Goal: Task Accomplishment & Management: Use online tool/utility

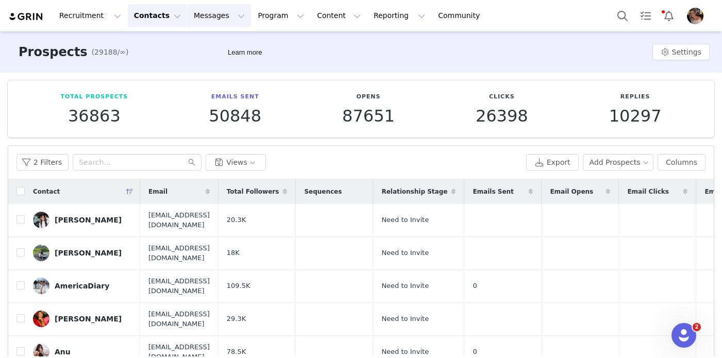
click at [202, 19] on button "Messages Messages" at bounding box center [219, 15] width 63 height 23
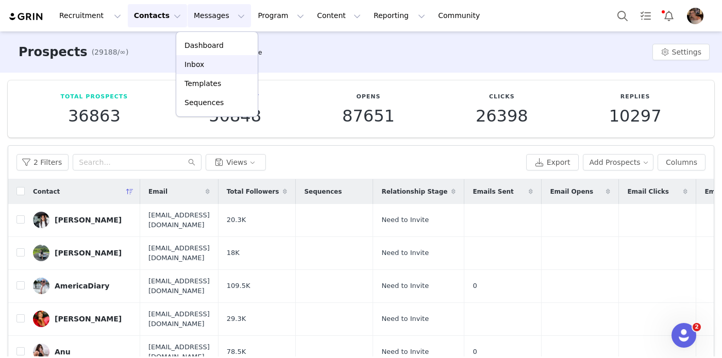
click at [210, 63] on div "Inbox" at bounding box center [217, 64] width 69 height 11
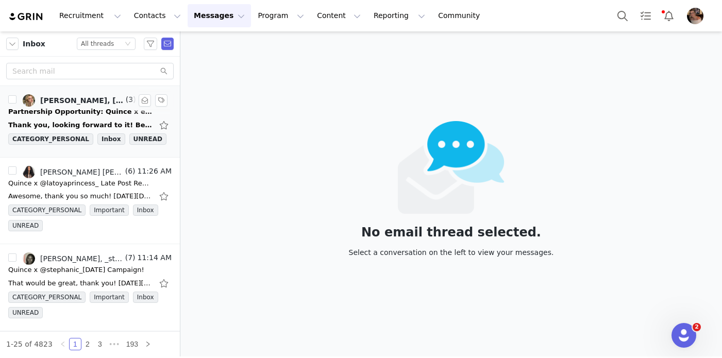
click at [90, 118] on div "Thank you, looking forward to it! Best, [PERSON_NAME] [DATE][DATE] 6:05 AM [PER…" at bounding box center [89, 125] width 163 height 16
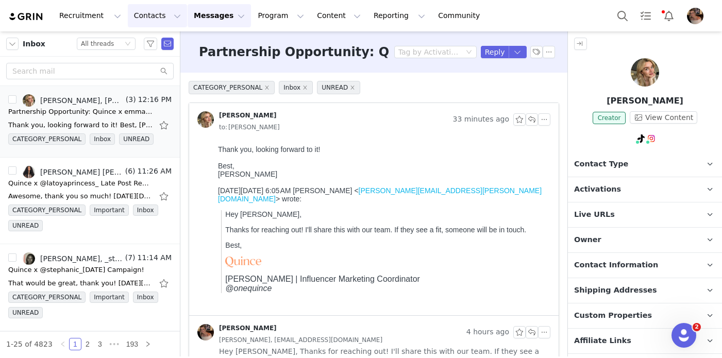
click at [153, 20] on button "Contacts Contacts" at bounding box center [157, 15] width 59 height 23
click at [153, 59] on p "Prospects" at bounding box center [146, 64] width 35 height 11
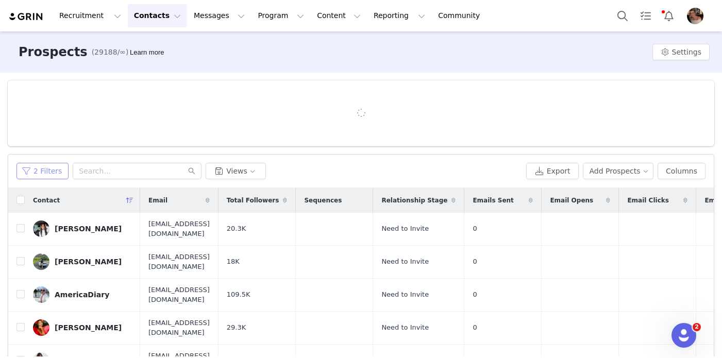
click at [53, 164] on button "2 Filters" at bounding box center [42, 171] width 52 height 16
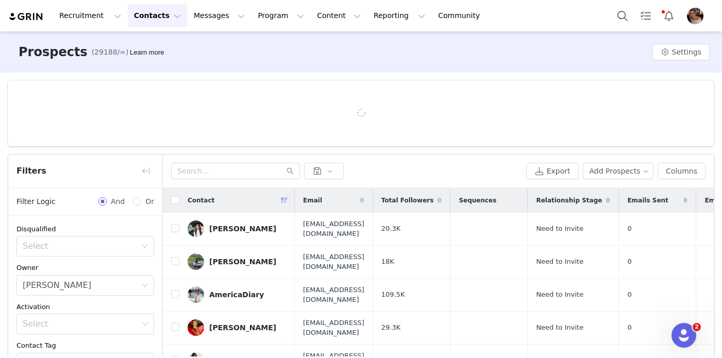
click at [73, 286] on div "[PERSON_NAME]" at bounding box center [57, 286] width 69 height 20
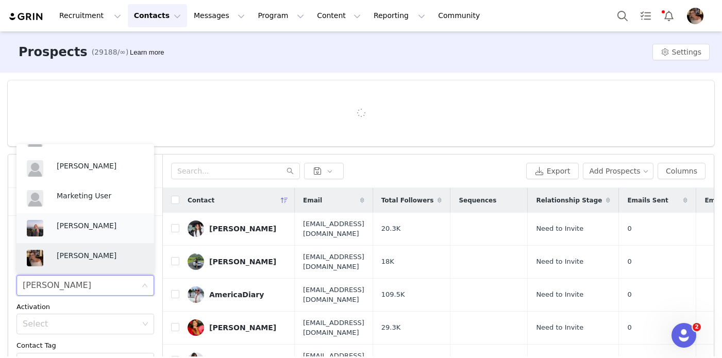
scroll to position [259, 0]
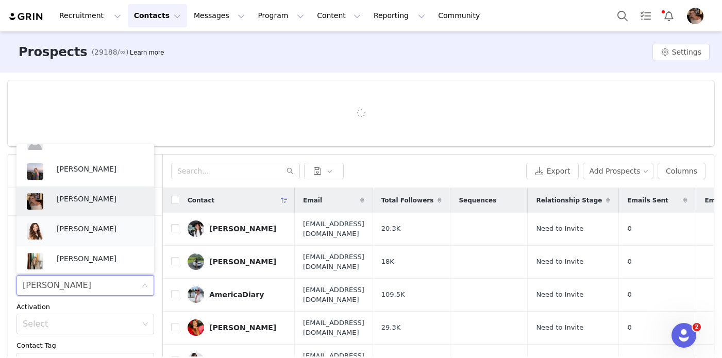
click at [90, 229] on p "Jinsey Roten" at bounding box center [100, 228] width 87 height 11
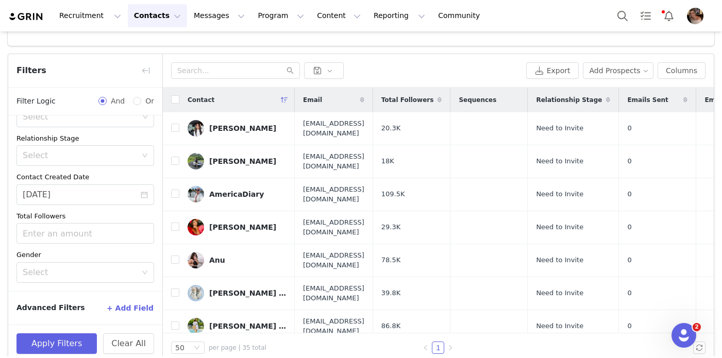
scroll to position [114, 0]
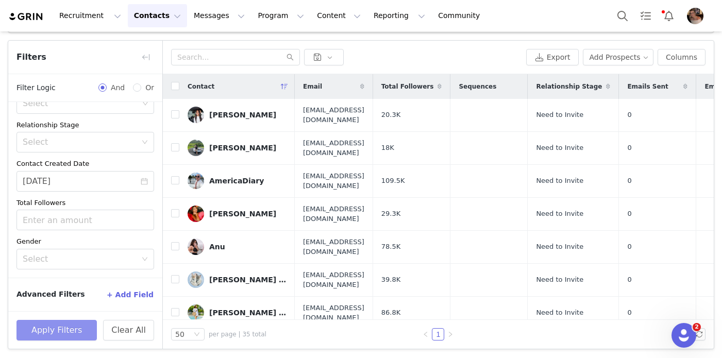
click at [51, 329] on button "Apply Filters" at bounding box center [56, 330] width 80 height 21
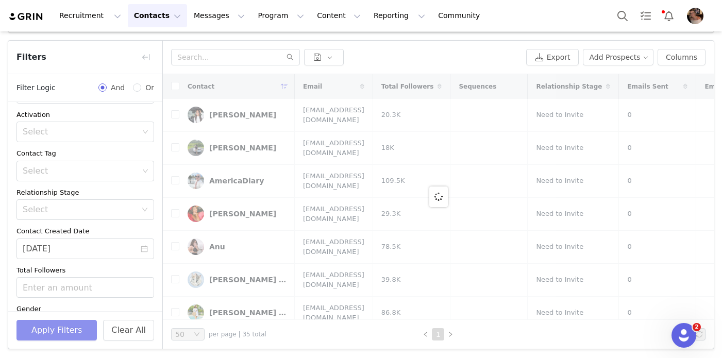
scroll to position [5, 0]
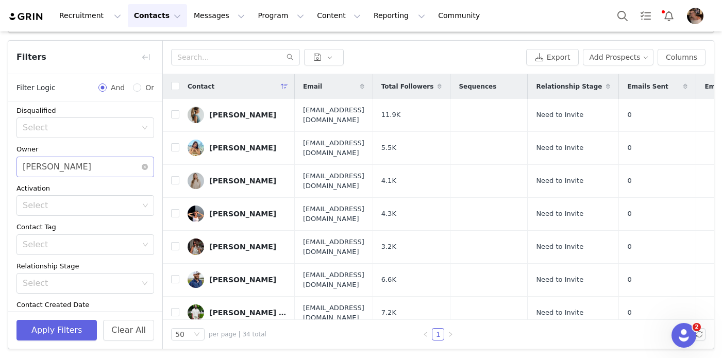
click at [74, 167] on div "Select Jinsey Roten" at bounding box center [82, 167] width 119 height 20
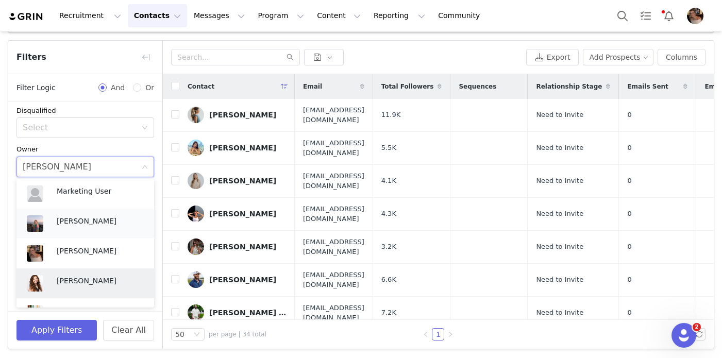
scroll to position [260, 0]
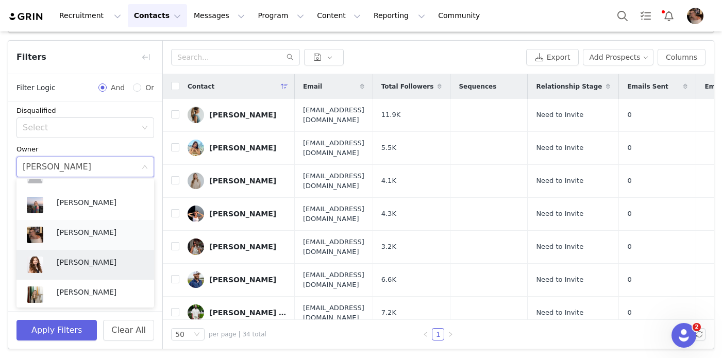
click at [59, 233] on p "[PERSON_NAME]" at bounding box center [100, 232] width 87 height 11
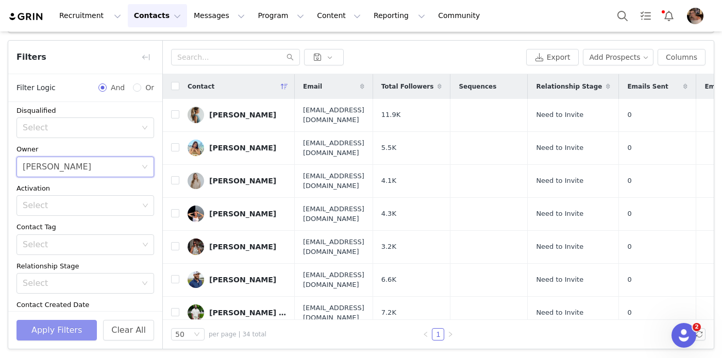
click at [38, 331] on button "Apply Filters" at bounding box center [56, 330] width 80 height 21
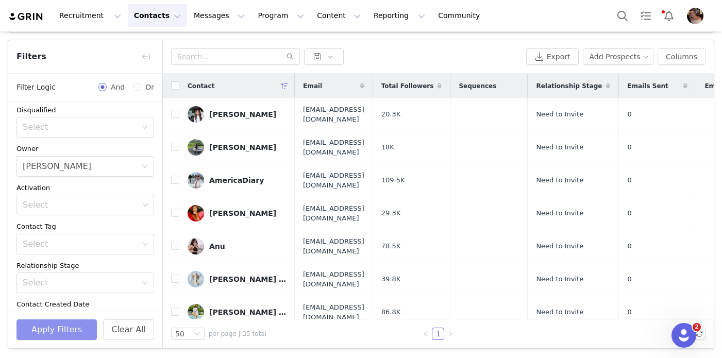
scroll to position [105, 0]
click at [200, 16] on button "Messages Messages" at bounding box center [219, 15] width 63 height 23
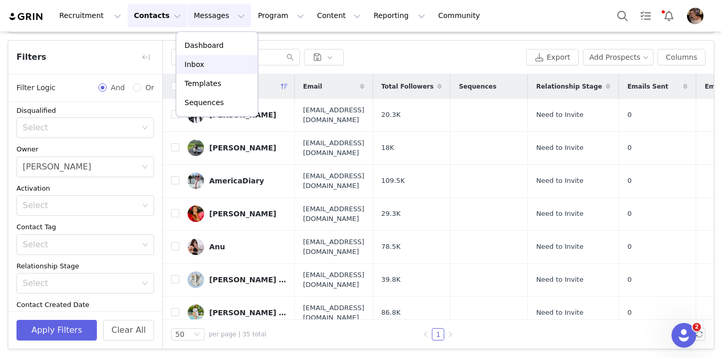
click at [204, 63] on div "Inbox" at bounding box center [217, 64] width 69 height 11
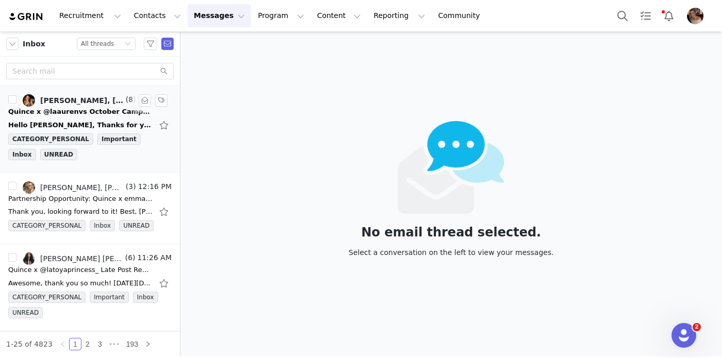
click at [125, 124] on div "Hello Alexis, Thanks for your transparency! I have touched base with Lauren and…" at bounding box center [80, 125] width 144 height 10
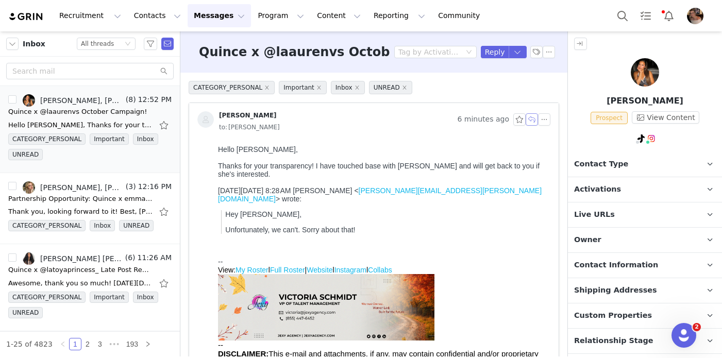
click at [532, 120] on button "button" at bounding box center [532, 119] width 12 height 12
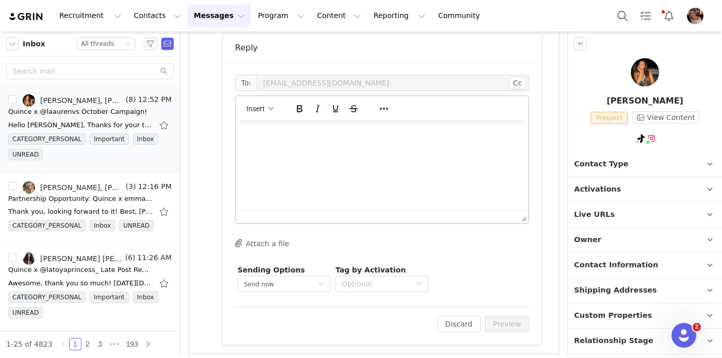
scroll to position [399, 0]
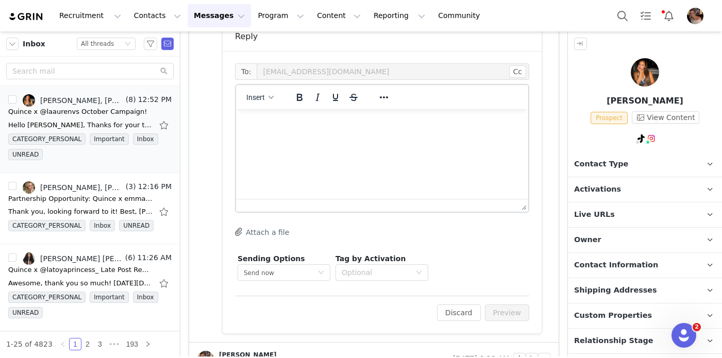
click at [344, 137] on html at bounding box center [382, 123] width 292 height 28
click at [495, 309] on button "Preview" at bounding box center [507, 313] width 45 height 16
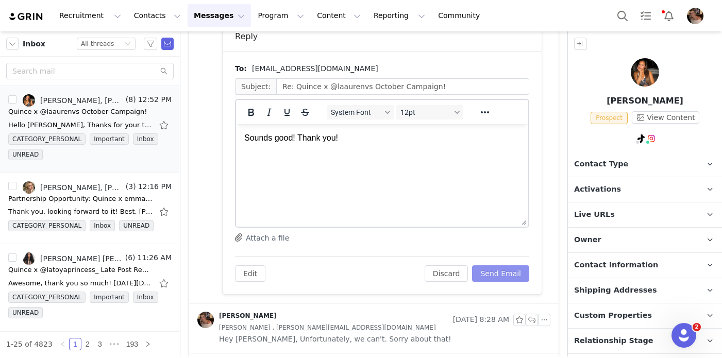
scroll to position [0, 0]
click at [508, 275] on button "Send Email" at bounding box center [500, 274] width 57 height 16
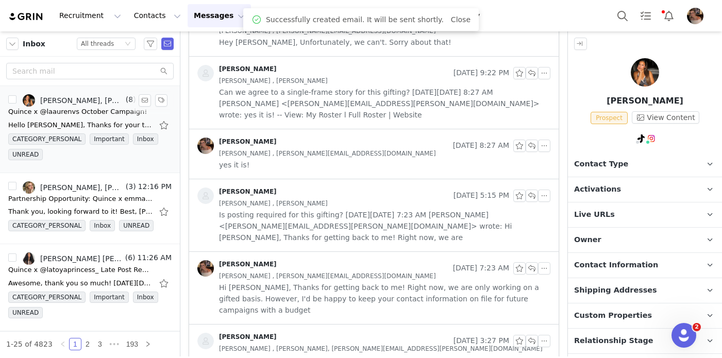
click at [118, 106] on link "LAUREN SANCHEZ, Alexis Bignotti, Lauren Sanchez, Victoria Schmidt" at bounding box center [73, 100] width 101 height 12
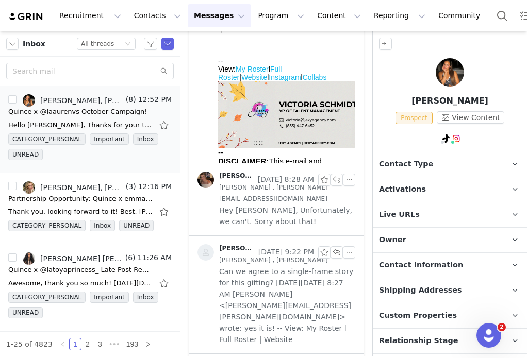
scroll to position [277, 0]
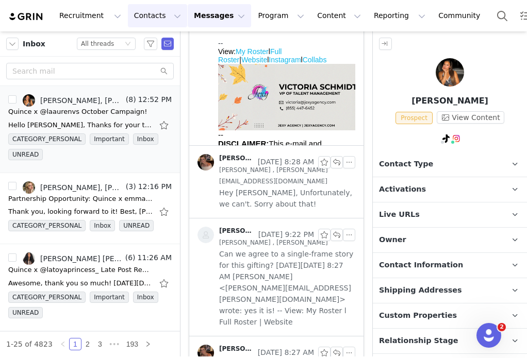
click at [157, 19] on button "Contacts Contacts" at bounding box center [157, 15] width 59 height 23
click at [152, 61] on p "Prospects" at bounding box center [146, 64] width 35 height 11
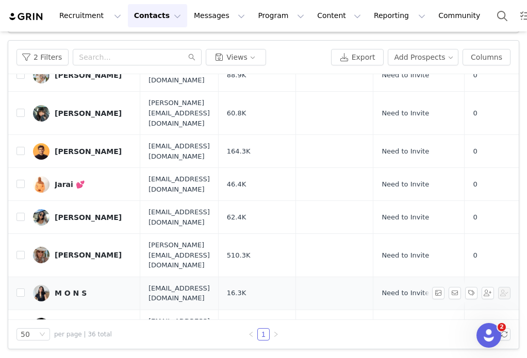
scroll to position [515, 0]
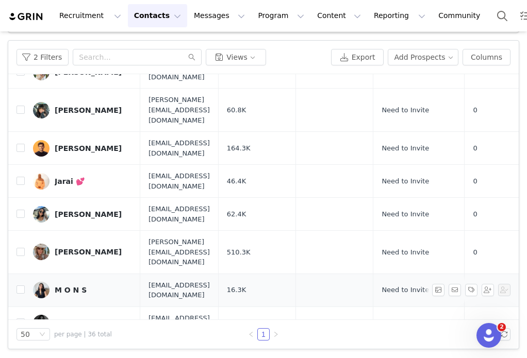
click at [65, 286] on div "M O N S" at bounding box center [71, 290] width 32 height 8
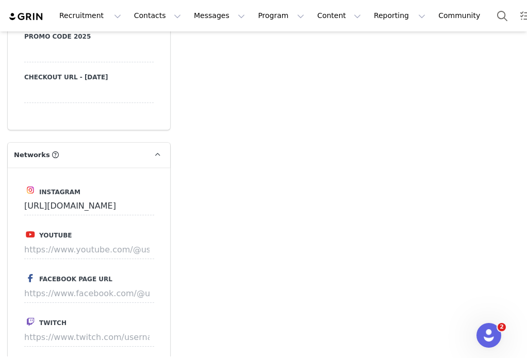
scroll to position [1412, 0]
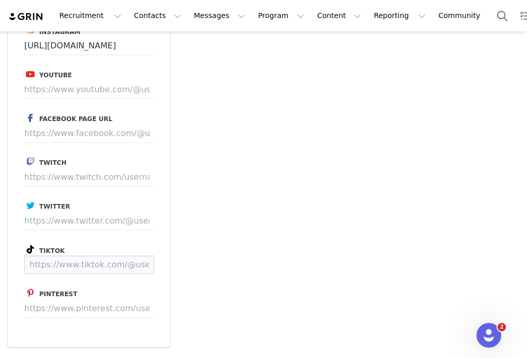
click at [105, 263] on input at bounding box center [89, 265] width 130 height 19
paste input "https://www.tiktok.com/@_akamons"
type input "https://www.tiktok.com/@_akamons"
click at [128, 267] on button "Save" at bounding box center [134, 265] width 38 height 19
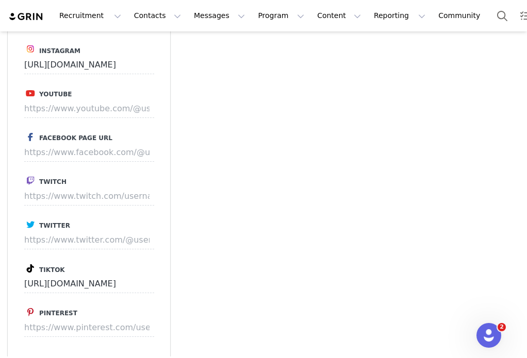
scroll to position [1431, 0]
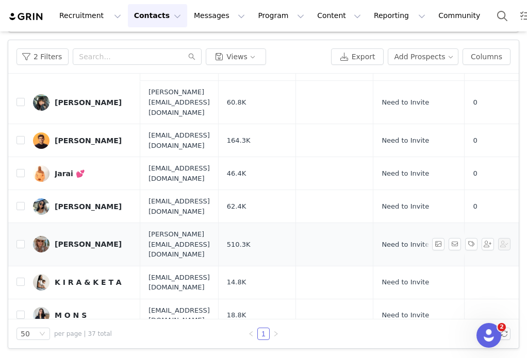
scroll to position [105, 0]
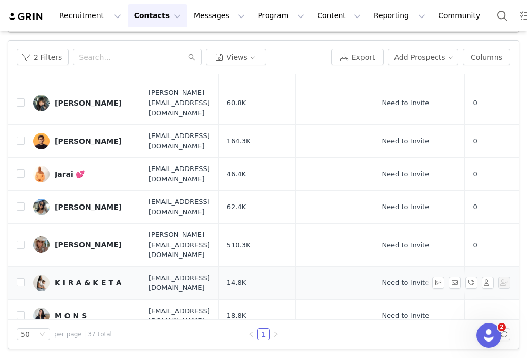
click at [75, 279] on div "K I R A & K E T A" at bounding box center [88, 283] width 67 height 8
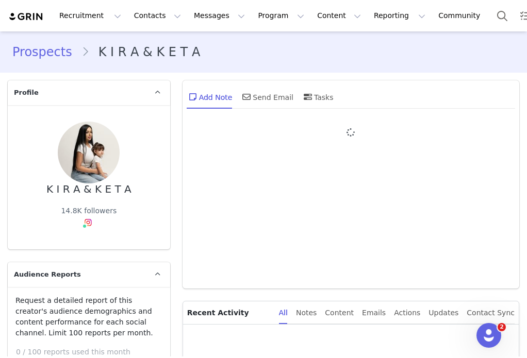
type input "+1 (United States)"
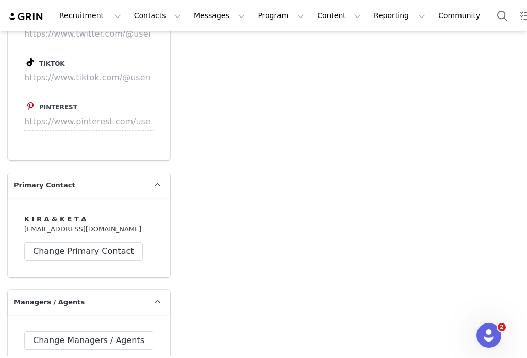
scroll to position [1575, 0]
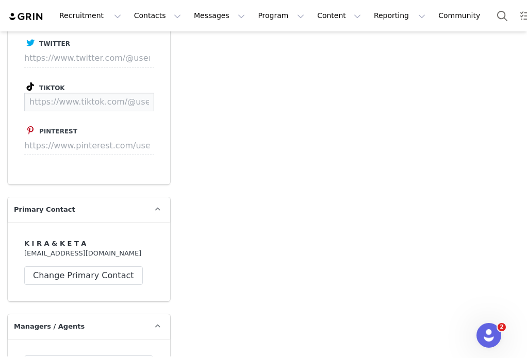
click at [131, 96] on input at bounding box center [89, 102] width 130 height 19
paste input "https://www.tiktok.com/@kira_keta"
type input "https://www.tiktok.com/@kira_keta"
click at [136, 104] on button "Save" at bounding box center [134, 102] width 38 height 19
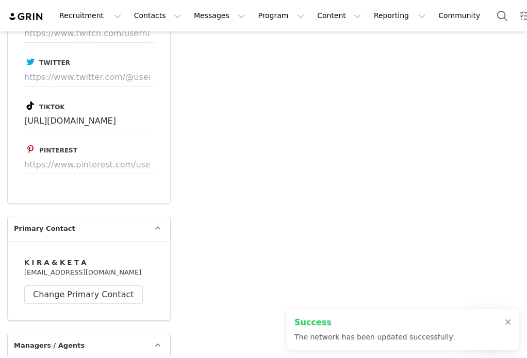
scroll to position [1594, 0]
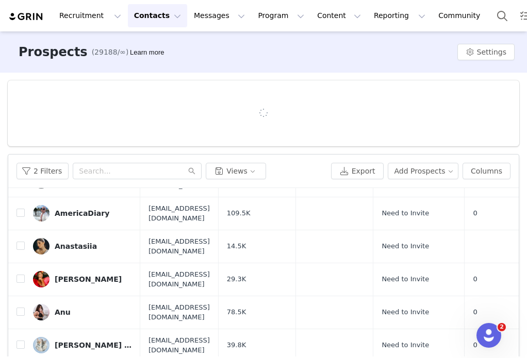
scroll to position [77, 0]
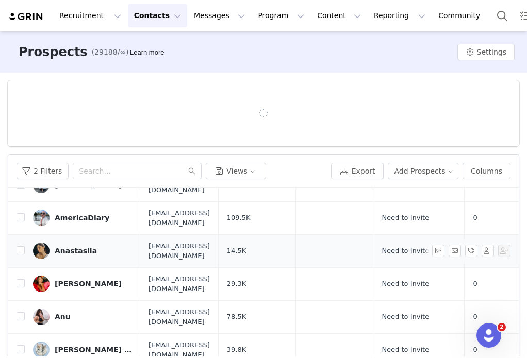
click at [67, 247] on div "Anastasiia" at bounding box center [76, 251] width 42 height 8
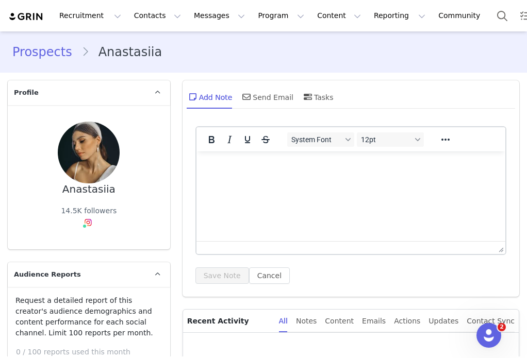
type input "+1 (United States)"
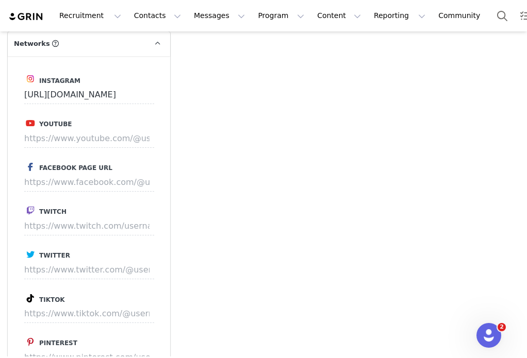
scroll to position [1443, 0]
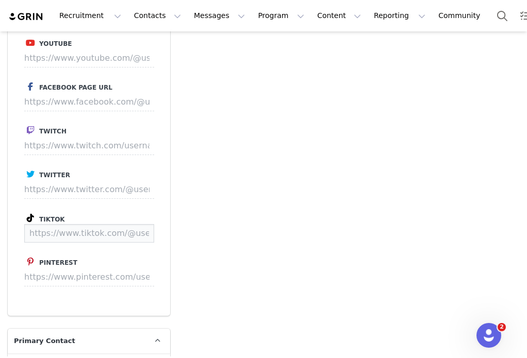
click at [116, 228] on input at bounding box center [89, 233] width 130 height 19
paste input "https://www.tiktok.com/@anastasiia_svitlychna"
type input "https://www.tiktok.com/@anastasiia_svitlychna"
click at [138, 232] on button "Save" at bounding box center [134, 233] width 38 height 19
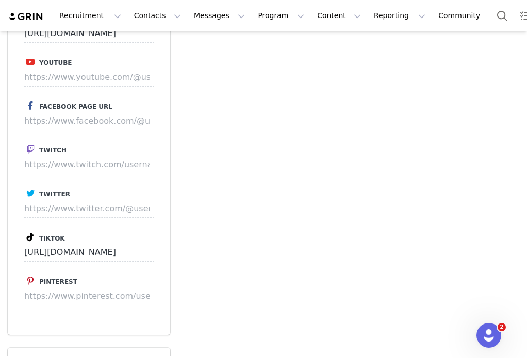
scroll to position [1462, 0]
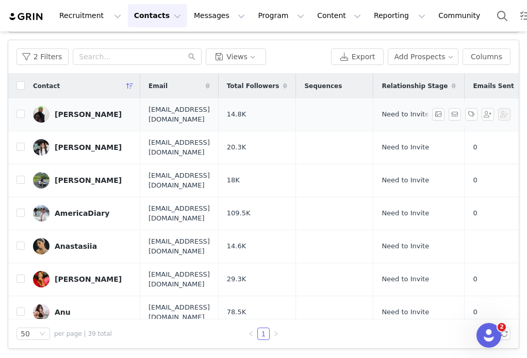
scroll to position [105, 0]
click at [61, 114] on div "Aaron Powe" at bounding box center [88, 115] width 67 height 8
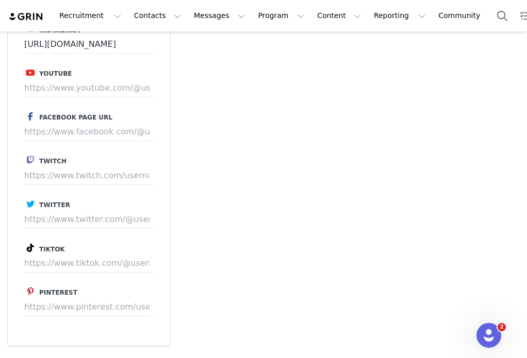
scroll to position [1501, 0]
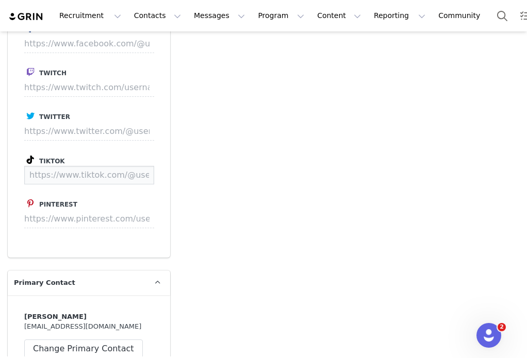
click at [110, 179] on input at bounding box center [89, 175] width 130 height 19
paste input "https://www.tiktok.com/@powetheory"
type input "https://www.tiktok.com/@powetheory"
click at [137, 178] on button "Save" at bounding box center [134, 175] width 38 height 19
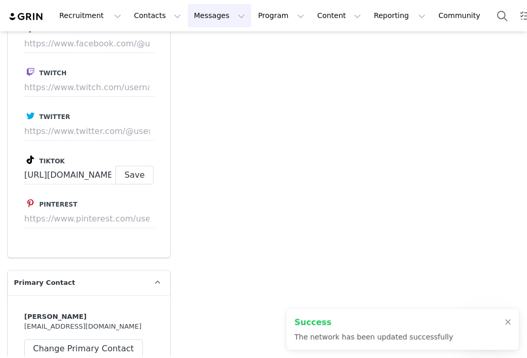
scroll to position [1521, 0]
click at [205, 23] on button "Messages Messages" at bounding box center [219, 15] width 63 height 23
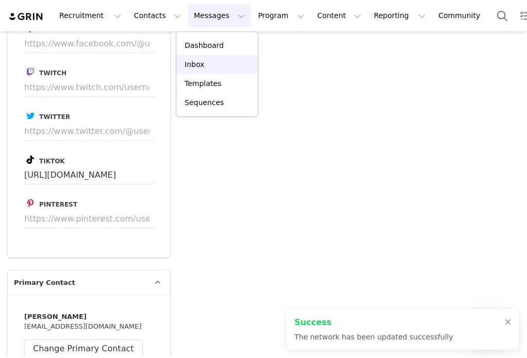
click at [199, 72] on link "Inbox" at bounding box center [216, 64] width 81 height 19
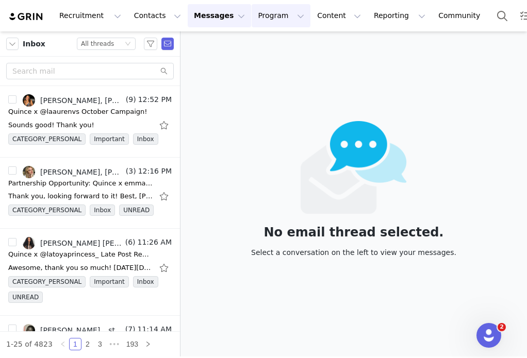
click at [255, 22] on button "Program Program" at bounding box center [281, 15] width 59 height 23
click at [261, 48] on p "Activations" at bounding box center [264, 45] width 40 height 11
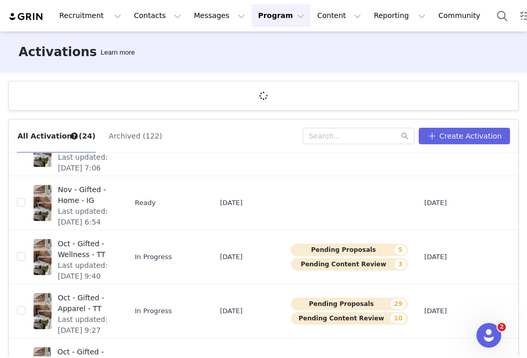
scroll to position [279, 0]
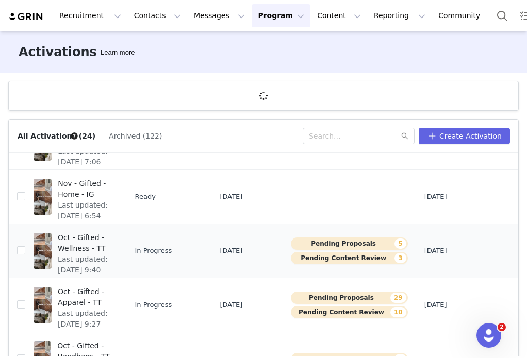
click at [93, 261] on span "Last updated: Sep 29, 2025 9:40 AM" at bounding box center [85, 270] width 54 height 32
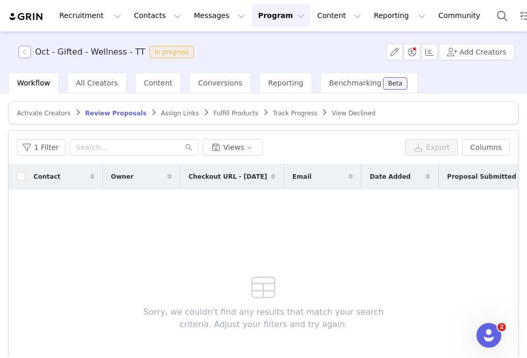
click at [28, 55] on button "button" at bounding box center [25, 52] width 12 height 12
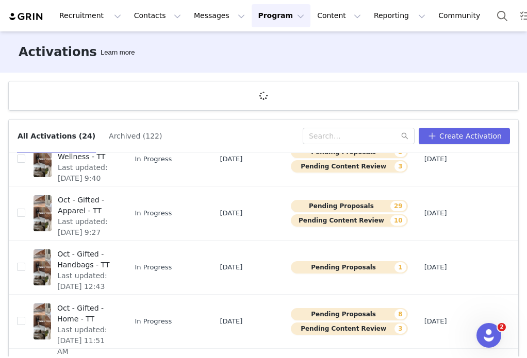
scroll to position [38, 0]
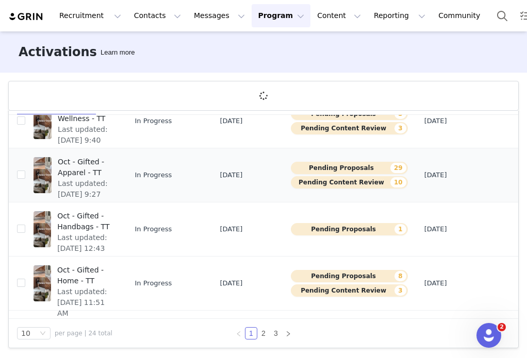
click at [89, 170] on span "Oct - Gifted - Apparel - TT" at bounding box center [85, 168] width 54 height 22
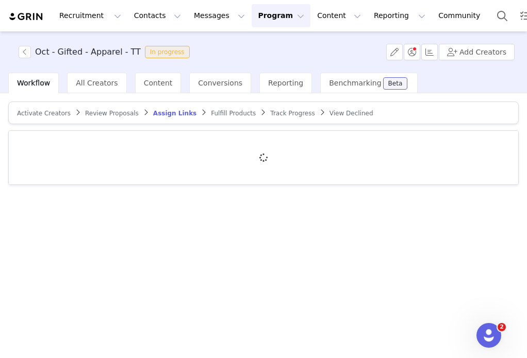
click at [112, 111] on span "Review Proposals" at bounding box center [112, 113] width 54 height 7
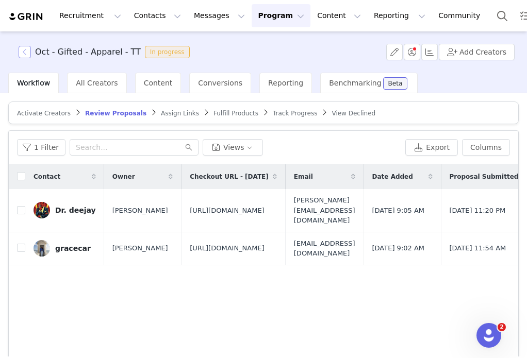
click at [25, 52] on button "button" at bounding box center [25, 52] width 12 height 12
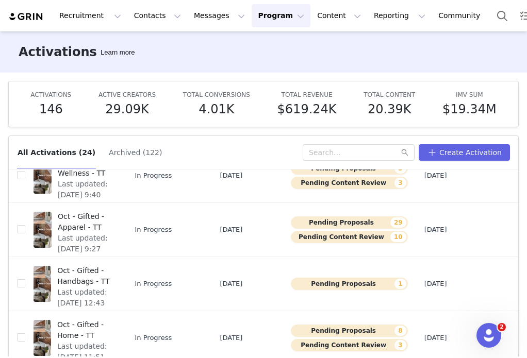
scroll to position [54, 0]
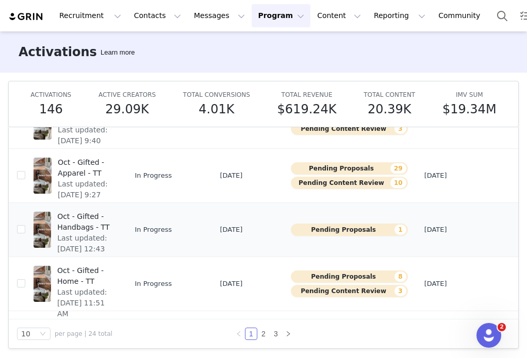
click at [89, 241] on span "Last updated: Sep 22, 2025 12:43 PM" at bounding box center [84, 249] width 55 height 32
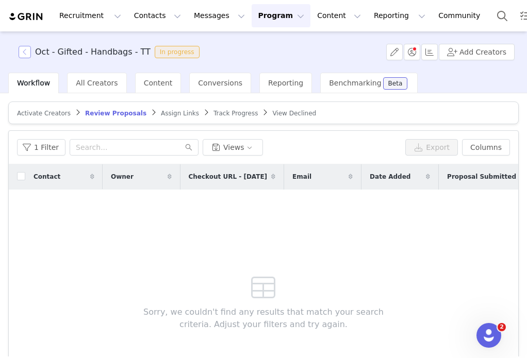
click at [23, 52] on button "button" at bounding box center [25, 52] width 12 height 12
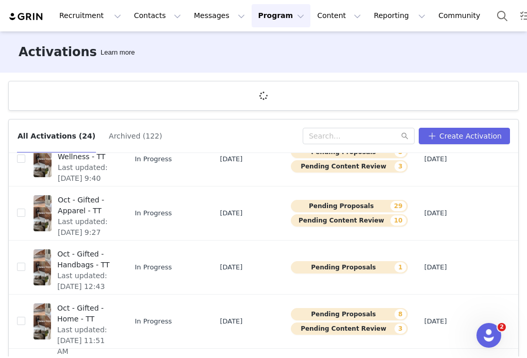
scroll to position [38, 0]
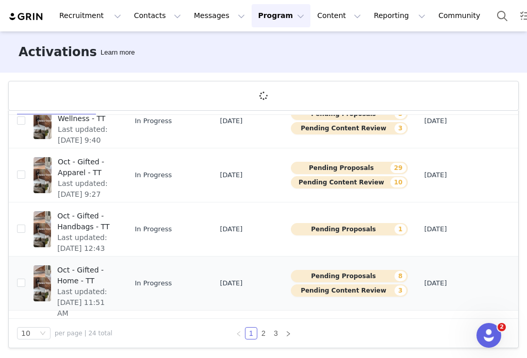
click at [86, 299] on span "Last updated: Sep 23, 2025 11:51 AM" at bounding box center [84, 303] width 55 height 32
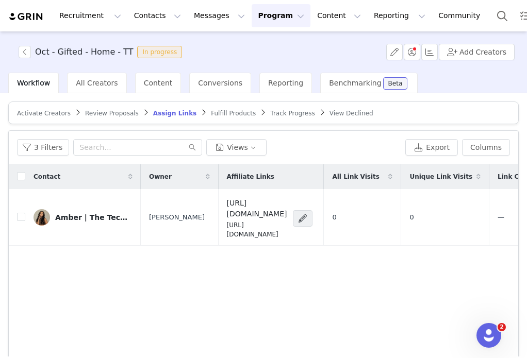
click at [121, 112] on span "Review Proposals" at bounding box center [112, 113] width 54 height 7
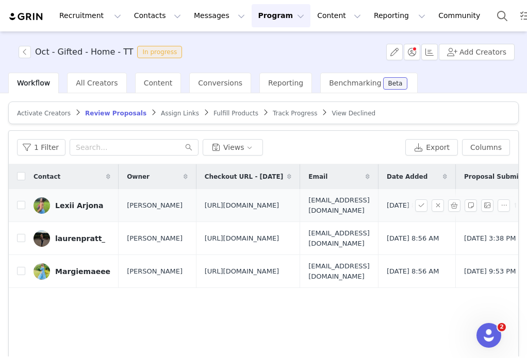
click at [279, 211] on span "https://www.quince.com/checkout/v2?checkoutId=755611b4-fcab-4fd8-bef7-e6bdf2bef…" at bounding box center [242, 206] width 75 height 10
copy span "https://www.quince.com/checkout/v2?checkoutId=755611b4-fcab-4fd8-bef7-e6bdf2bef…"
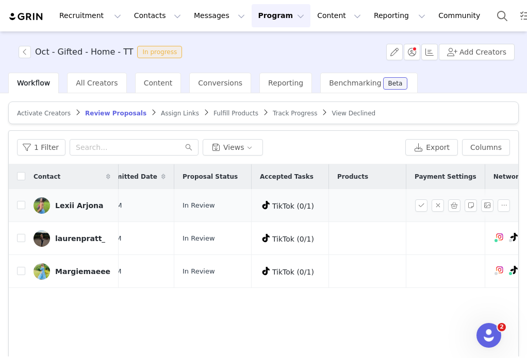
scroll to position [0, 580]
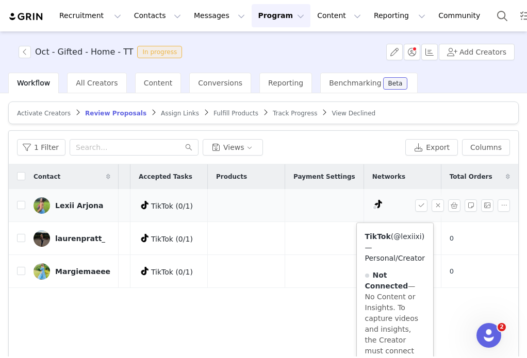
click at [393, 238] on link "@lexiixi" at bounding box center [407, 237] width 28 height 8
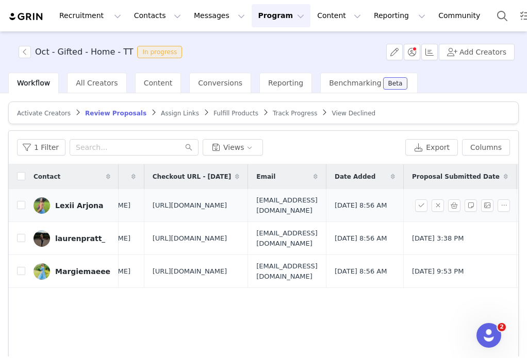
scroll to position [0, 0]
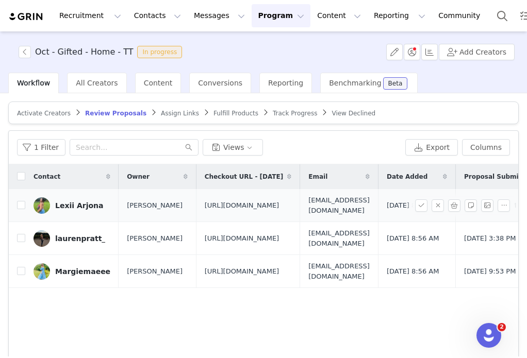
click at [279, 211] on span "https://www.quince.com/checkout/v2?checkoutId=755611b4-fcab-4fd8-bef7-e6bdf2bef…" at bounding box center [242, 206] width 75 height 10
copy span "https://www.quince.com/checkout/v2?checkoutId=755611b4-fcab-4fd8-bef7-e6bdf2bef…"
click at [23, 209] on input "checkbox" at bounding box center [21, 205] width 8 height 8
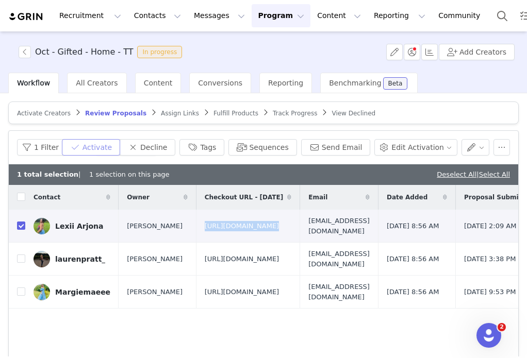
click at [114, 152] on button "Activate" at bounding box center [91, 147] width 58 height 16
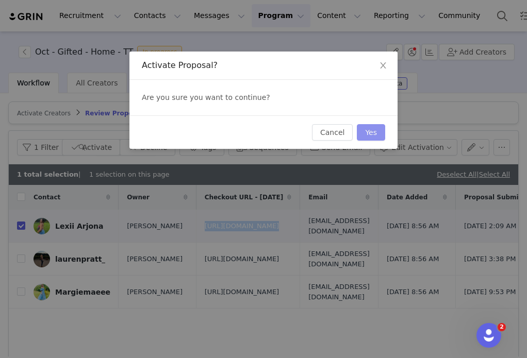
click at [369, 137] on button "Yes" at bounding box center [371, 132] width 28 height 16
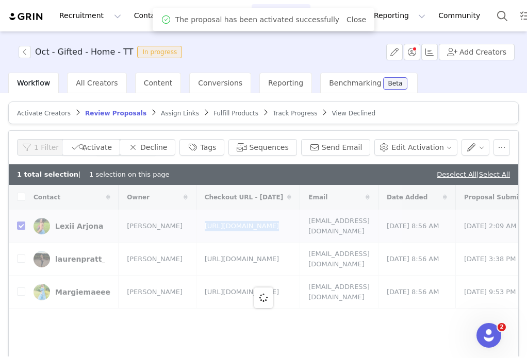
checkbox input "false"
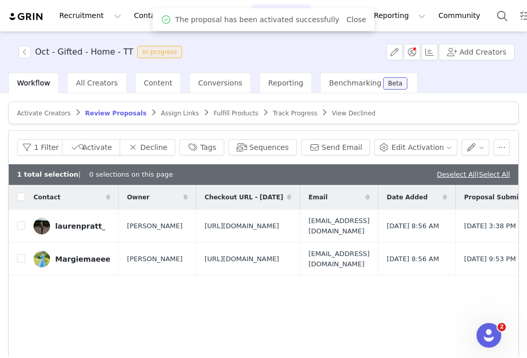
click at [171, 113] on span "Assign Links" at bounding box center [180, 113] width 38 height 7
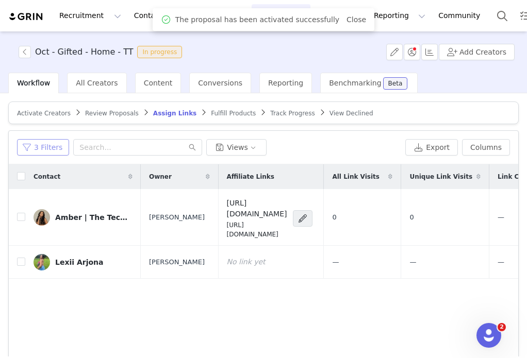
click at [40, 146] on button "3 Filters" at bounding box center [43, 147] width 52 height 16
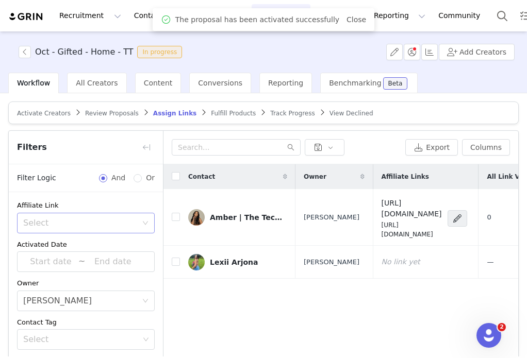
click at [80, 221] on div "Select" at bounding box center [80, 223] width 114 height 10
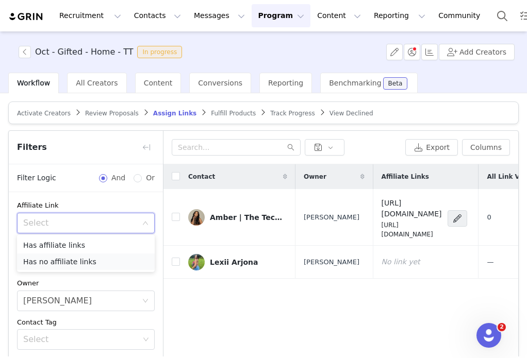
click at [82, 262] on li "Has no affiliate links" at bounding box center [86, 262] width 138 height 16
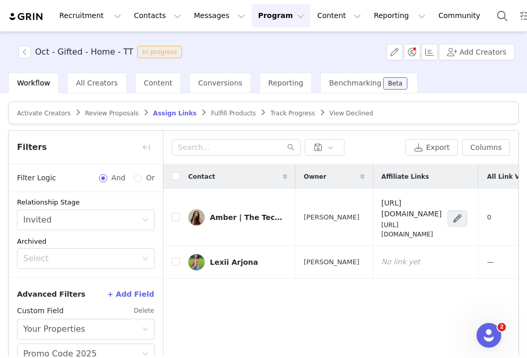
scroll to position [91, 0]
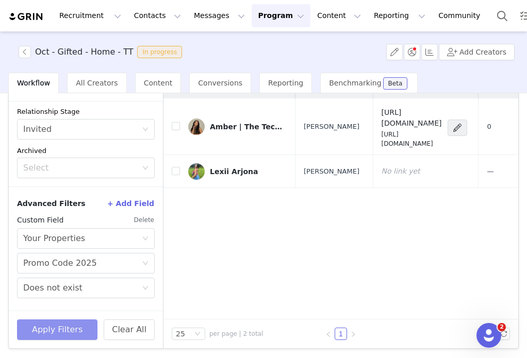
click at [64, 334] on button "Apply Filters" at bounding box center [57, 330] width 80 height 21
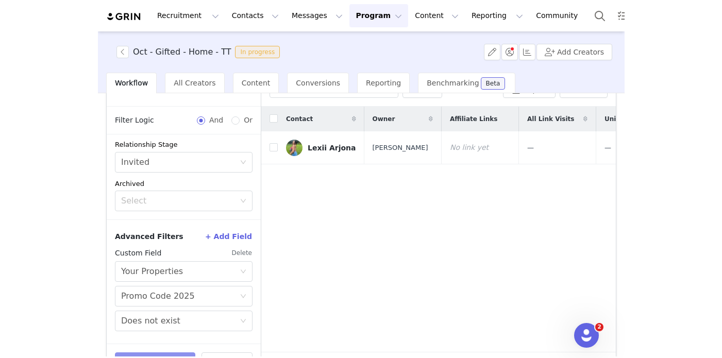
scroll to position [9, 0]
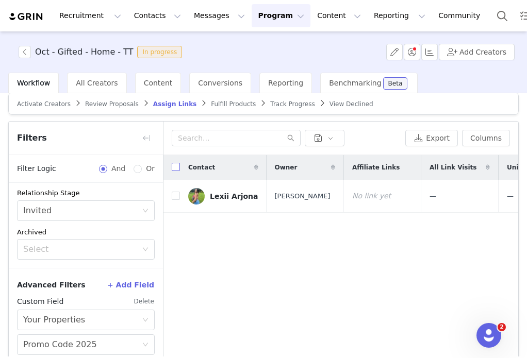
click at [174, 167] on input "checkbox" at bounding box center [176, 167] width 8 height 8
checkbox input "true"
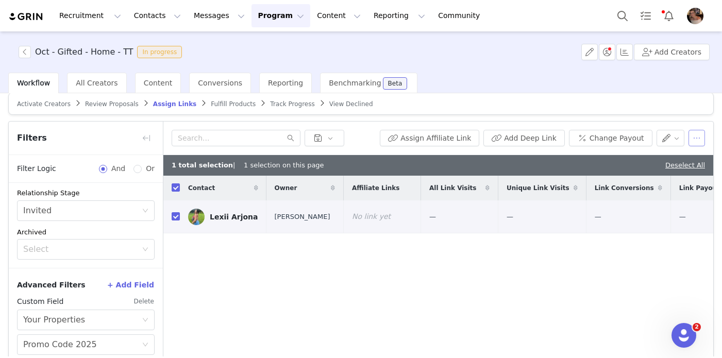
click at [701, 137] on button "button" at bounding box center [697, 138] width 16 height 16
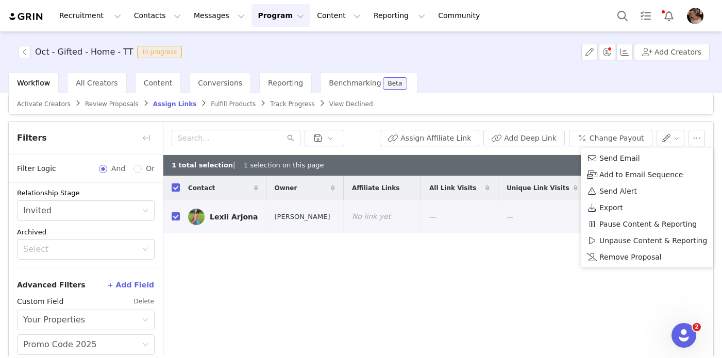
click at [463, 277] on div "Contact Owner Affiliate Links All Link Visits Unique Link Visits Link Conversio…" at bounding box center [438, 288] width 550 height 225
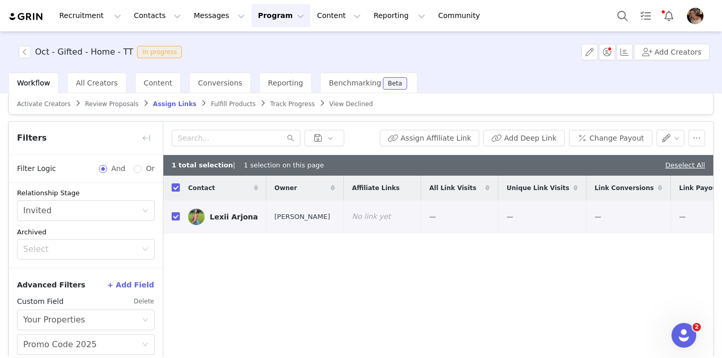
scroll to position [0, 0]
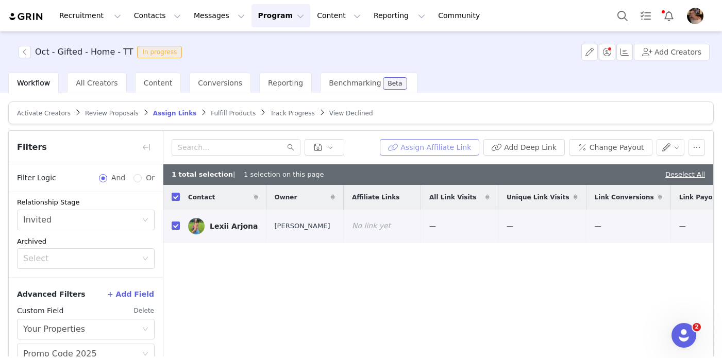
click at [451, 152] on button "Assign Affiliate Link" at bounding box center [430, 147] width 100 height 16
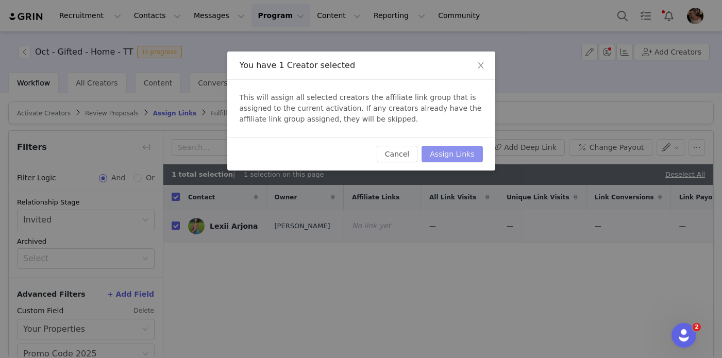
click at [447, 154] on button "Assign Links" at bounding box center [452, 154] width 61 height 16
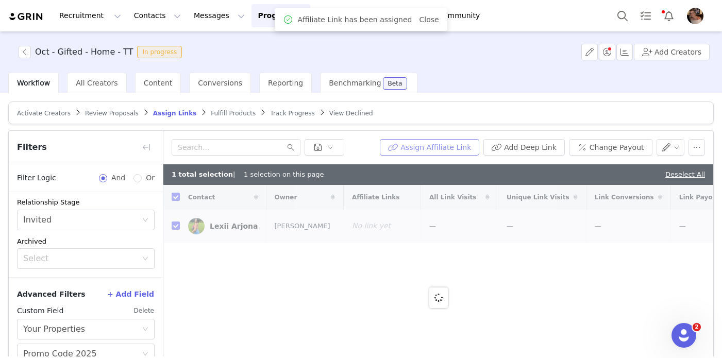
checkbox input "false"
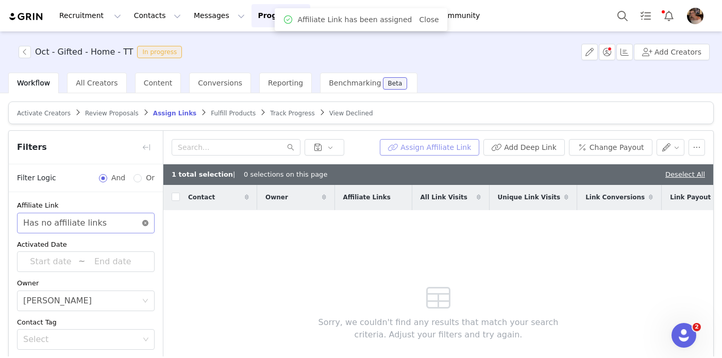
click at [147, 222] on icon "icon: close-circle" at bounding box center [145, 223] width 6 height 6
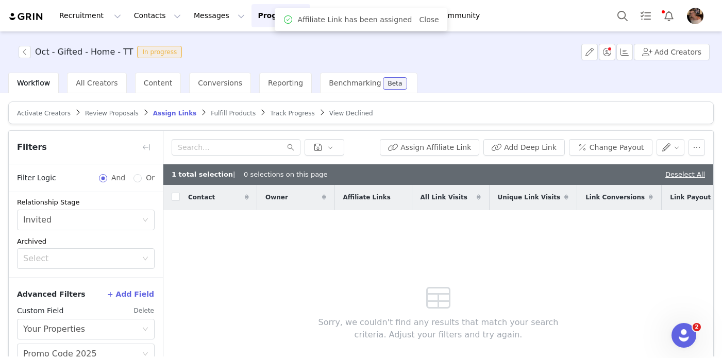
scroll to position [91, 0]
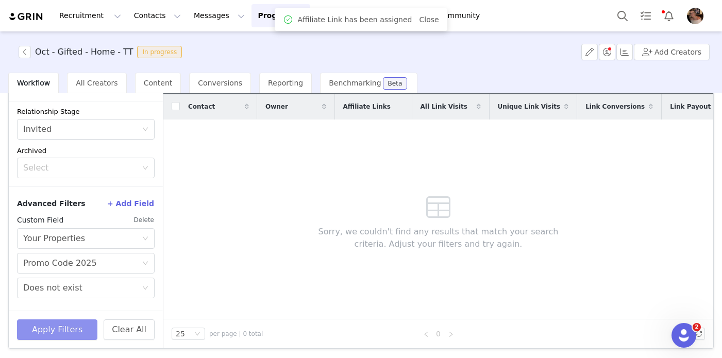
click at [79, 332] on button "Apply Filters" at bounding box center [57, 330] width 80 height 21
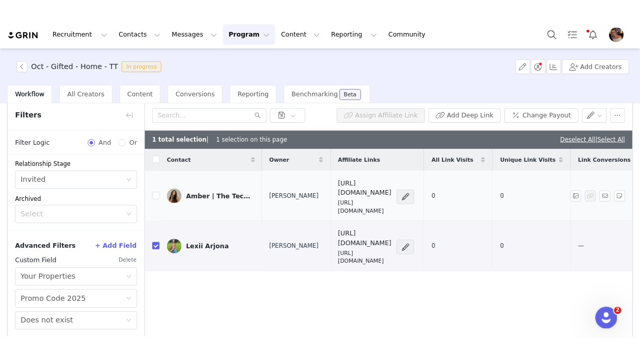
scroll to position [35, 0]
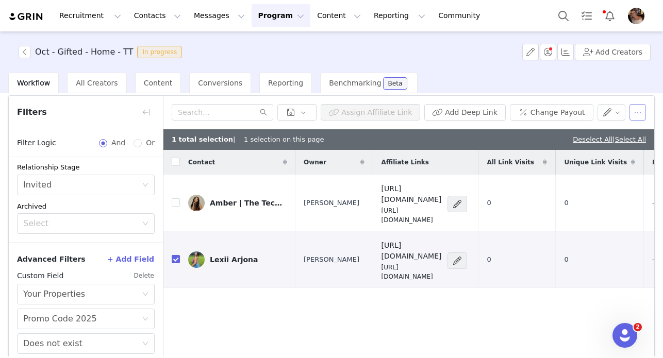
click at [635, 110] on button "button" at bounding box center [638, 112] width 16 height 16
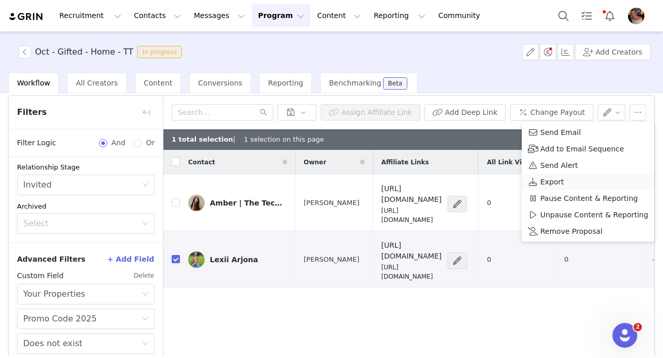
click at [552, 184] on span "Export" at bounding box center [552, 181] width 24 height 11
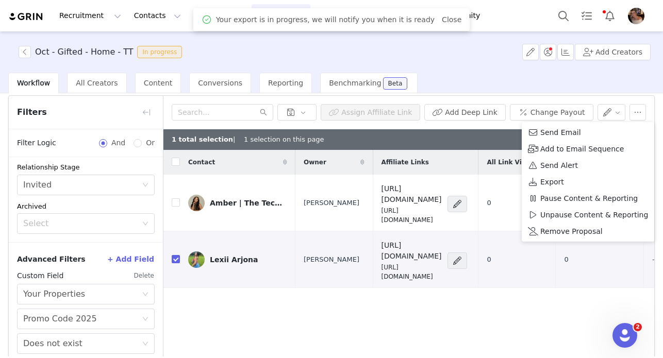
click at [121, 52] on h3 "Oct - Gifted - Home - TT" at bounding box center [84, 52] width 98 height 12
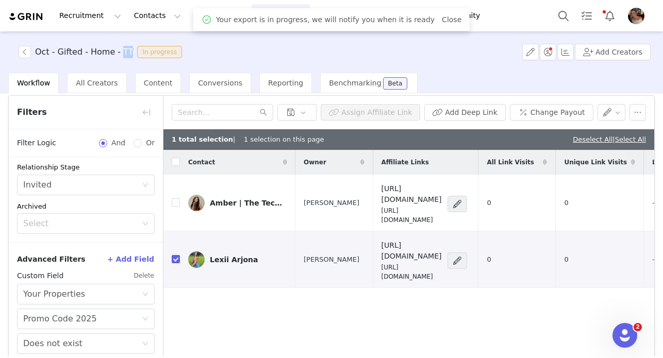
click at [121, 52] on h3 "Oct - Gifted - Home - TT" at bounding box center [84, 52] width 98 height 12
copy h3 "Oct - Gifted - Home - TT"
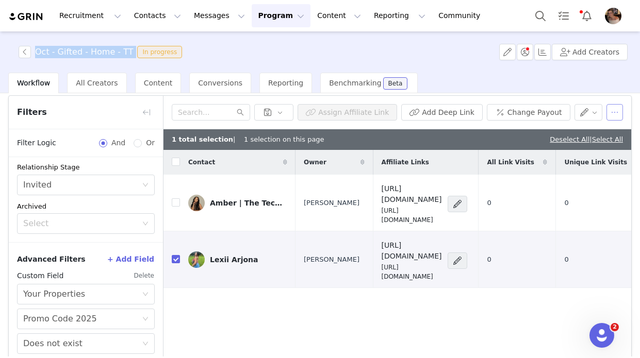
click at [614, 112] on button "button" at bounding box center [614, 112] width 16 height 16
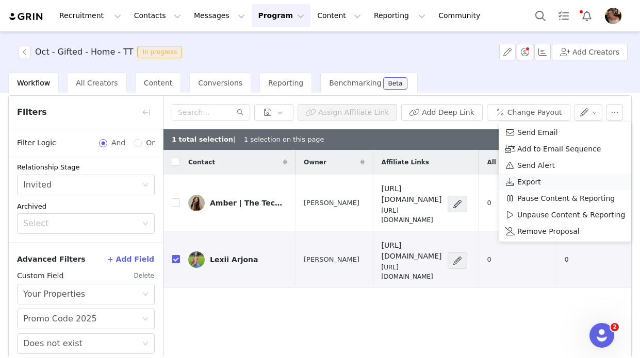
click at [539, 180] on div "Export" at bounding box center [565, 181] width 120 height 11
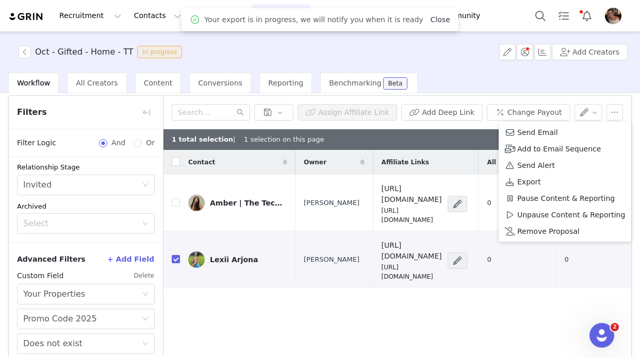
click at [431, 21] on link "Close" at bounding box center [441, 19] width 20 height 8
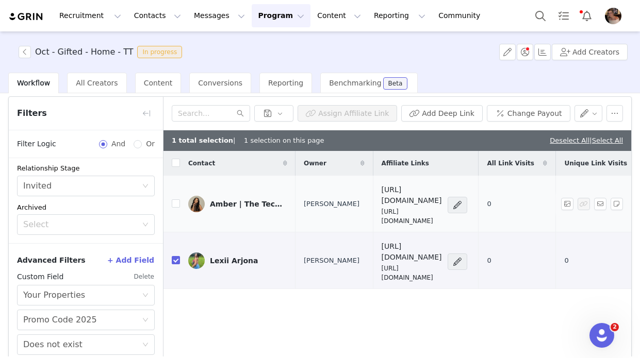
scroll to position [3, 0]
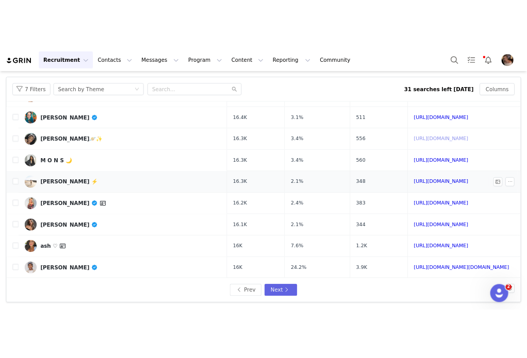
scroll to position [54, 0]
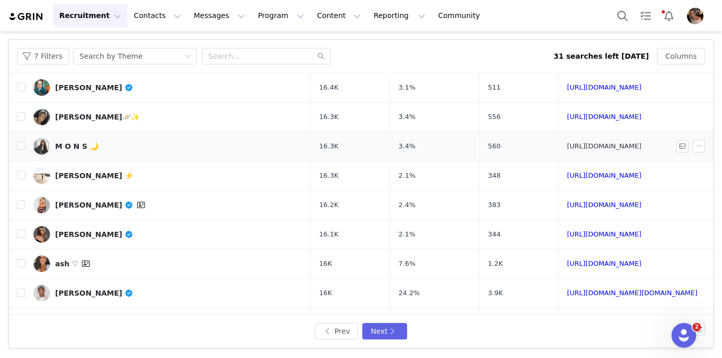
click at [567, 145] on link "https://www.instagram.com/_akamons/" at bounding box center [604, 146] width 75 height 8
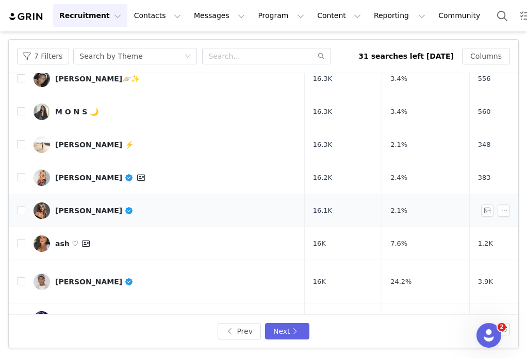
scroll to position [126, 0]
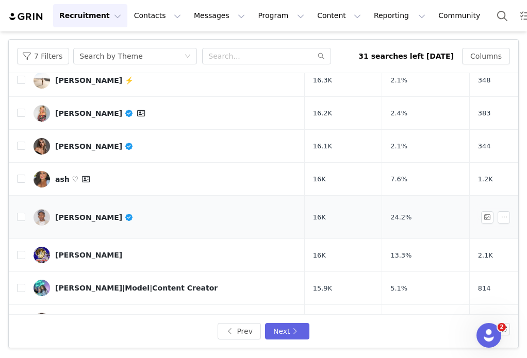
scroll to position [168, 0]
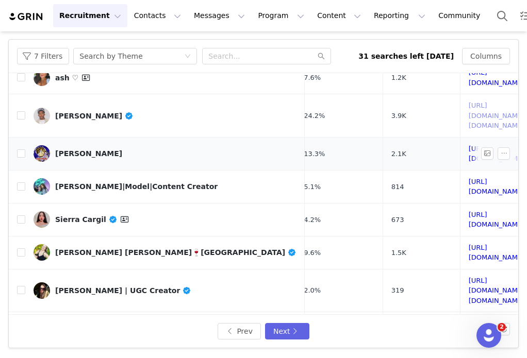
scroll to position [269, 87]
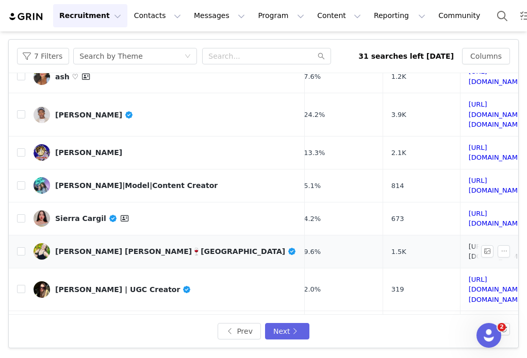
click at [469, 243] on link "https://www.instagram.com/sonomacountyfavs/" at bounding box center [497, 252] width 56 height 18
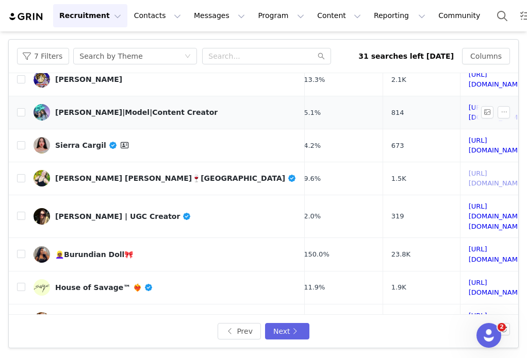
scroll to position [368, 87]
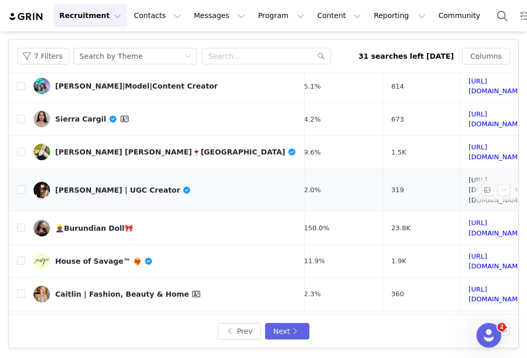
click at [469, 176] on link "https://www.instagram.com/ilonkaaa.kko/" at bounding box center [497, 190] width 56 height 28
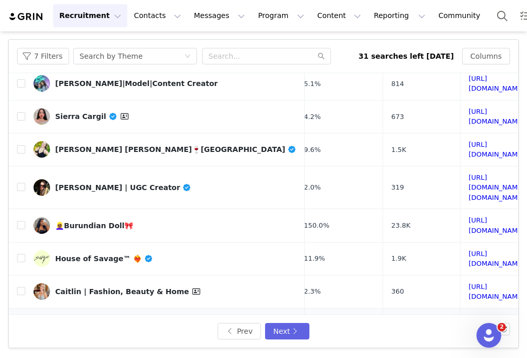
click at [469, 316] on link "https://www.instagram.com/angel.fangsz/" at bounding box center [497, 330] width 56 height 28
click at [284, 330] on button "Next" at bounding box center [287, 331] width 44 height 16
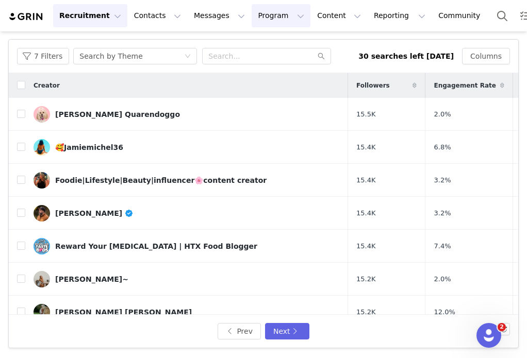
scroll to position [0, 140]
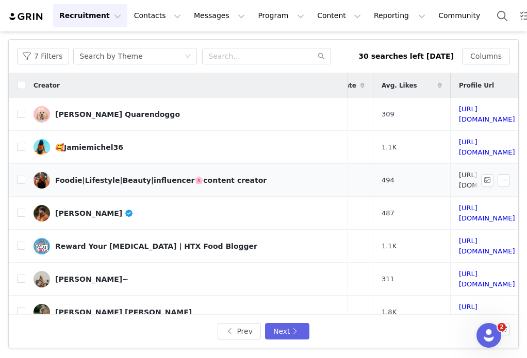
click at [459, 171] on link "https://www.instagram.com/alexandra_china1/" at bounding box center [487, 180] width 56 height 18
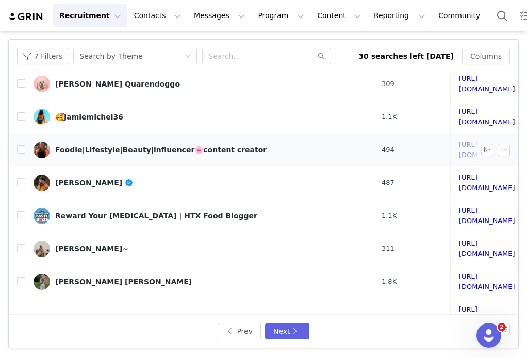
scroll to position [37, 140]
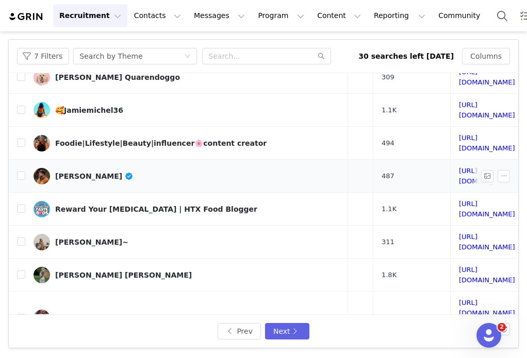
click at [450, 167] on td "https://www.instagram.com/adventurebrent/" at bounding box center [486, 176] width 73 height 33
click at [459, 167] on link "https://www.instagram.com/adventurebrent/" at bounding box center [487, 176] width 56 height 18
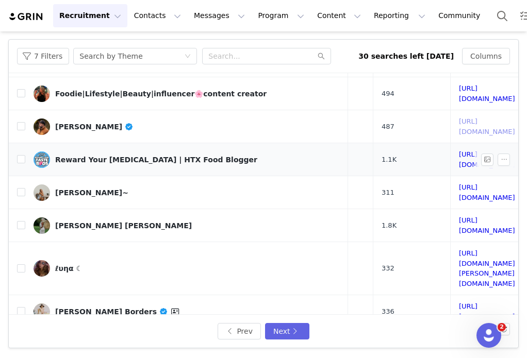
scroll to position [99, 140]
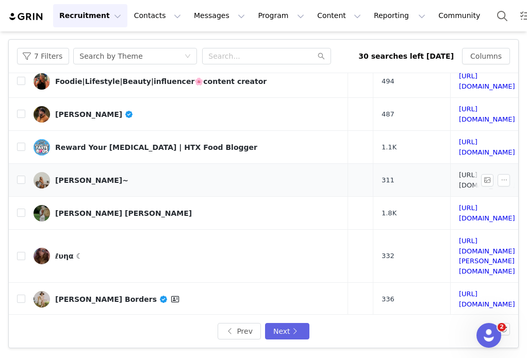
click at [459, 171] on link "https://www.instagram.com/larissa_raymond/" at bounding box center [487, 180] width 56 height 18
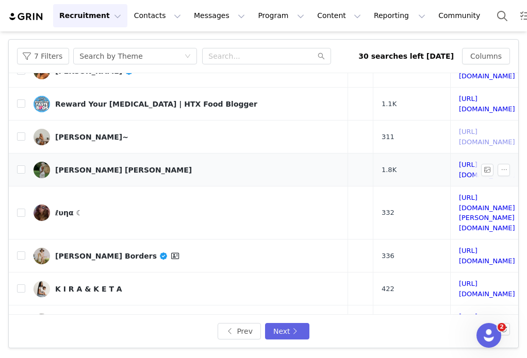
scroll to position [143, 140]
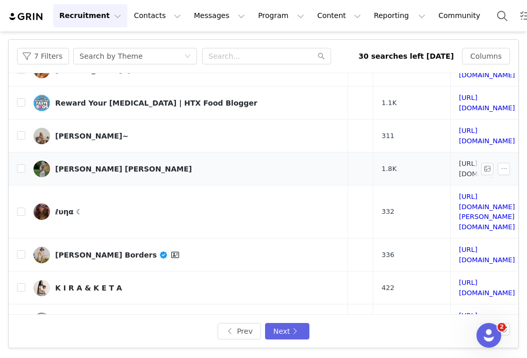
click at [459, 160] on link "https://www.instagram.com/heagen_hayden/" at bounding box center [487, 169] width 56 height 18
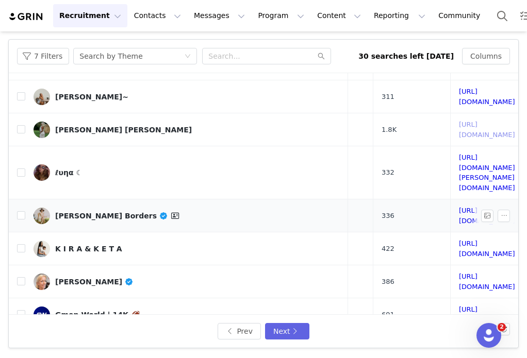
scroll to position [187, 140]
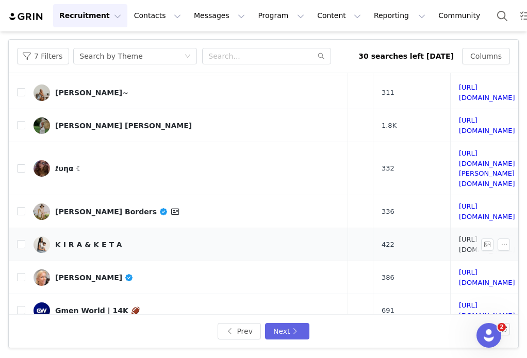
click at [459, 236] on link "https://www.instagram.com/kira_keta/" at bounding box center [487, 245] width 56 height 18
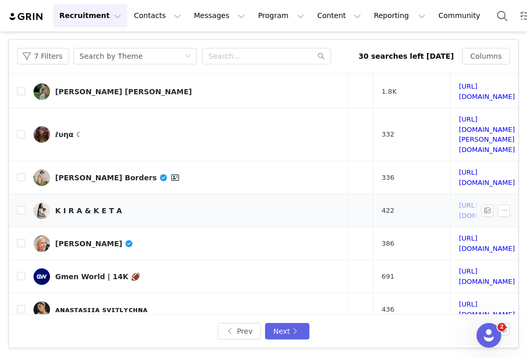
scroll to position [224, 140]
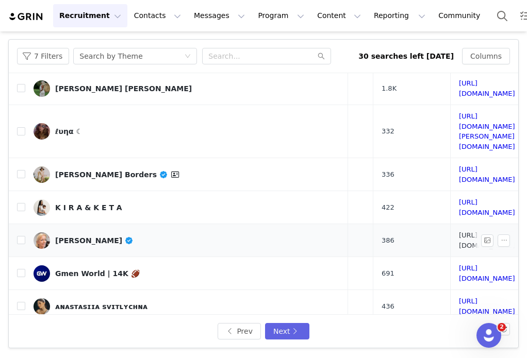
click at [459, 232] on link "https://www.instagram.com/emmskincare/" at bounding box center [487, 241] width 56 height 18
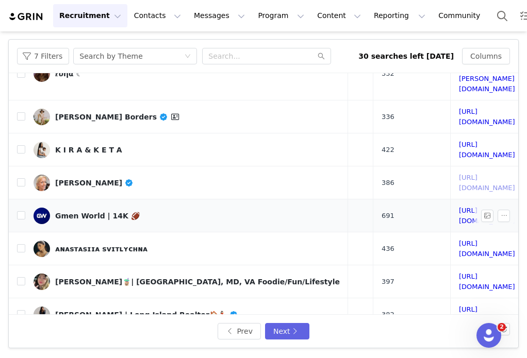
scroll to position [282, 140]
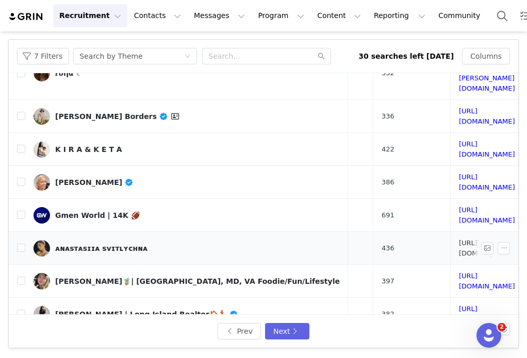
click at [459, 239] on link "https://www.instagram.com/anastasiia_svitlychnaa/" at bounding box center [487, 248] width 56 height 18
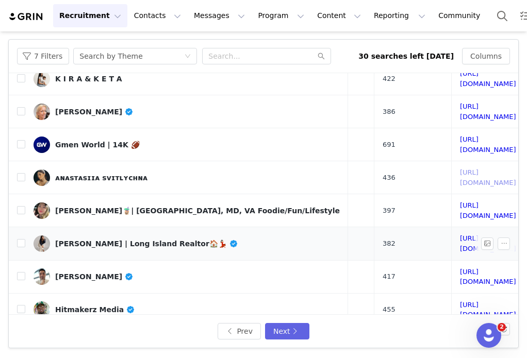
scroll to position [354, 139]
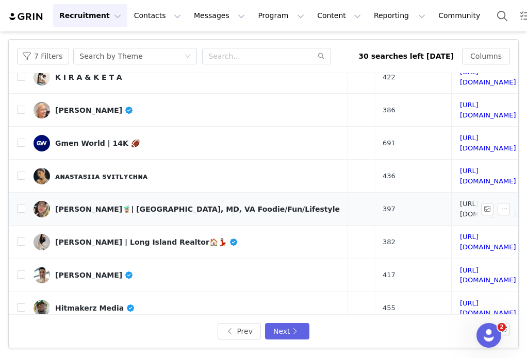
click at [460, 200] on link "https://www.instagram.com/dmvbobabae/" at bounding box center [488, 209] width 56 height 18
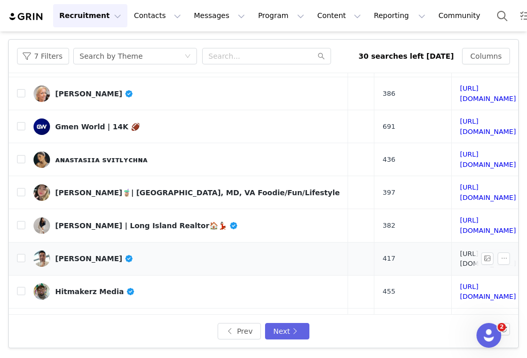
click at [460, 250] on link "https://www.instagram.com/memoriesinashott/" at bounding box center [488, 259] width 56 height 18
click at [460, 316] on link "https://www.instagram.com/winstontheweenieman/" at bounding box center [488, 325] width 56 height 18
click at [281, 332] on button "Next" at bounding box center [287, 331] width 44 height 16
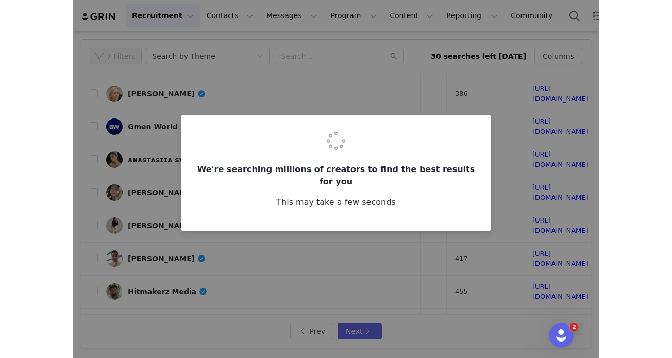
scroll to position [0, 0]
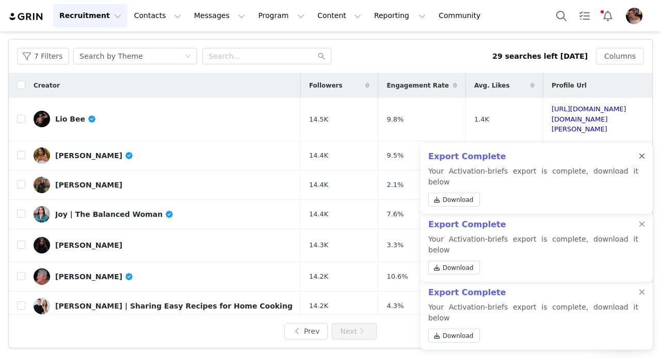
click at [642, 161] on div at bounding box center [641, 157] width 6 height 8
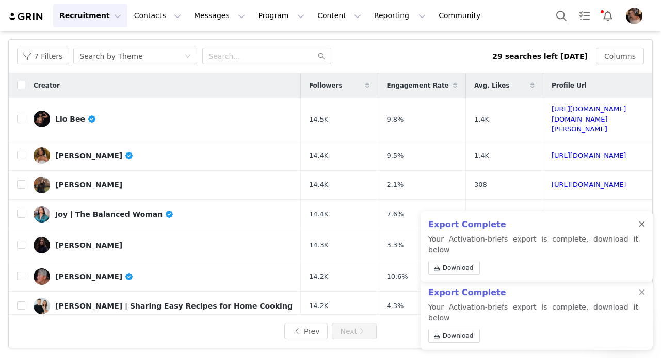
click at [640, 229] on div at bounding box center [641, 225] width 6 height 8
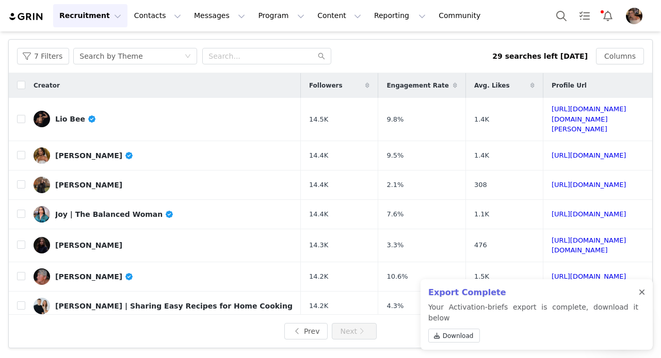
click at [640, 297] on div at bounding box center [641, 293] width 6 height 8
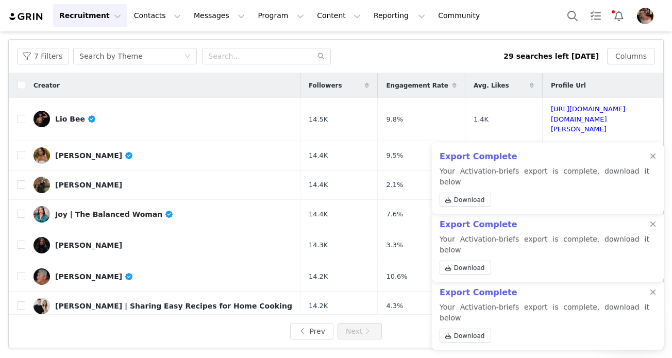
click at [652, 174] on div "Export Complete Your Activation-briefs export is complete, download it below Do…" at bounding box center [548, 178] width 232 height 71
click at [652, 161] on div at bounding box center [653, 157] width 6 height 8
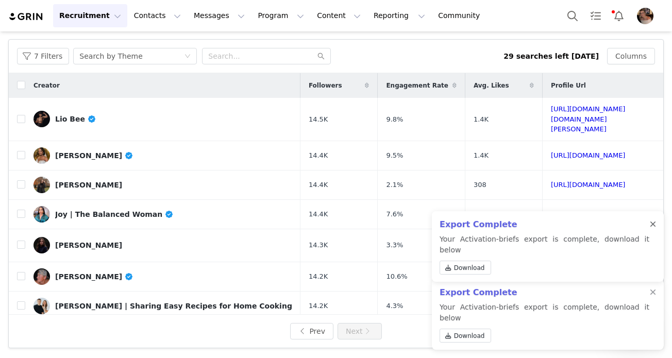
click at [655, 229] on div at bounding box center [653, 225] width 6 height 8
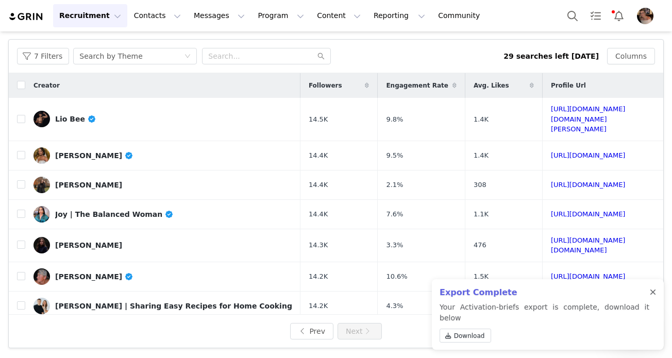
click at [654, 297] on div at bounding box center [653, 293] width 6 height 8
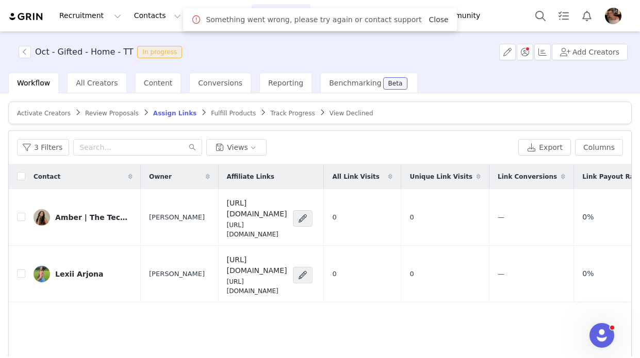
click at [428, 22] on link "Close" at bounding box center [438, 19] width 20 height 8
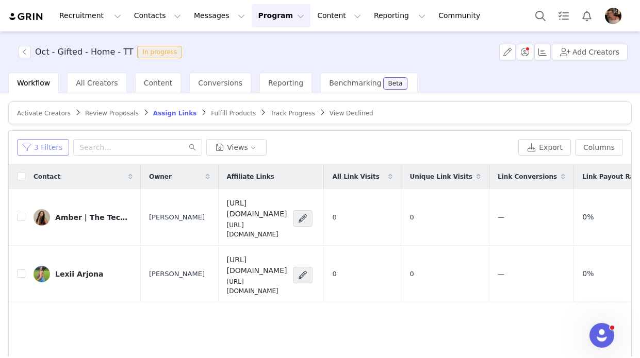
click at [46, 152] on button "3 Filters" at bounding box center [43, 147] width 52 height 16
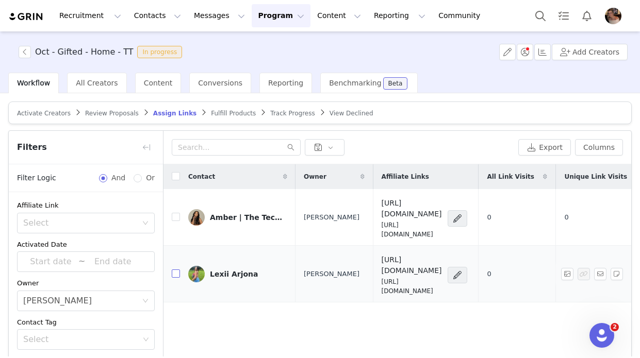
click at [174, 270] on input "checkbox" at bounding box center [176, 274] width 8 height 8
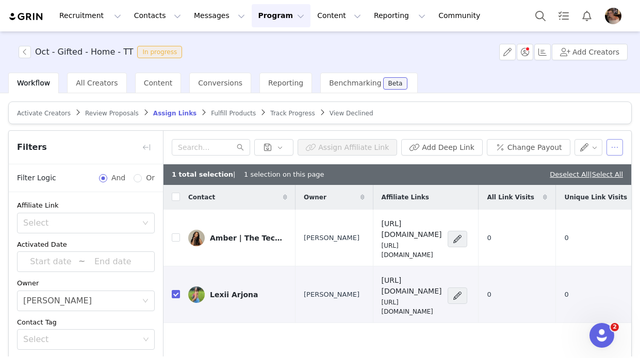
click at [619, 145] on button "button" at bounding box center [614, 147] width 16 height 16
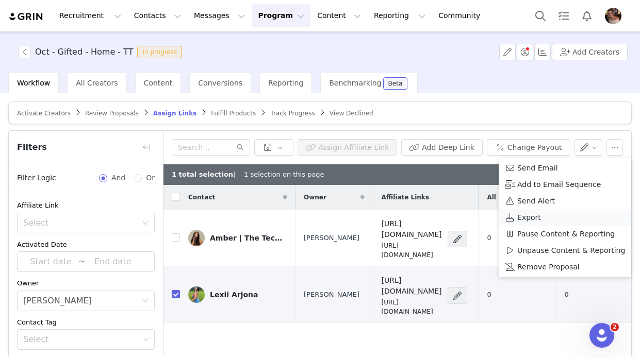
click at [538, 221] on span "Export" at bounding box center [529, 217] width 24 height 11
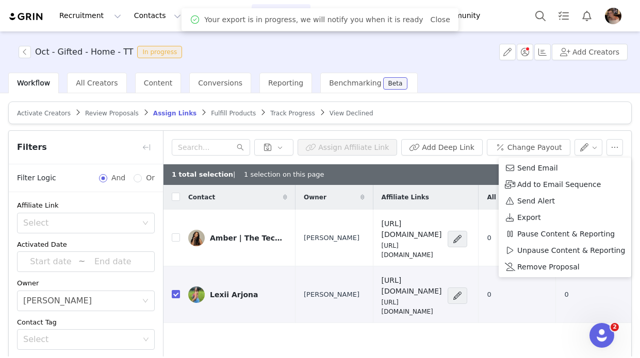
click at [428, 313] on div "Contact Owner Affiliate Links All Link Visits Unique Link Visits Link Conversio…" at bounding box center [397, 297] width 468 height 225
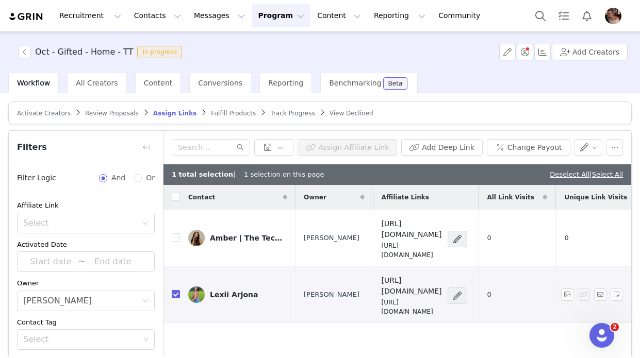
click at [238, 291] on div "Lexii Arjona" at bounding box center [234, 295] width 48 height 8
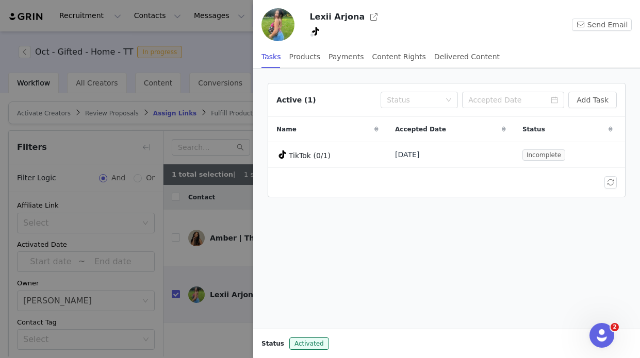
click at [214, 306] on div at bounding box center [320, 179] width 640 height 358
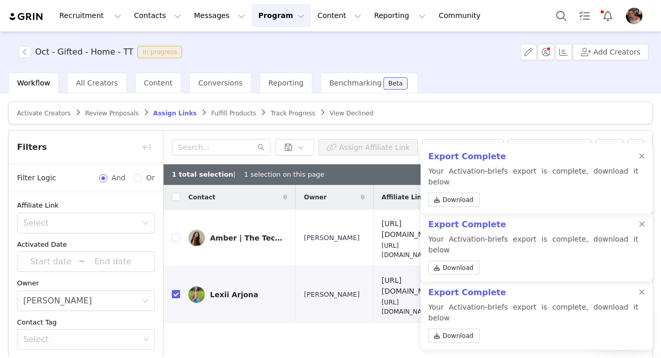
click at [638, 168] on div "Export Complete Your Activation-briefs export is complete, download it below Do…" at bounding box center [536, 178] width 232 height 71
click at [639, 161] on div at bounding box center [641, 157] width 6 height 8
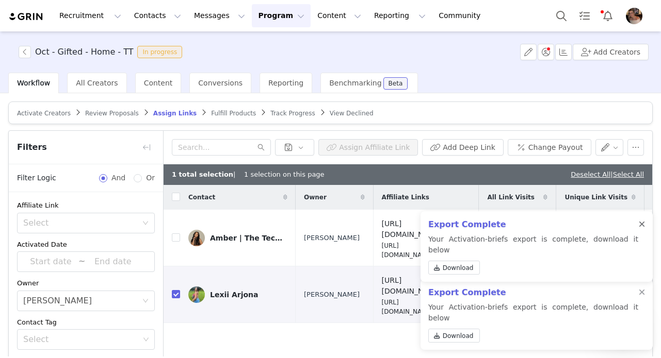
click at [639, 229] on div at bounding box center [641, 225] width 6 height 8
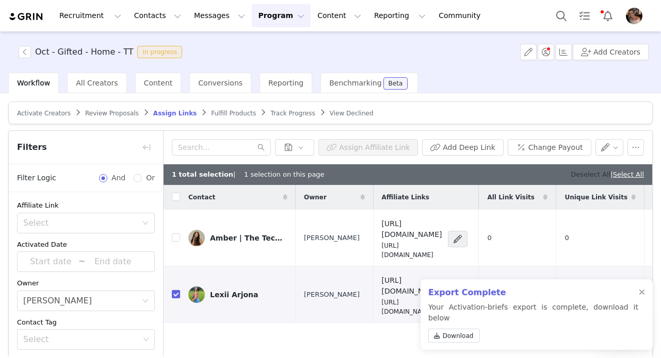
click at [583, 171] on link "Deselect All" at bounding box center [590, 175] width 40 height 8
checkbox input "false"
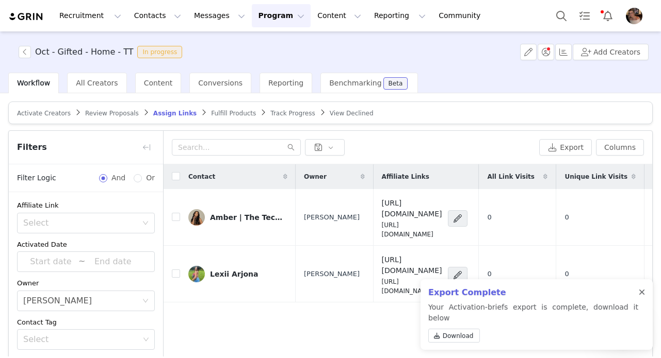
click at [638, 297] on div at bounding box center [641, 293] width 6 height 8
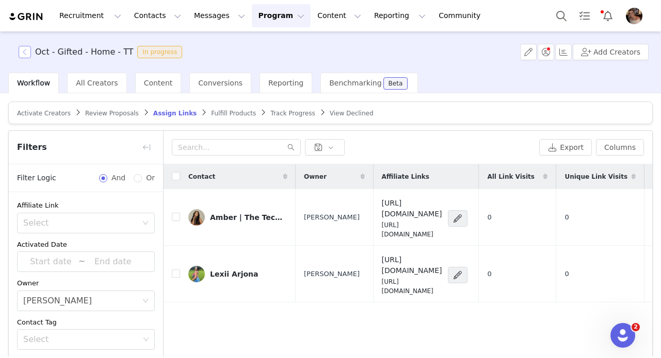
click at [25, 52] on button "button" at bounding box center [25, 52] width 12 height 12
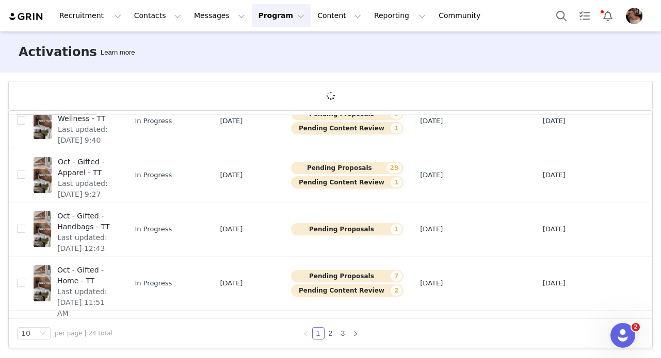
scroll to position [54, 0]
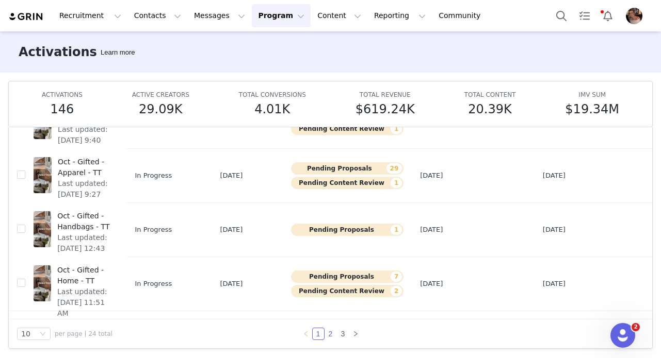
click at [329, 334] on link "2" at bounding box center [330, 333] width 11 height 11
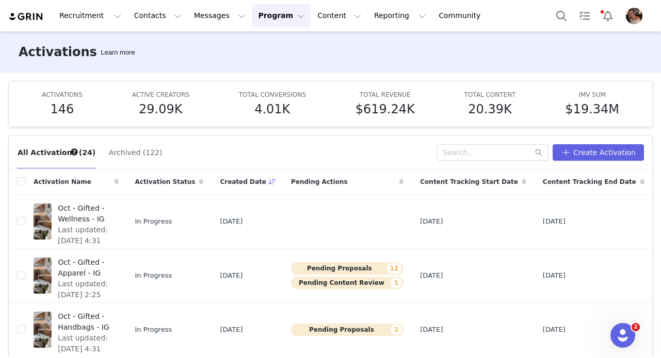
scroll to position [3, 0]
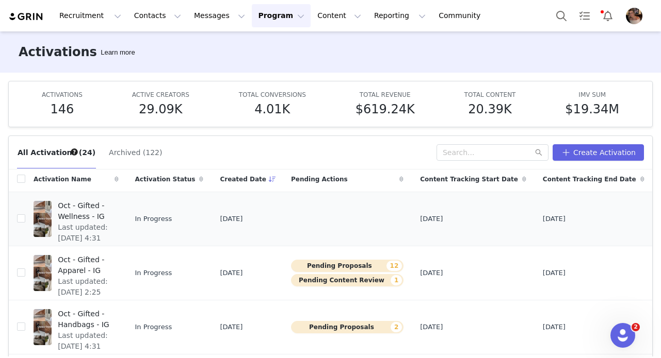
click at [95, 220] on span "Oct - Gifted - Wellness - IG" at bounding box center [85, 212] width 54 height 22
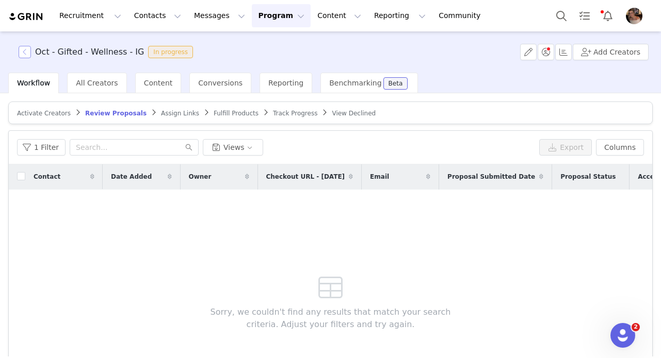
click at [25, 51] on button "button" at bounding box center [25, 52] width 12 height 12
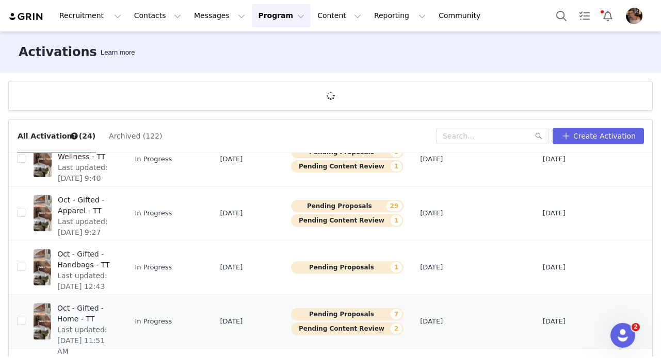
scroll to position [38, 0]
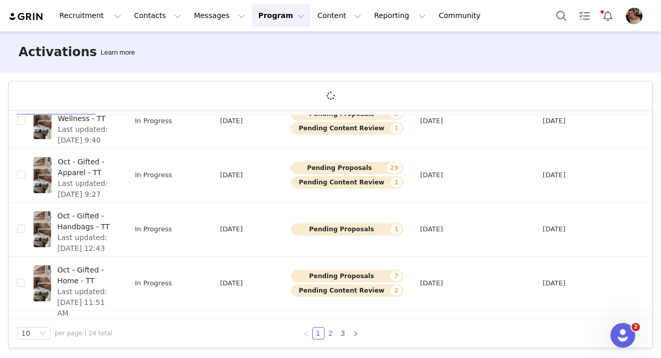
click at [329, 334] on link "2" at bounding box center [330, 333] width 11 height 11
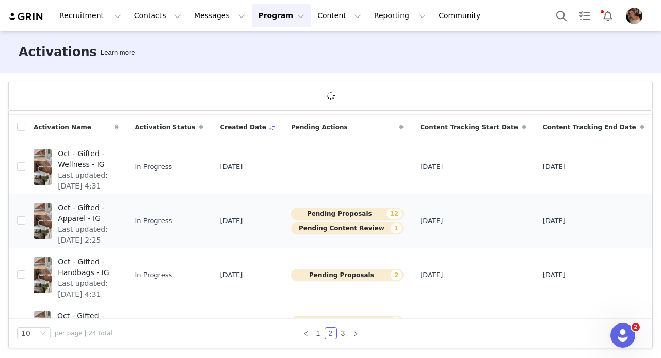
click at [88, 223] on span "Oct - Gifted - Apparel - IG" at bounding box center [85, 214] width 54 height 22
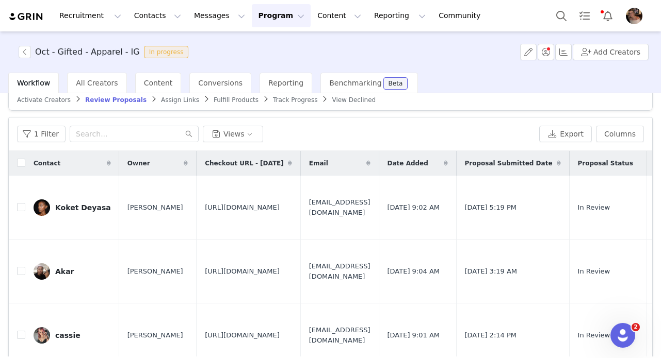
scroll to position [1, 0]
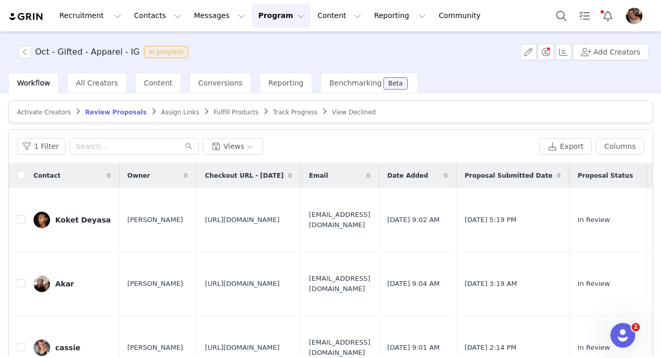
click at [17, 48] on div "Oct - Gifted - Apparel - IG In progress" at bounding box center [102, 52] width 180 height 12
click at [21, 52] on button "button" at bounding box center [25, 52] width 12 height 12
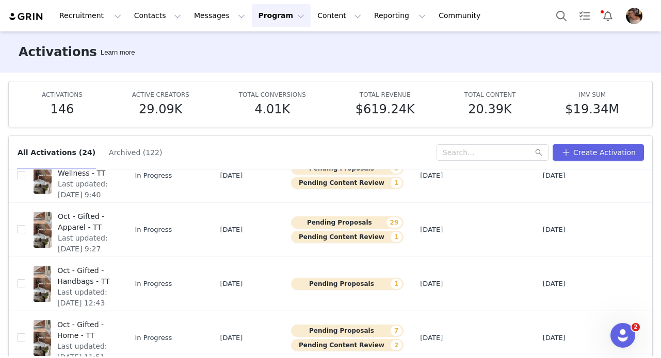
scroll to position [54, 0]
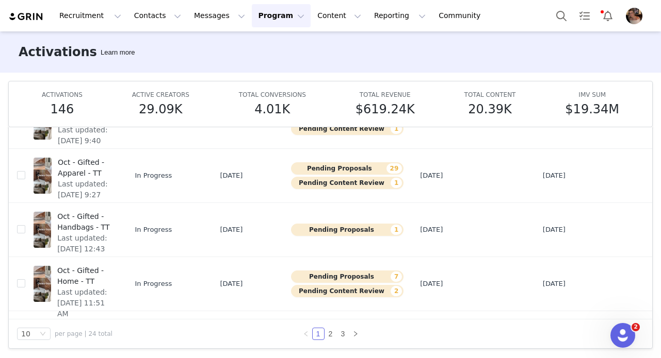
click at [332, 324] on div "10 per page | 24 total 1 2 3" at bounding box center [330, 334] width 643 height 29
click at [332, 330] on link "2" at bounding box center [330, 333] width 11 height 11
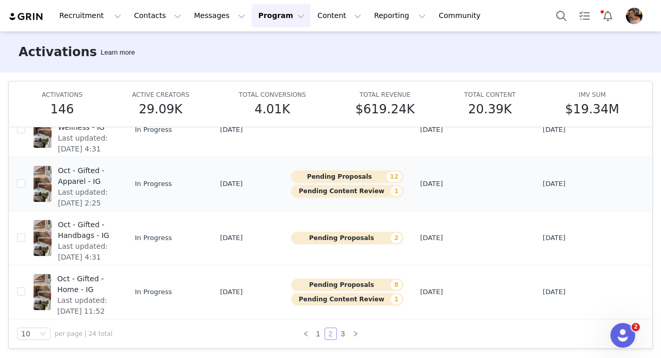
scroll to position [39, 0]
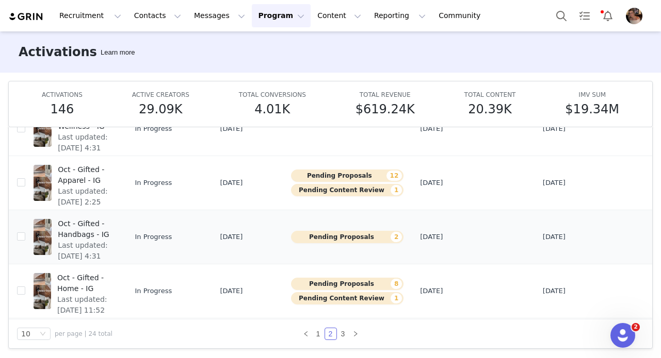
click at [101, 243] on span "Last updated: Sep 24, 2025 4:31 PM" at bounding box center [85, 256] width 54 height 32
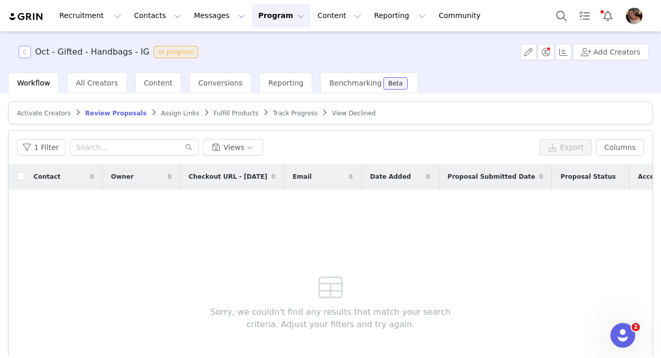
click at [28, 53] on button "button" at bounding box center [25, 52] width 12 height 12
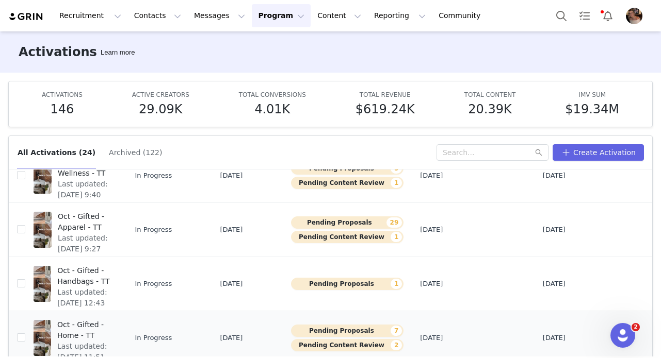
scroll to position [54, 0]
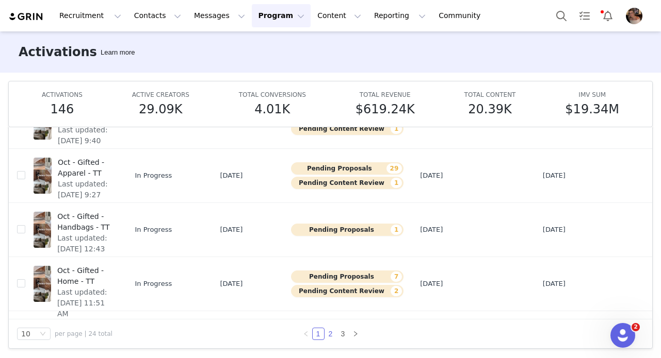
click at [329, 331] on link "2" at bounding box center [330, 333] width 11 height 11
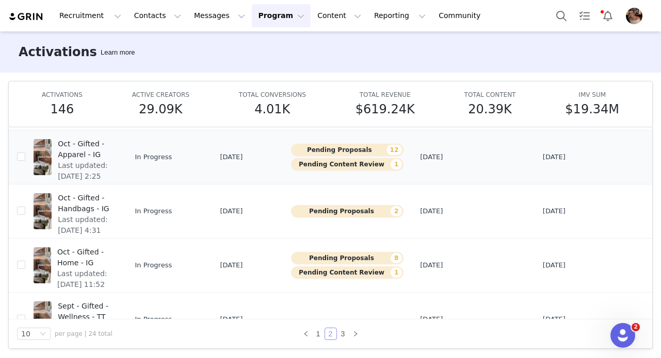
scroll to position [81, 0]
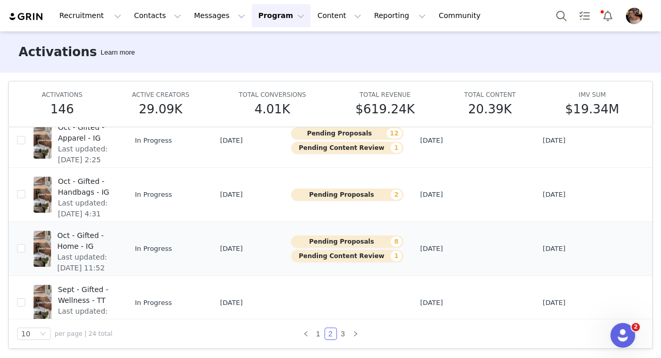
click at [77, 245] on span "Oct - Gifted - Home - IG" at bounding box center [84, 241] width 55 height 22
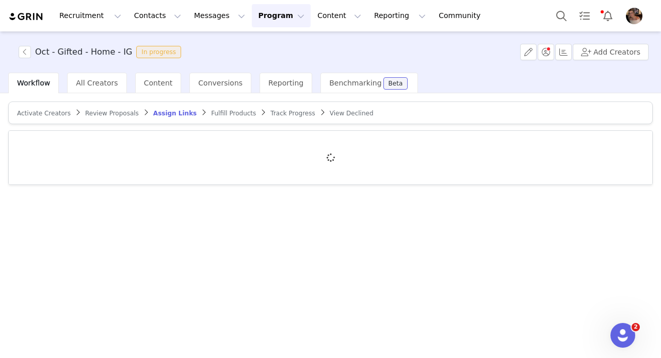
click at [121, 112] on span "Review Proposals" at bounding box center [112, 113] width 54 height 7
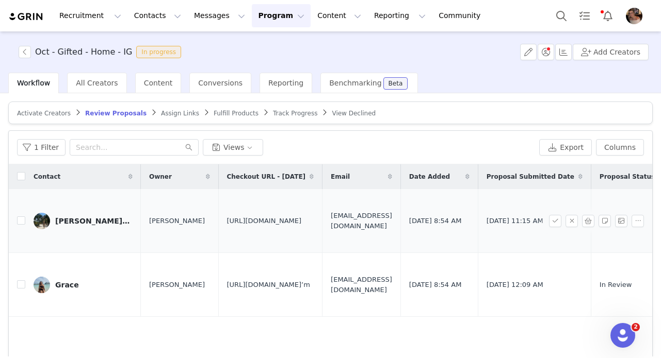
click at [286, 216] on span "https://www.quince.com/checkout?checkoutId=4b5a013a-fcd8-452f-90ea-e00812084f78…" at bounding box center [264, 221] width 75 height 10
copy span "https://www.quince.com/checkout?checkoutId=4b5a013a-fcd8-452f-90ea-e00812084f78…"
click at [302, 221] on span "https://www.quince.com/checkout?checkoutId=4b5a013a-fcd8-452f-90ea-e00812084f78…" at bounding box center [264, 221] width 75 height 10
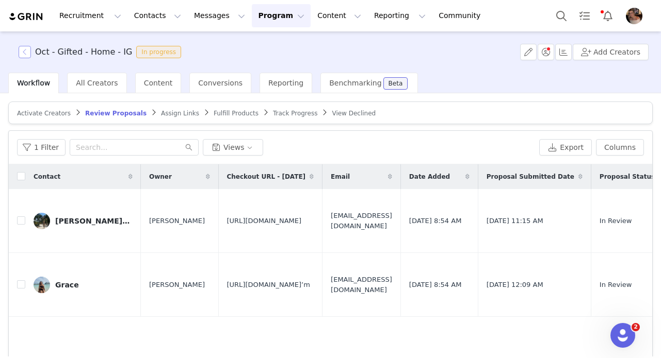
click at [26, 53] on button "button" at bounding box center [25, 52] width 12 height 12
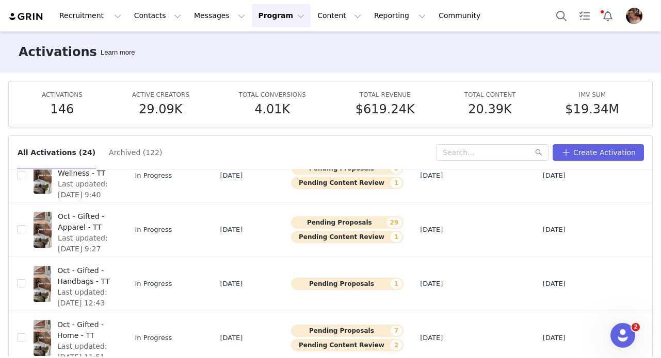
scroll to position [54, 0]
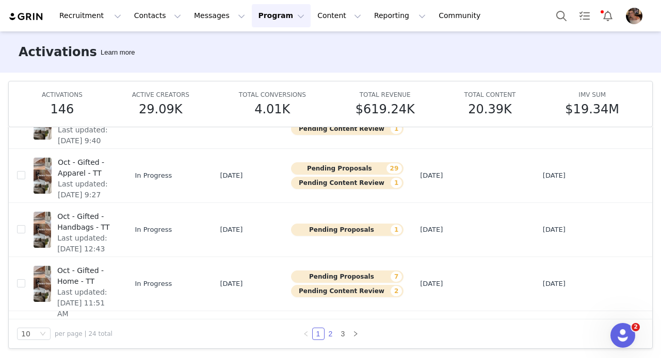
click at [331, 336] on link "2" at bounding box center [330, 333] width 11 height 11
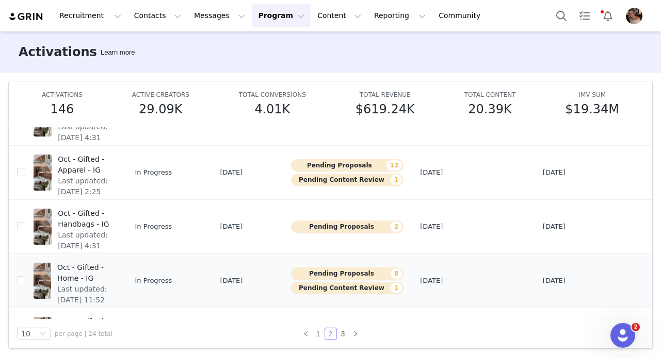
scroll to position [114, 0]
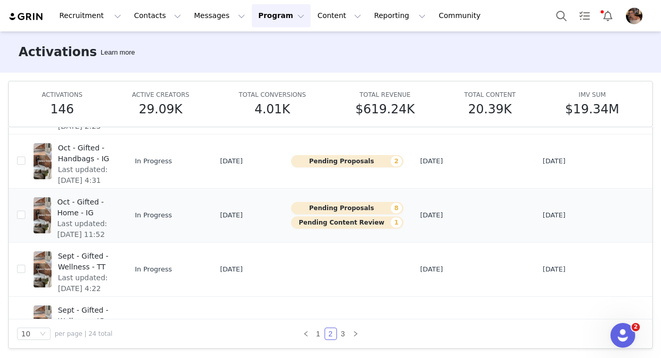
click at [104, 222] on span "Last updated: Sep 23, 2025 11:52 AM" at bounding box center [84, 235] width 55 height 32
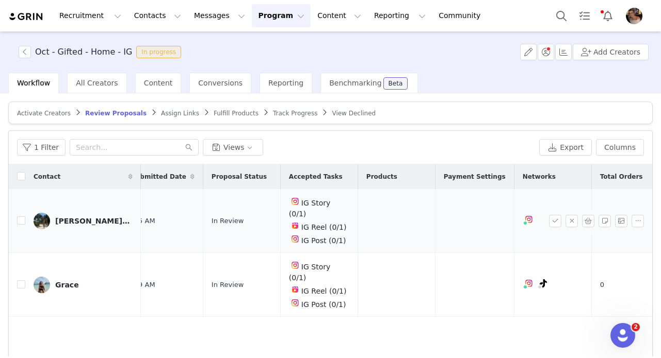
scroll to position [0, 486]
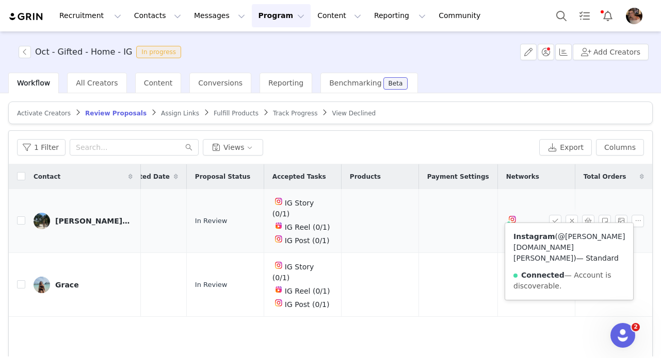
click at [513, 246] on link "@lindsey.mae.design" at bounding box center [568, 248] width 111 height 30
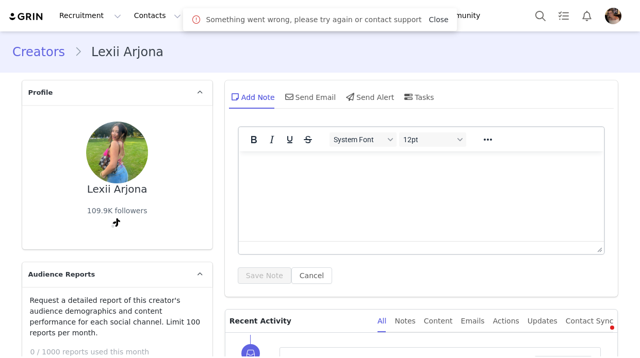
click at [428, 19] on link "Close" at bounding box center [438, 19] width 20 height 8
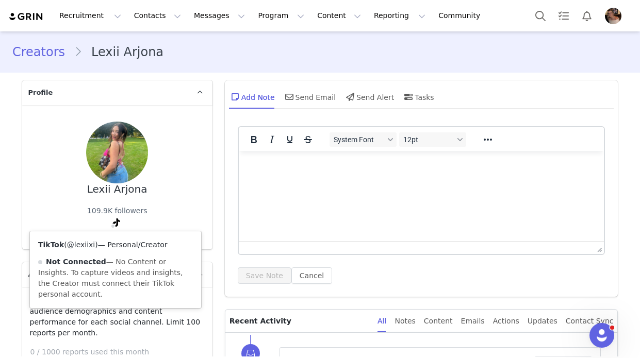
click at [87, 243] on link "@lexiixi" at bounding box center [81, 245] width 28 height 8
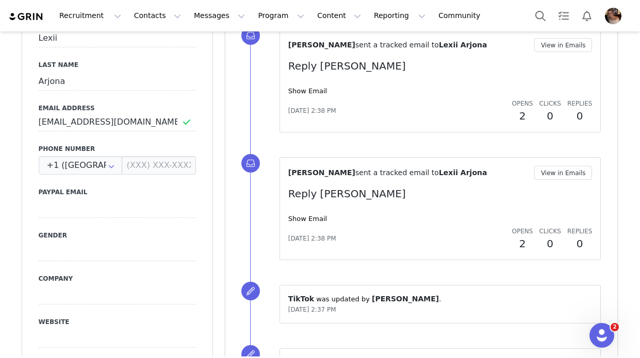
scroll to position [570, 0]
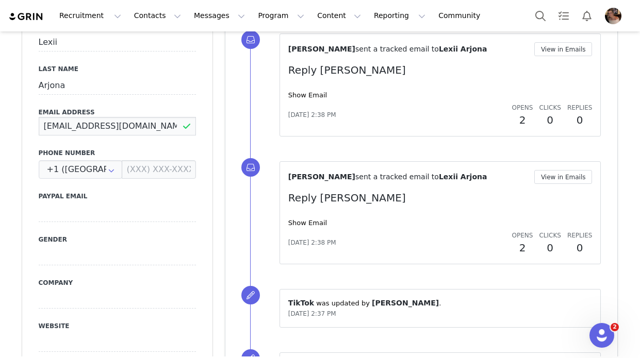
click at [152, 117] on input "[EMAIL_ADDRESS][DOMAIN_NAME]" at bounding box center [117, 126] width 157 height 19
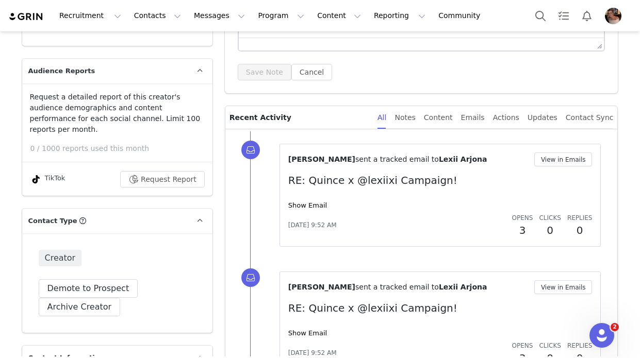
scroll to position [0, 0]
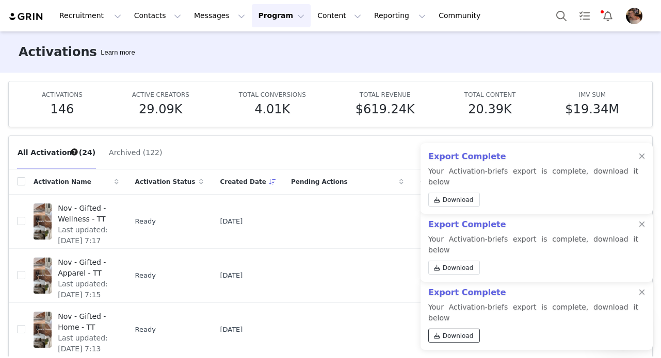
click at [454, 331] on link "Download" at bounding box center [454, 336] width 52 height 14
click at [639, 161] on div at bounding box center [641, 157] width 6 height 8
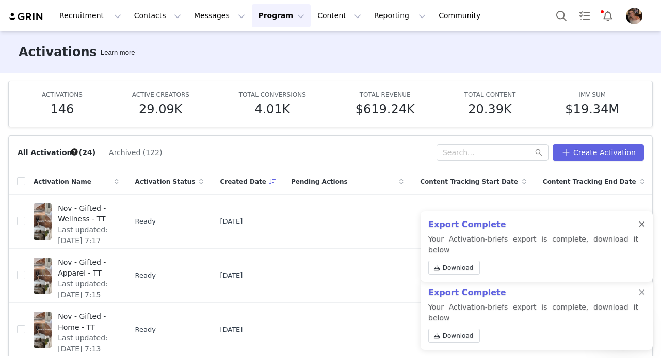
click at [639, 229] on div at bounding box center [641, 225] width 6 height 8
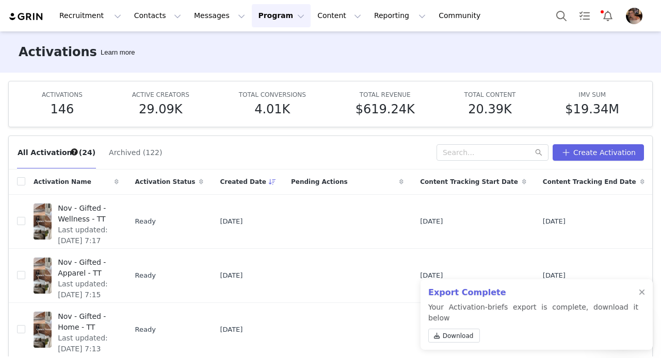
click at [639, 295] on div "Export Complete Your Activation-briefs export is complete, download it below Do…" at bounding box center [536, 314] width 232 height 71
click at [639, 297] on div at bounding box center [641, 293] width 6 height 8
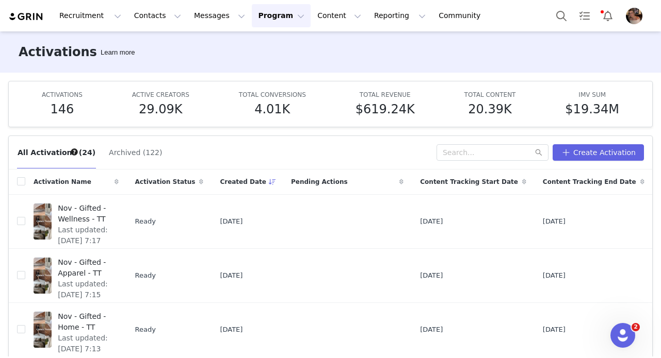
click at [188, 32] on div "Activations Learn more" at bounding box center [330, 51] width 661 height 41
click at [191, 18] on button "Messages Messages" at bounding box center [219, 15] width 63 height 23
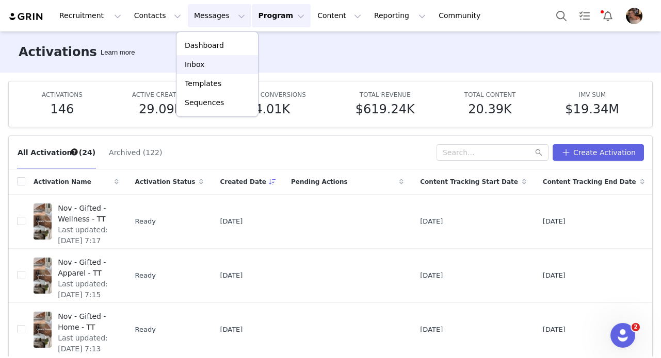
click at [204, 67] on div "Inbox" at bounding box center [217, 64] width 69 height 11
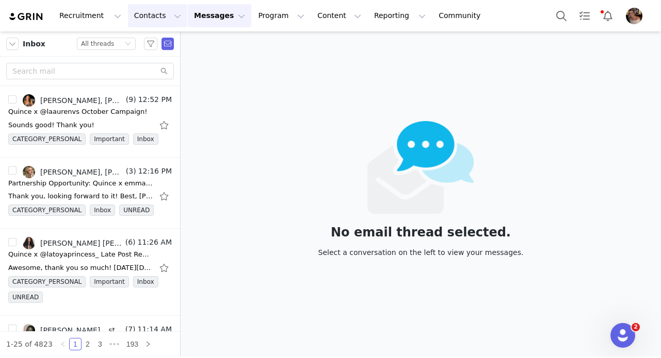
click at [131, 26] on button "Contacts Contacts" at bounding box center [157, 15] width 59 height 23
click at [149, 60] on p "Prospects" at bounding box center [146, 64] width 35 height 11
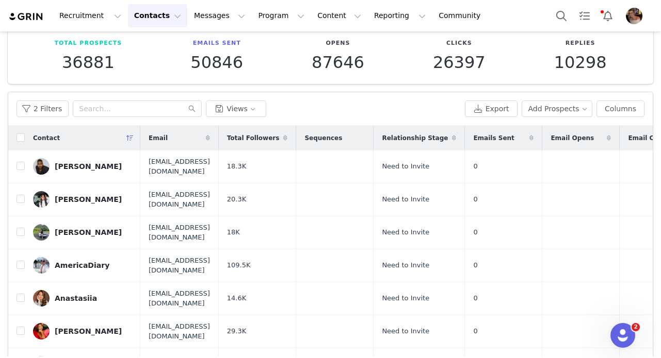
scroll to position [25, 0]
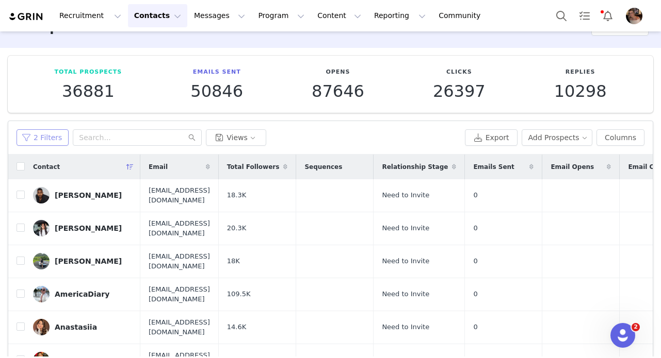
click at [47, 138] on button "2 Filters" at bounding box center [42, 137] width 52 height 16
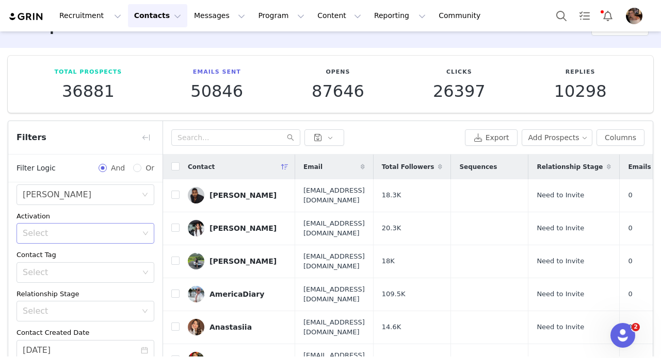
scroll to position [61, 0]
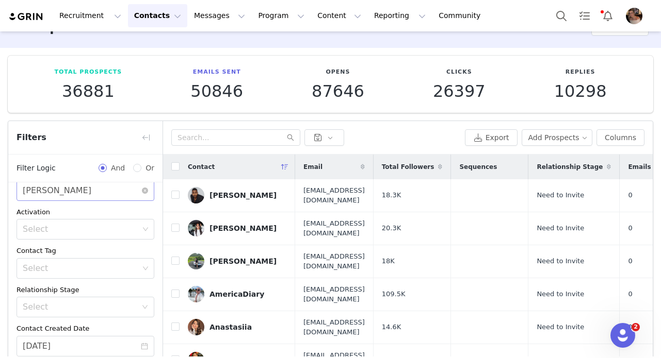
click at [98, 193] on div "Select Alexis Bignotti" at bounding box center [82, 191] width 119 height 20
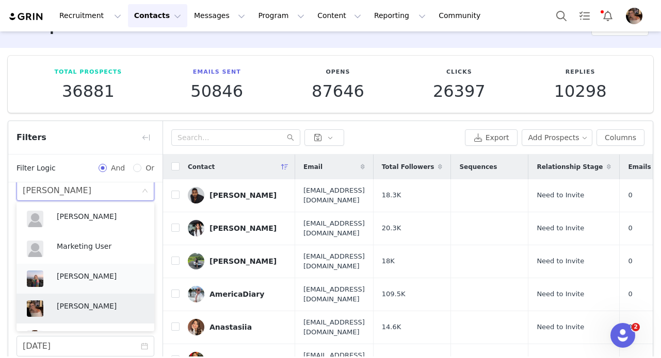
scroll to position [210, 0]
click at [94, 280] on p "Kensley Wiggins" at bounding box center [100, 275] width 87 height 11
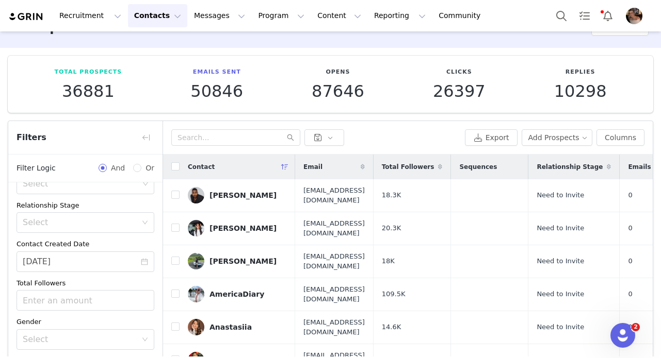
scroll to position [105, 0]
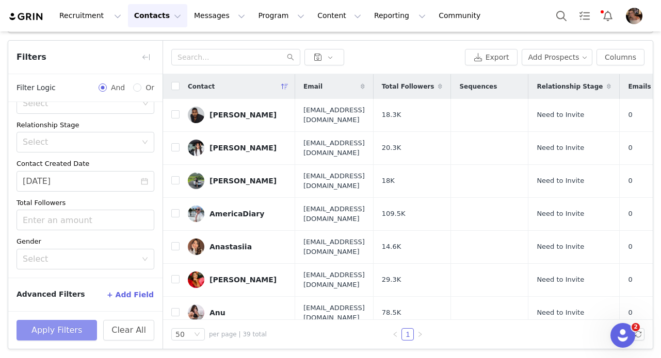
click at [71, 333] on button "Apply Filters" at bounding box center [56, 330] width 80 height 21
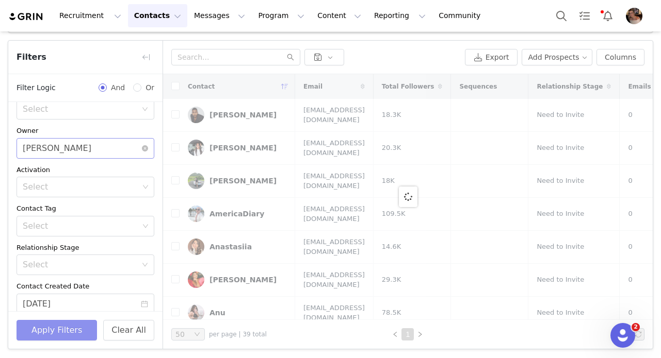
scroll to position [0, 0]
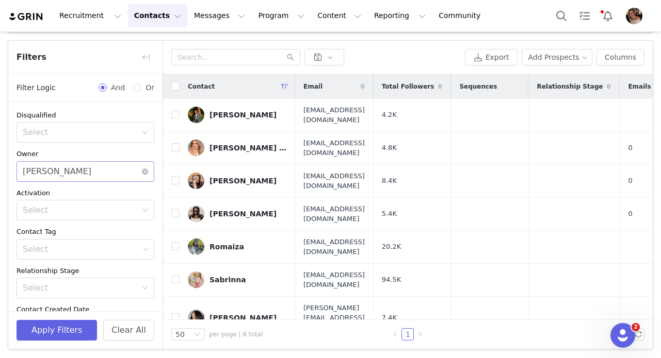
click at [101, 171] on div "Select Kensley Wiggins" at bounding box center [82, 172] width 119 height 20
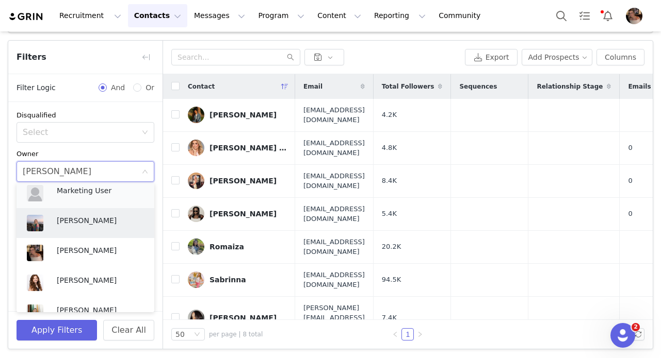
scroll to position [261, 0]
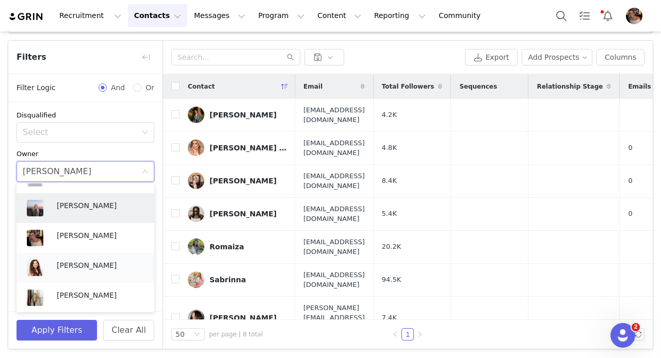
click at [78, 267] on p "Jinsey Roten" at bounding box center [100, 265] width 87 height 11
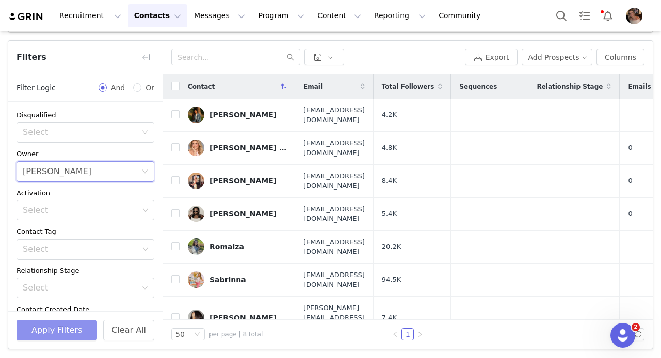
click at [60, 321] on button "Apply Filters" at bounding box center [56, 330] width 80 height 21
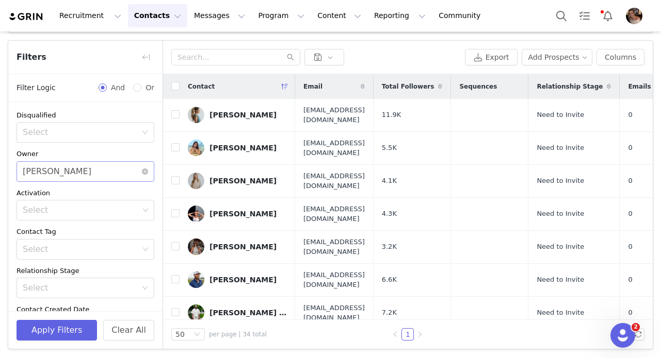
click at [77, 171] on div "Select Jinsey Roten" at bounding box center [82, 172] width 119 height 20
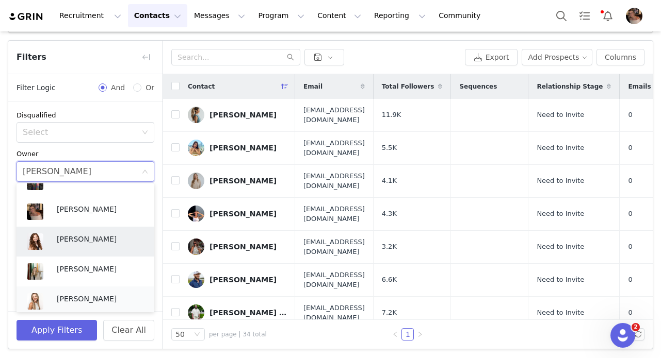
scroll to position [292, 0]
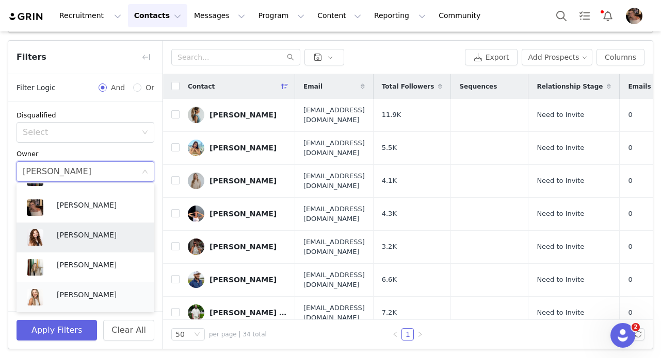
click at [62, 300] on p "Lily Goldberg" at bounding box center [100, 294] width 87 height 11
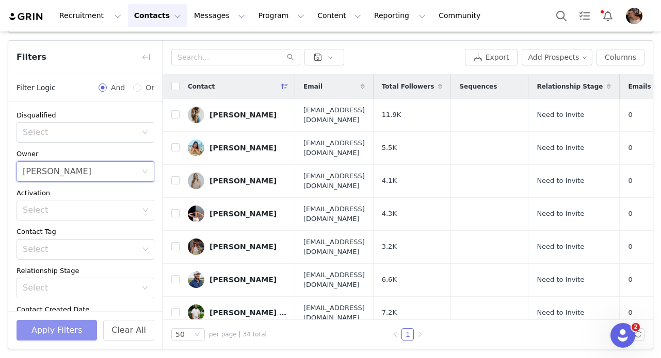
click at [62, 326] on button "Apply Filters" at bounding box center [56, 330] width 80 height 21
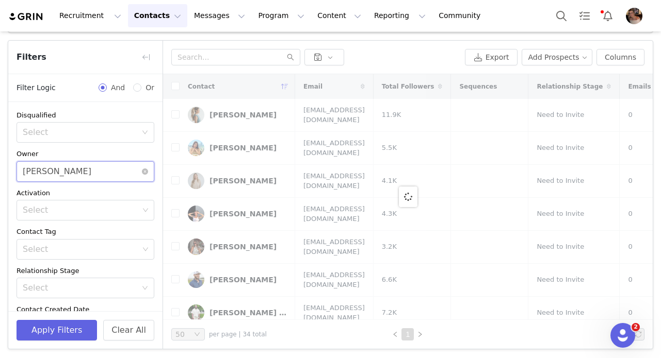
click at [70, 174] on div "Lily Goldberg" at bounding box center [57, 172] width 69 height 20
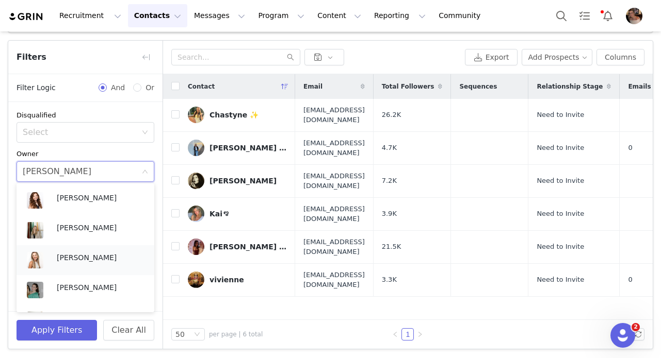
scroll to position [331, 0]
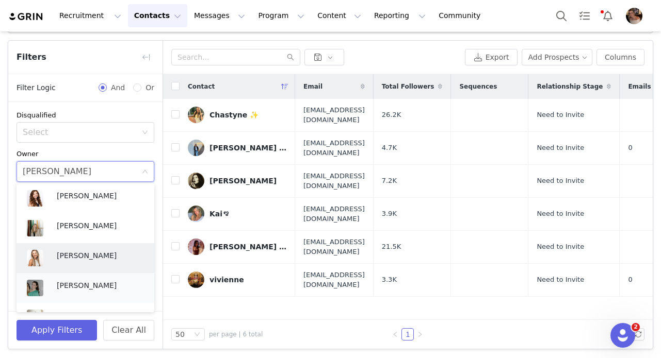
click at [77, 286] on p "Nuala Sullivan" at bounding box center [100, 285] width 87 height 11
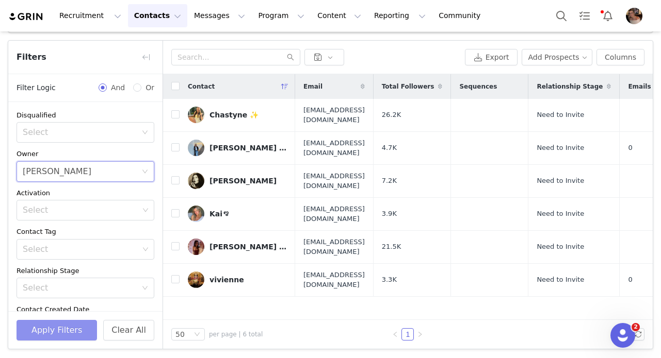
click at [67, 324] on button "Apply Filters" at bounding box center [56, 330] width 80 height 21
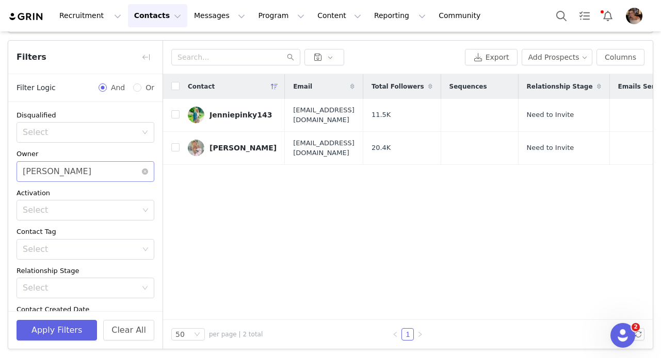
click at [70, 173] on div "Nuala Sullivan" at bounding box center [57, 172] width 69 height 20
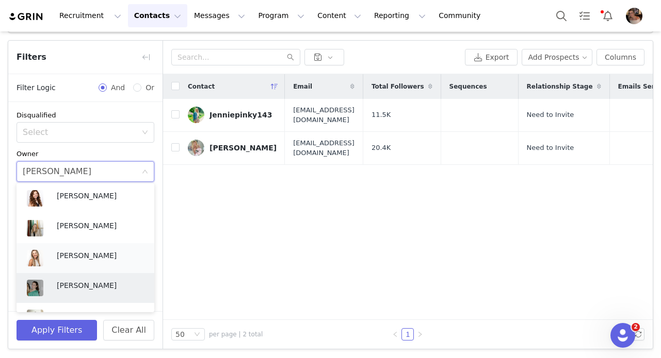
scroll to position [371, 0]
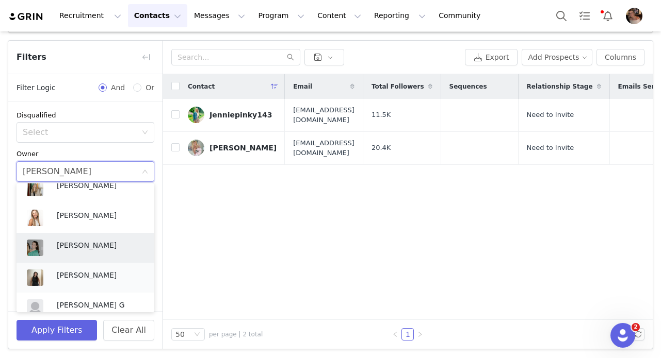
click at [58, 274] on p "Alexandra Mekikian" at bounding box center [100, 275] width 87 height 11
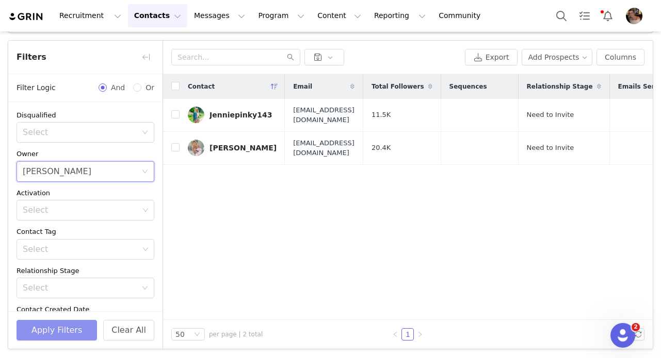
click at [37, 328] on button "Apply Filters" at bounding box center [56, 330] width 80 height 21
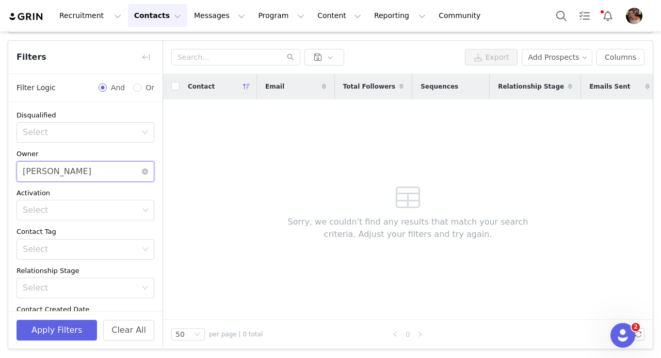
click at [72, 173] on div "Alexandra Mekikian" at bounding box center [57, 172] width 69 height 20
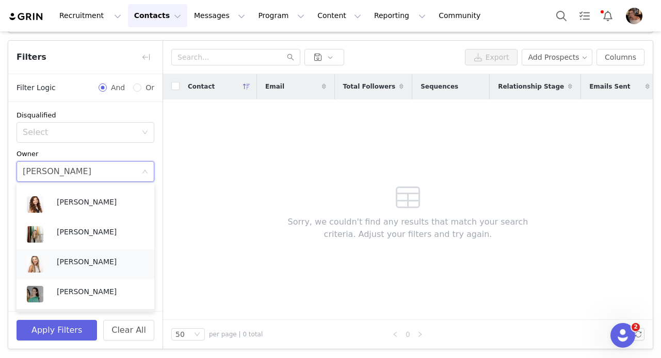
scroll to position [241, 0]
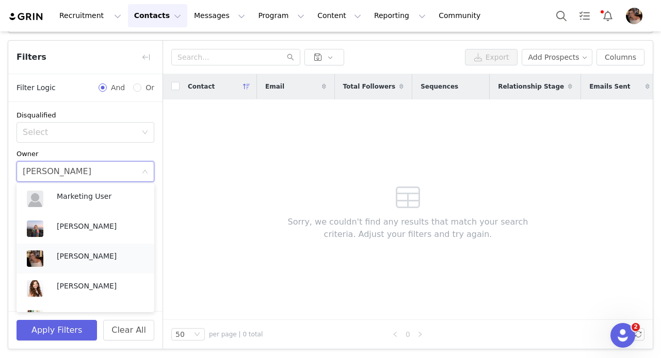
click at [60, 256] on p "[PERSON_NAME]" at bounding box center [100, 256] width 87 height 11
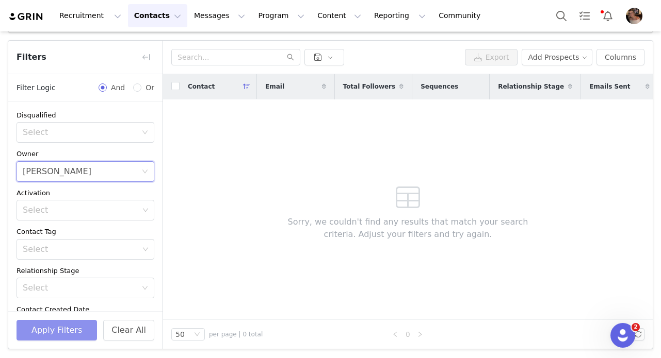
click at [39, 330] on button "Apply Filters" at bounding box center [56, 330] width 80 height 21
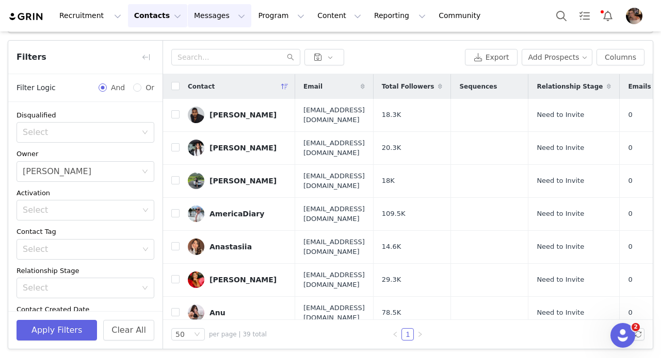
click at [204, 19] on button "Messages Messages" at bounding box center [219, 15] width 63 height 23
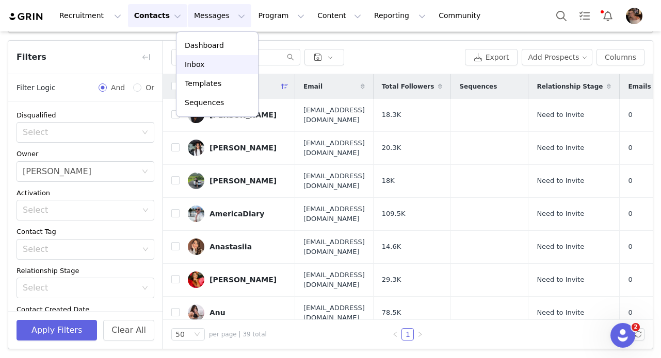
click at [206, 66] on div "Inbox" at bounding box center [217, 64] width 69 height 11
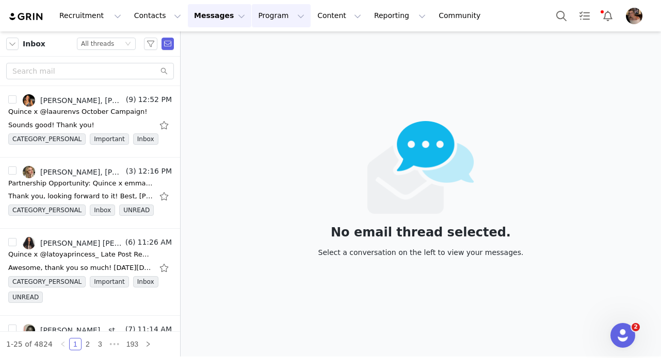
click at [263, 23] on button "Program Program" at bounding box center [281, 15] width 59 height 23
click at [259, 45] on p "Activations" at bounding box center [264, 45] width 40 height 11
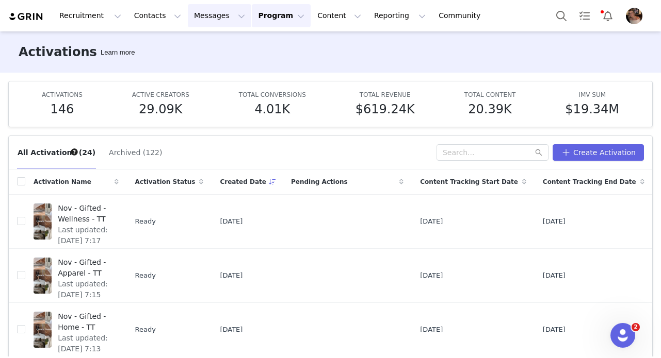
click at [210, 20] on button "Messages Messages" at bounding box center [219, 15] width 63 height 23
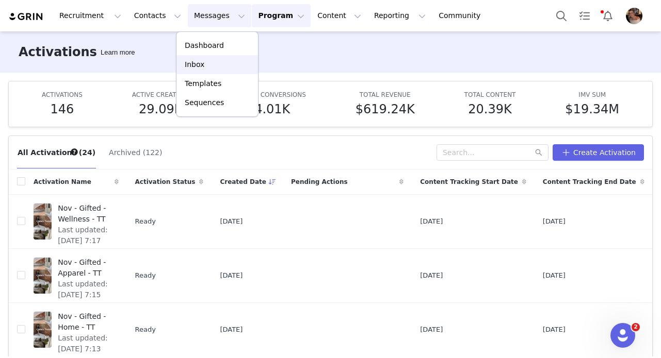
click at [208, 69] on div "Inbox" at bounding box center [217, 64] width 69 height 11
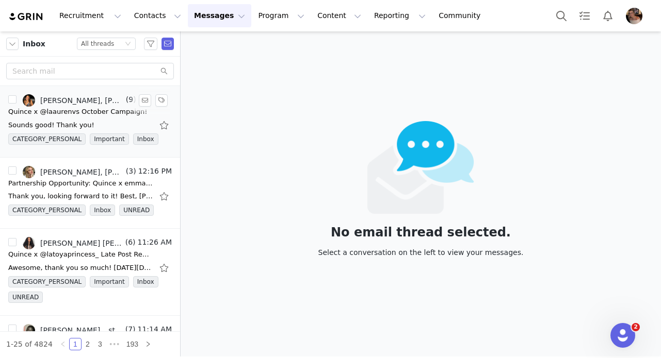
click at [82, 112] on div "Quince x @laaurenvs October Campaign!" at bounding box center [77, 112] width 139 height 10
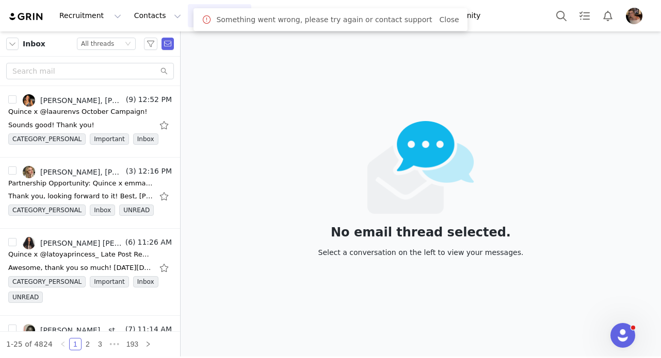
click at [439, 14] on span "Close" at bounding box center [449, 19] width 20 height 11
click at [439, 21] on link "Close" at bounding box center [449, 19] width 20 height 8
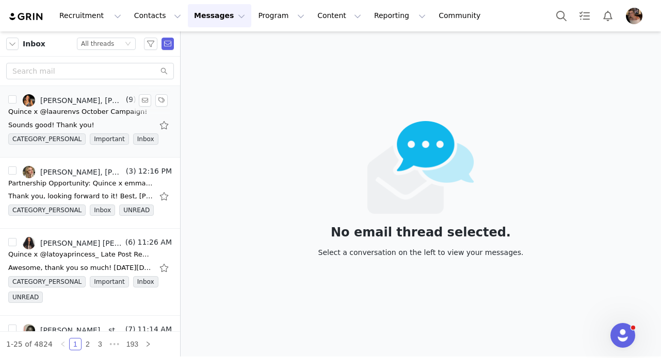
click at [102, 123] on div "Sounds good! Thank you!" at bounding box center [83, 125] width 150 height 10
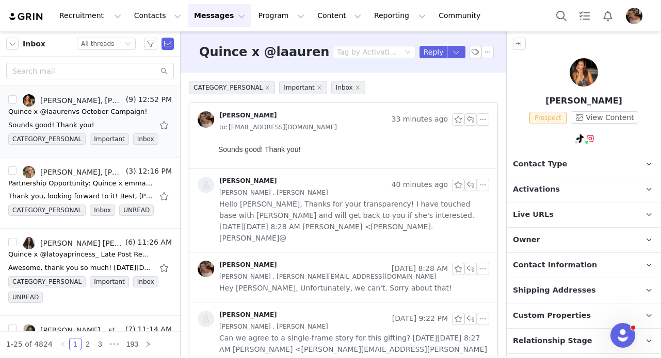
click at [558, 179] on p "Activations" at bounding box center [570, 189] width 129 height 25
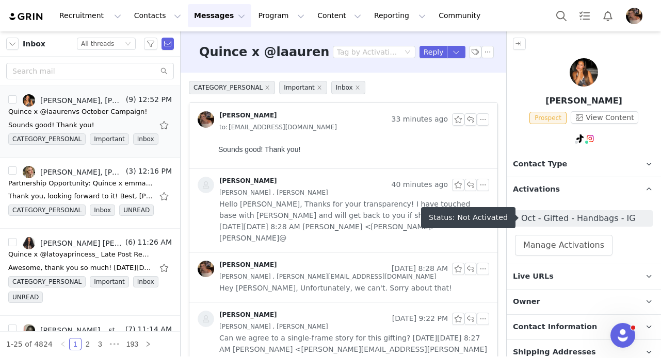
click at [552, 224] on span "Oct - Gifted - Handbags - IG" at bounding box center [584, 218] width 138 height 16
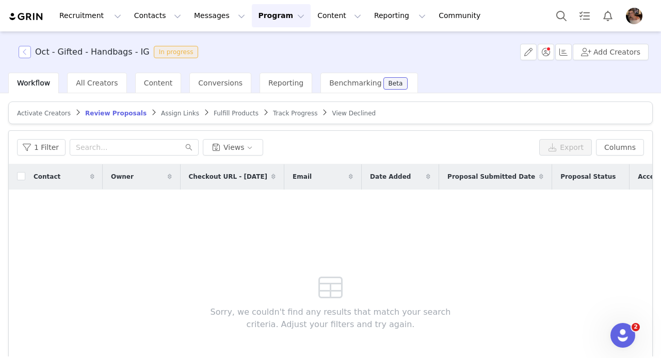
click at [22, 54] on button "button" at bounding box center [25, 52] width 12 height 12
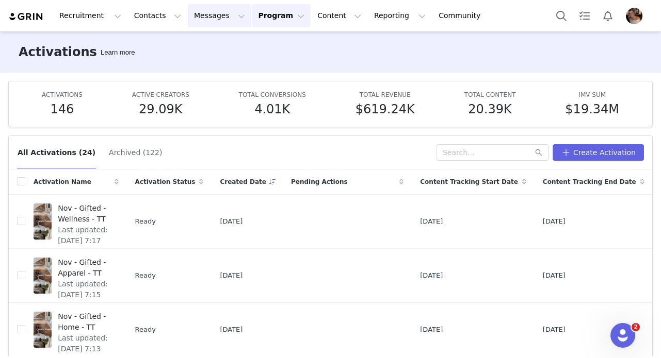
click at [211, 12] on button "Messages Messages" at bounding box center [219, 15] width 63 height 23
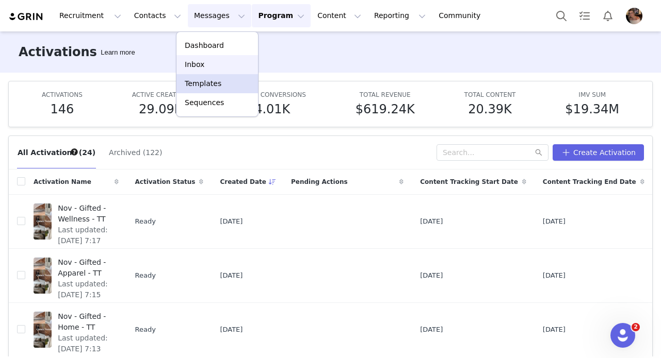
click at [199, 64] on p "Inbox" at bounding box center [195, 64] width 20 height 11
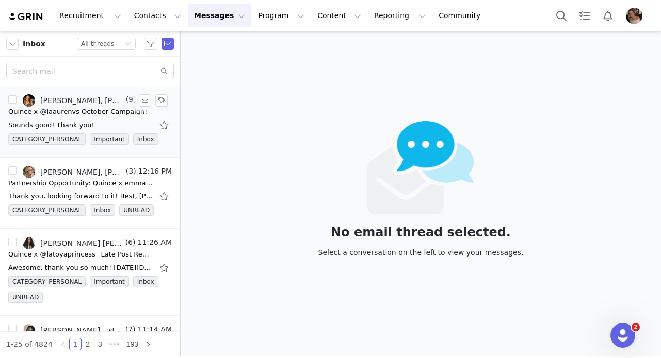
click at [100, 114] on div "Quince x @laaurenvs October Campaign!" at bounding box center [77, 112] width 139 height 10
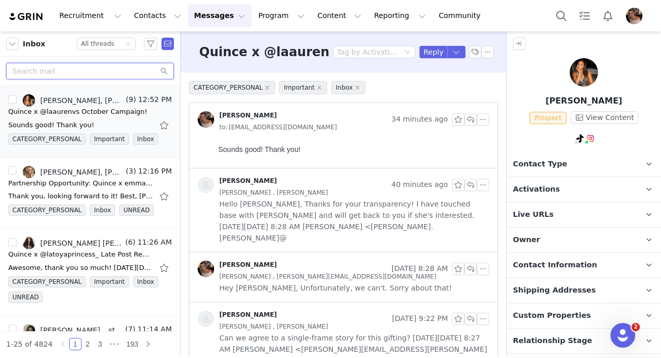
click at [140, 70] on input "text" at bounding box center [90, 71] width 168 height 16
paste input "[PERSON_NAME][DOMAIN_NAME][PERSON_NAME]"
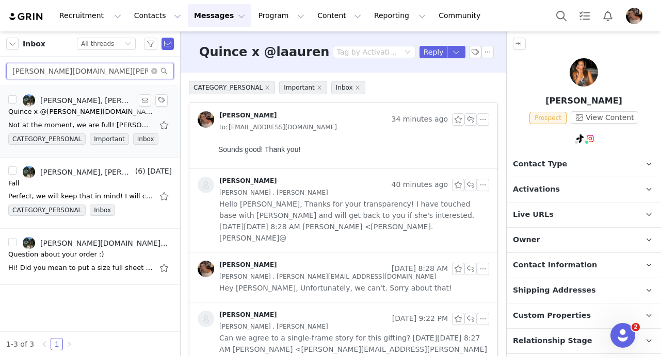
type input "[PERSON_NAME][DOMAIN_NAME][PERSON_NAME]"
click at [99, 126] on div "Not at the moment, we are full! Alexis Bignotti | Influencer Marketing Coordina…" at bounding box center [80, 125] width 144 height 10
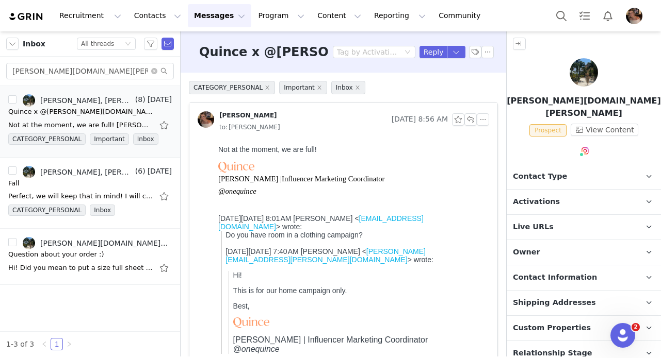
click at [558, 192] on p "Activations" at bounding box center [570, 202] width 129 height 25
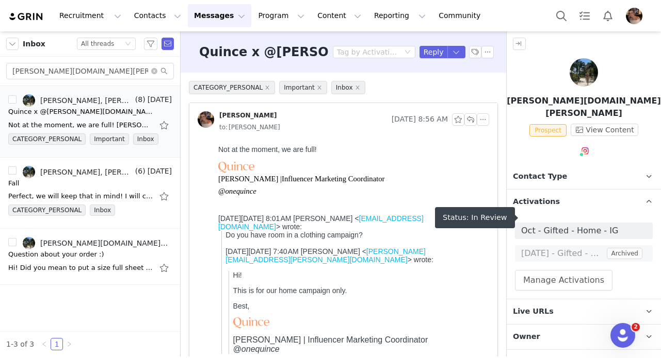
click at [560, 225] on span "Oct - Gifted - Home - IG" at bounding box center [583, 231] width 125 height 12
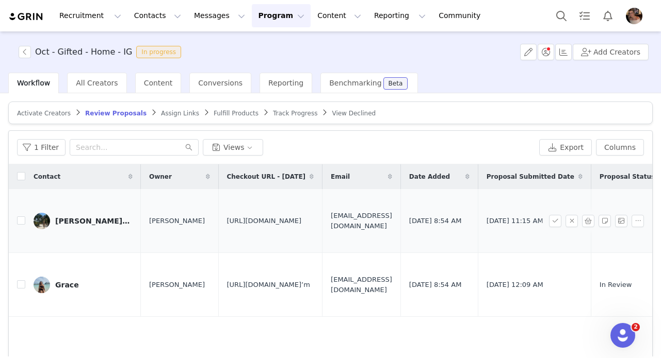
click at [271, 222] on span "https://www.quince.com/checkout?checkoutId=4b5a013a-fcd8-452f-90ea-e00812084f78…" at bounding box center [264, 221] width 75 height 10
copy span "https://www.quince.com/checkout?checkoutId=4b5a013a-fcd8-452f-90ea-e00812084f78…"
click at [19, 217] on input "checkbox" at bounding box center [21, 221] width 8 height 8
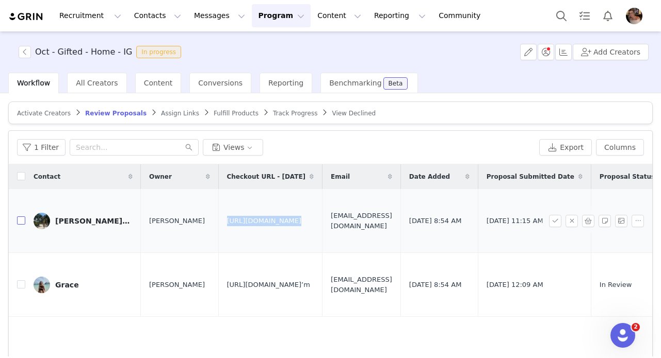
checkbox input "true"
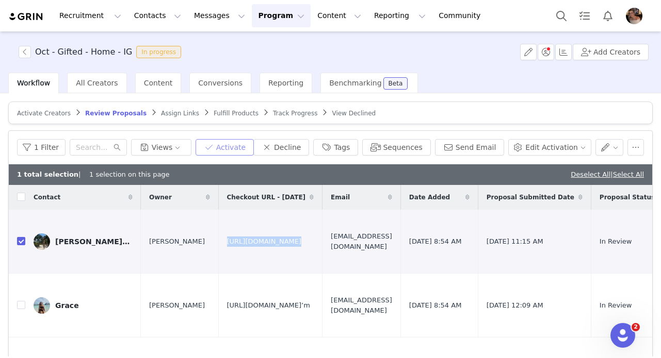
click at [252, 145] on button "Activate" at bounding box center [224, 147] width 58 height 16
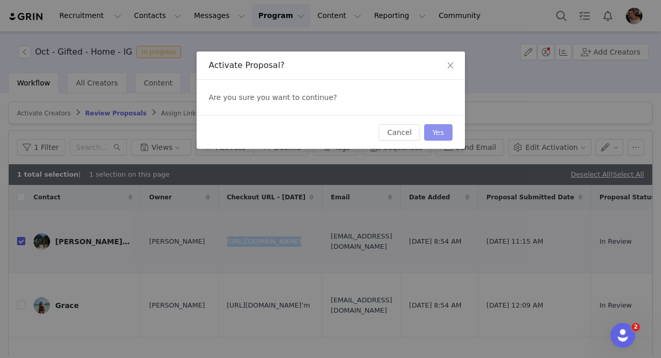
click at [445, 130] on button "Yes" at bounding box center [438, 132] width 28 height 16
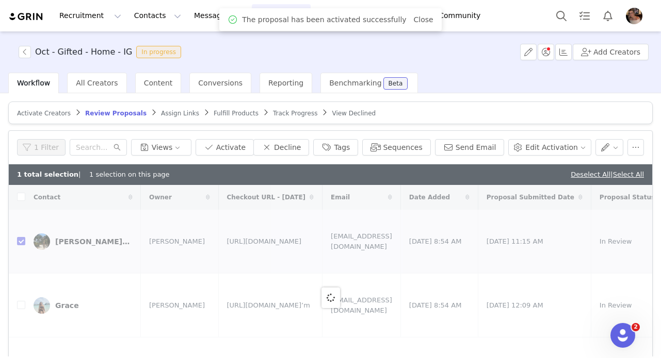
click at [174, 114] on span "Assign Links" at bounding box center [180, 113] width 38 height 7
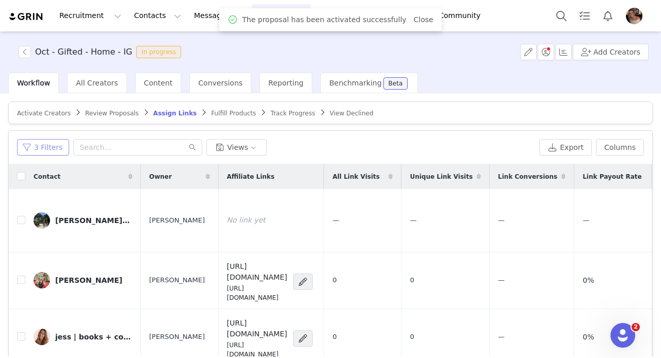
click at [53, 151] on button "3 Filters" at bounding box center [43, 147] width 52 height 16
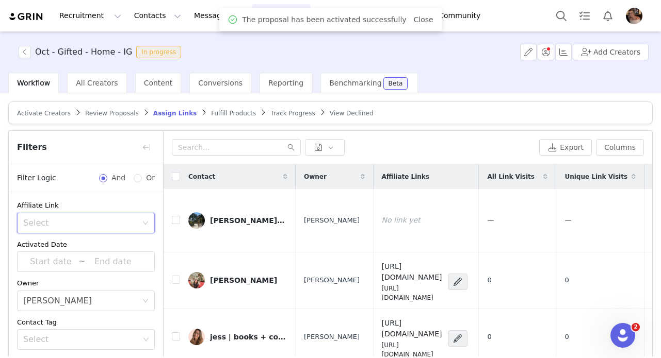
click at [75, 217] on div "Select" at bounding box center [82, 223] width 119 height 20
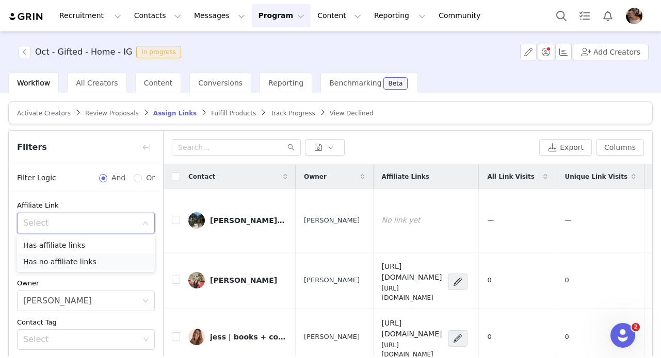
click at [74, 260] on li "Has no affiliate links" at bounding box center [86, 262] width 138 height 16
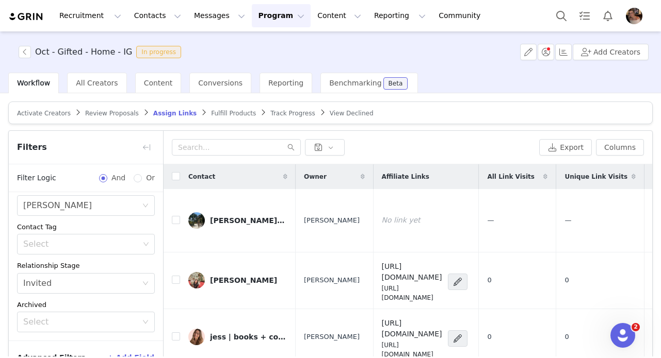
scroll to position [159, 0]
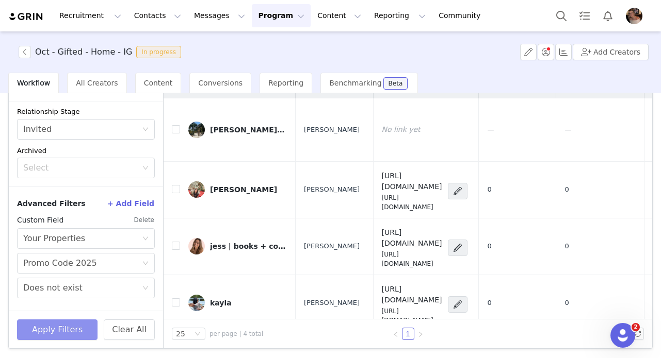
click at [60, 331] on button "Apply Filters" at bounding box center [57, 330] width 80 height 21
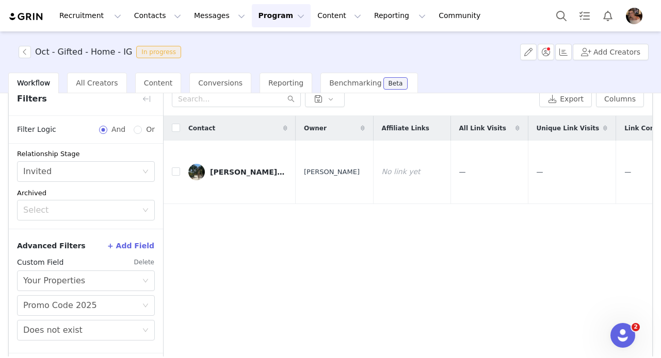
scroll to position [0, 0]
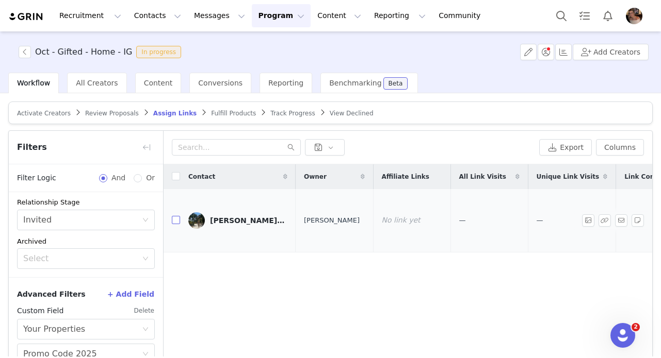
click at [176, 216] on input "checkbox" at bounding box center [176, 220] width 8 height 8
checkbox input "true"
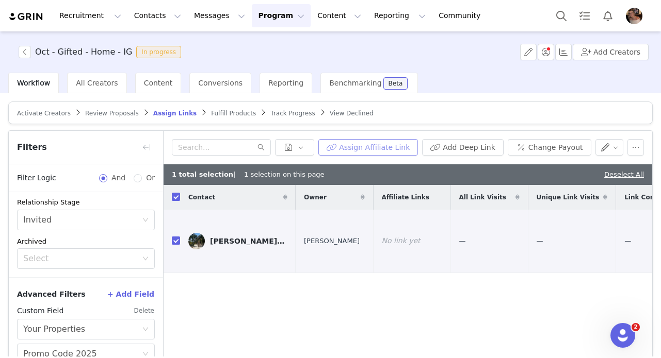
click at [402, 149] on button "Assign Affiliate Link" at bounding box center [368, 147] width 100 height 16
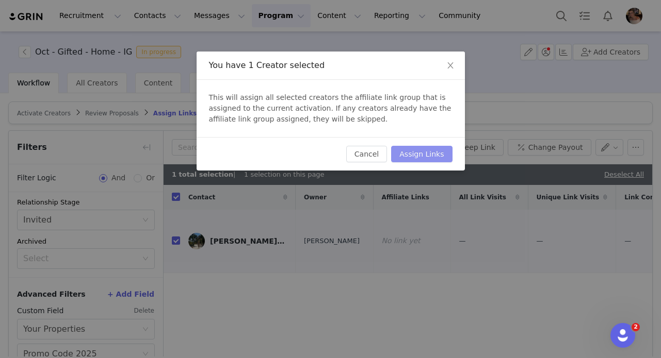
click at [434, 159] on button "Assign Links" at bounding box center [421, 154] width 61 height 16
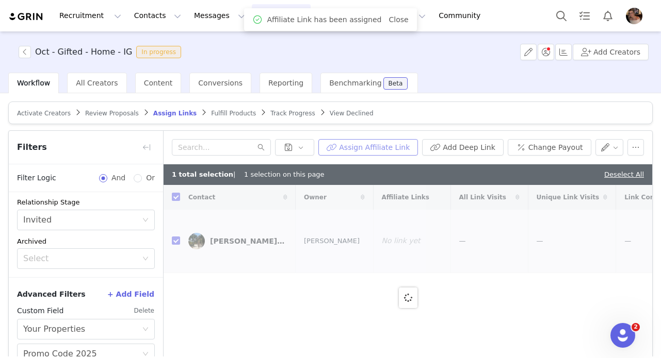
checkbox input "false"
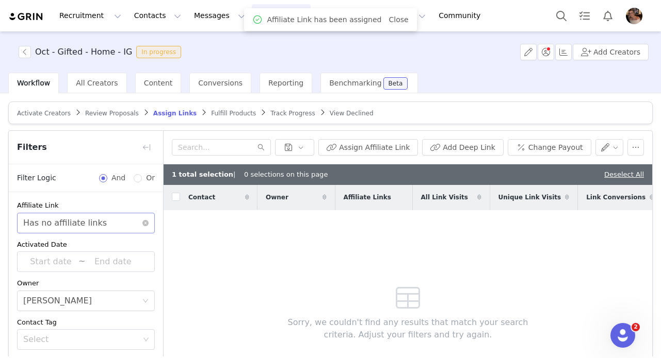
click at [149, 224] on div "Select Has no affiliate links" at bounding box center [86, 223] width 138 height 21
click at [144, 221] on icon "icon: close-circle" at bounding box center [145, 223] width 6 height 6
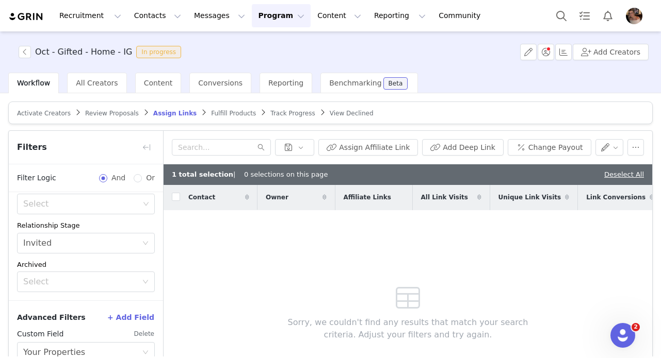
scroll to position [159, 0]
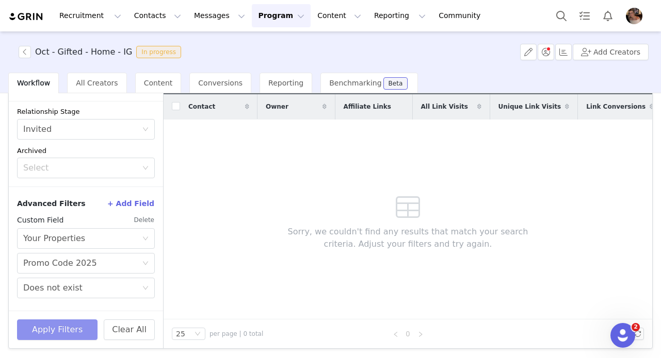
click at [75, 328] on button "Apply Filters" at bounding box center [57, 330] width 80 height 21
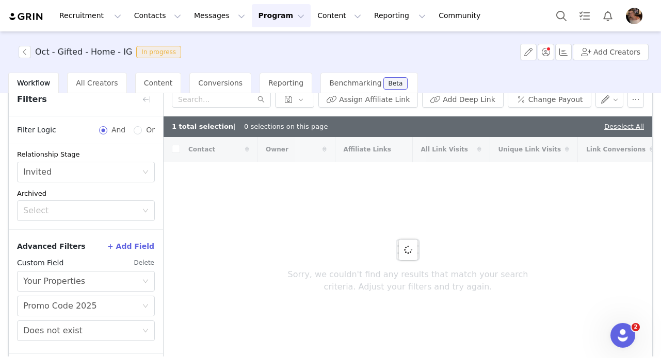
scroll to position [0, 0]
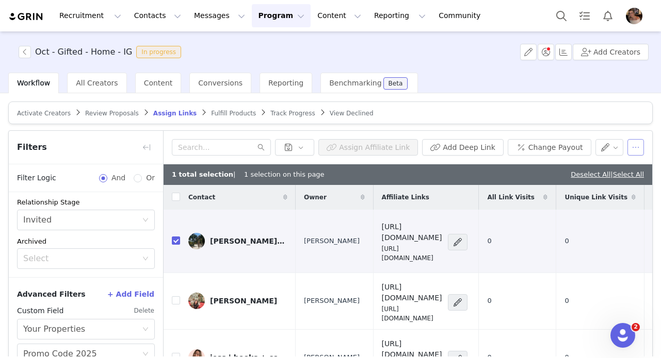
click at [635, 148] on button "button" at bounding box center [635, 147] width 16 height 16
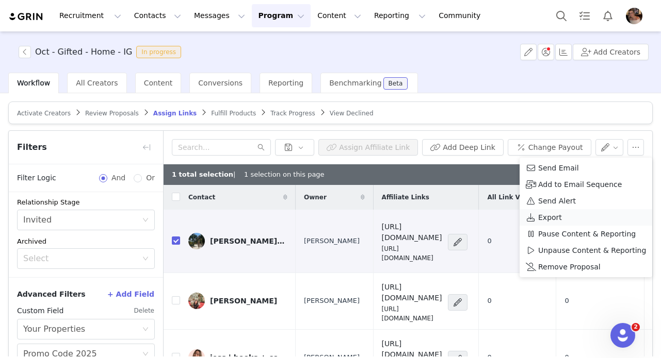
click at [552, 218] on span "Export" at bounding box center [550, 217] width 24 height 11
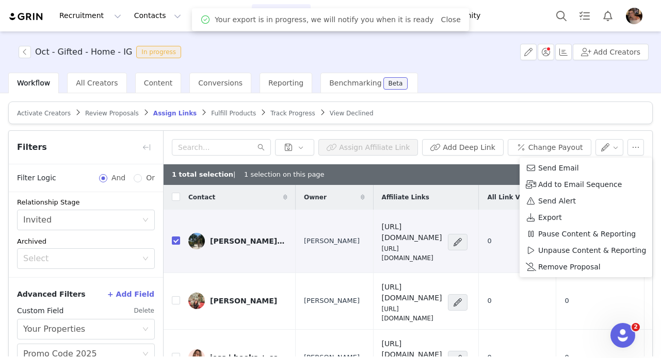
click at [111, 53] on h3 "Oct - Gifted - Home - IG" at bounding box center [83, 52] width 97 height 12
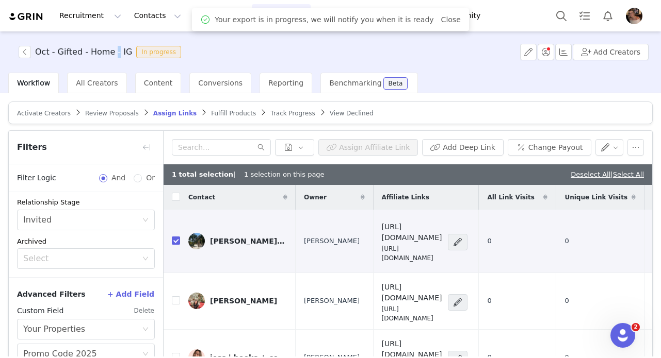
click at [111, 53] on h3 "Oct - Gifted - Home - IG" at bounding box center [83, 52] width 97 height 12
copy h3 "Oct - Gifted - Home - IG"
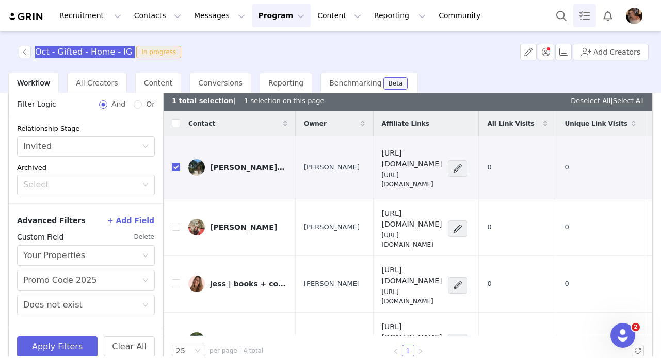
scroll to position [60, 0]
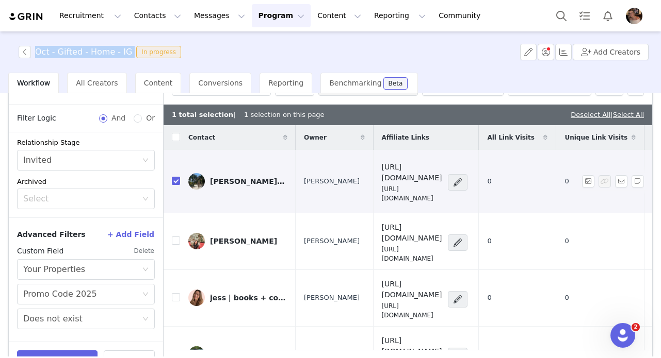
click at [266, 177] on div "lindsey.mae.design" at bounding box center [248, 181] width 77 height 8
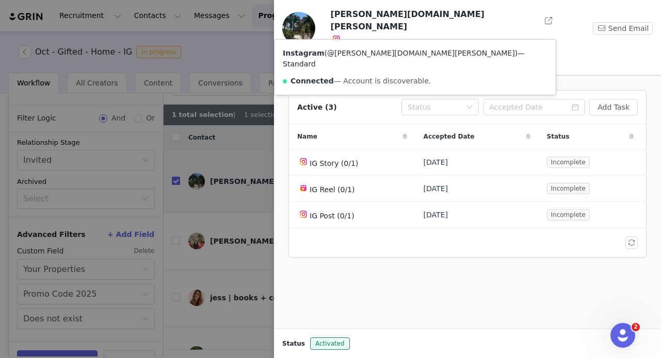
click at [339, 50] on link "@lindsey.mae.design" at bounding box center [421, 53] width 188 height 8
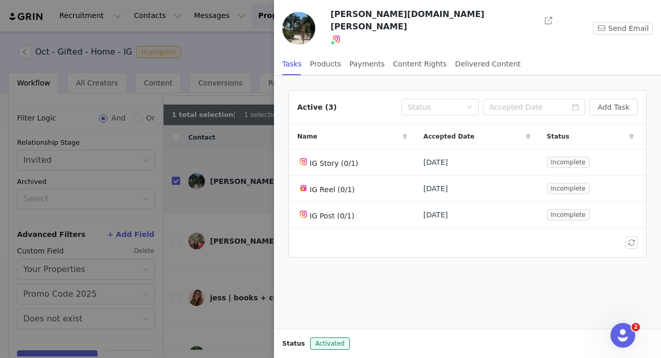
click at [253, 275] on div at bounding box center [330, 179] width 661 height 358
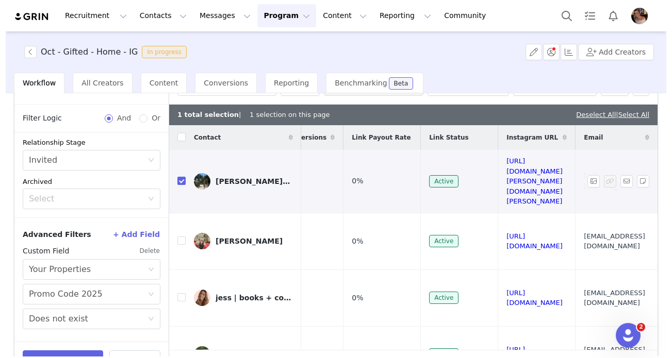
scroll to position [0, 574]
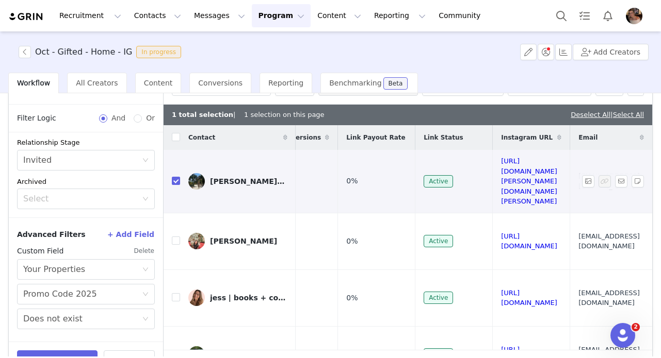
click at [578, 171] on span "lindseymaedesign@gmail.com" at bounding box center [608, 181] width 61 height 20
copy tr "lindseymaedesign@gmail.com"
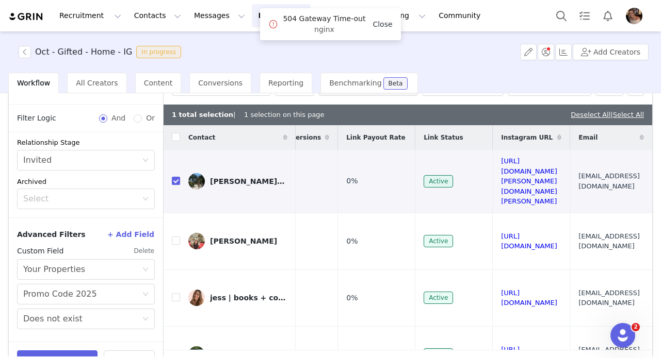
click at [377, 25] on link "Close" at bounding box center [382, 24] width 20 height 8
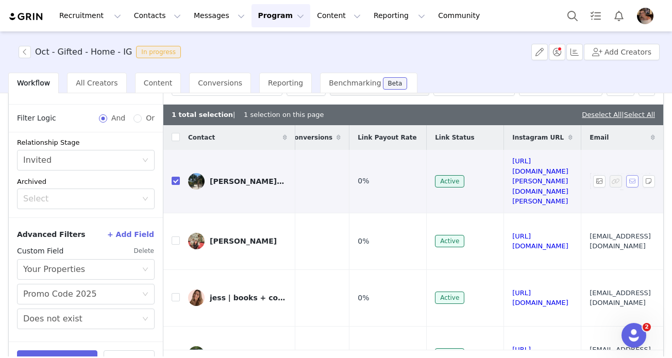
scroll to position [0, 0]
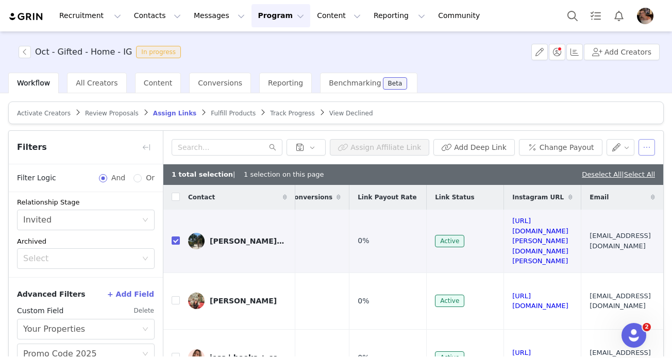
click at [651, 147] on button "button" at bounding box center [647, 147] width 16 height 16
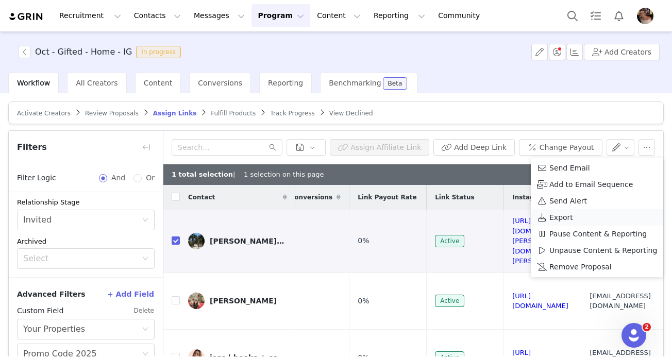
click at [569, 217] on span "Export" at bounding box center [562, 217] width 24 height 11
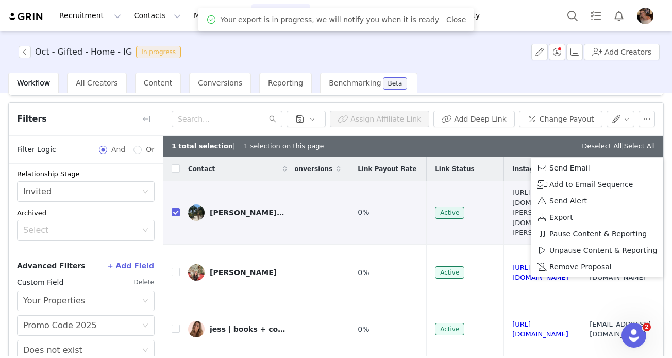
scroll to position [51, 0]
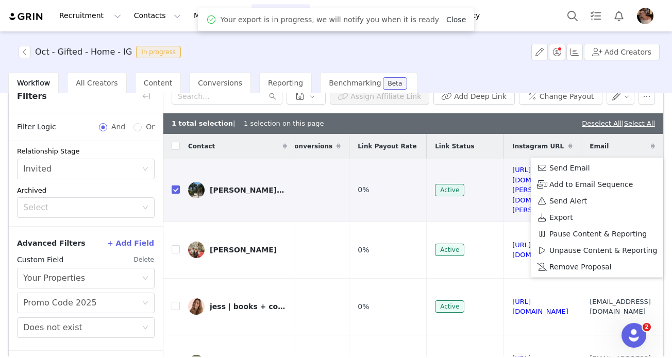
click at [447, 21] on link "Close" at bounding box center [457, 19] width 20 height 8
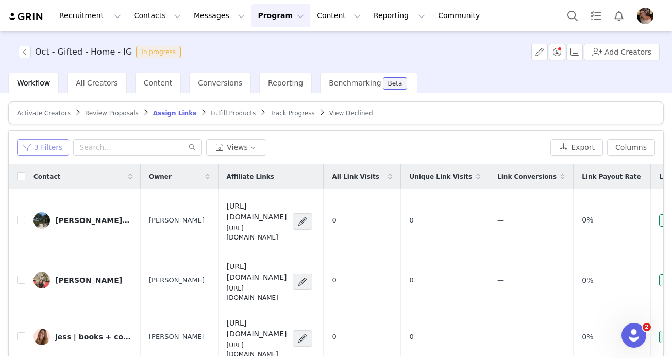
click at [43, 147] on button "3 Filters" at bounding box center [43, 147] width 52 height 16
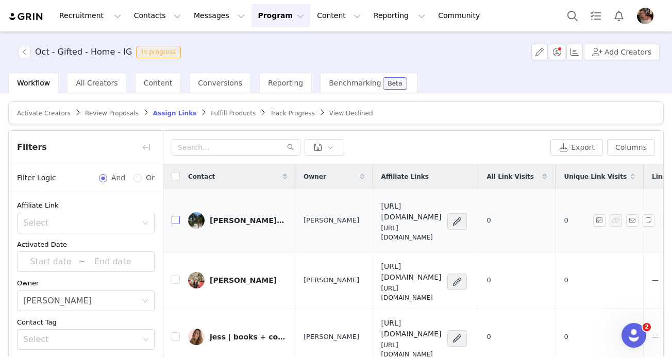
click at [177, 216] on input "checkbox" at bounding box center [176, 220] width 8 height 8
checkbox input "true"
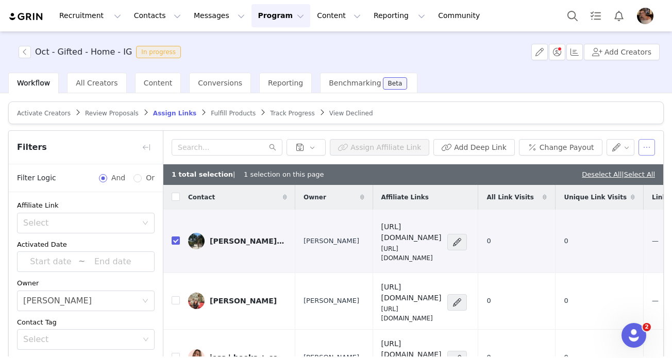
click at [651, 154] on button "button" at bounding box center [647, 147] width 16 height 16
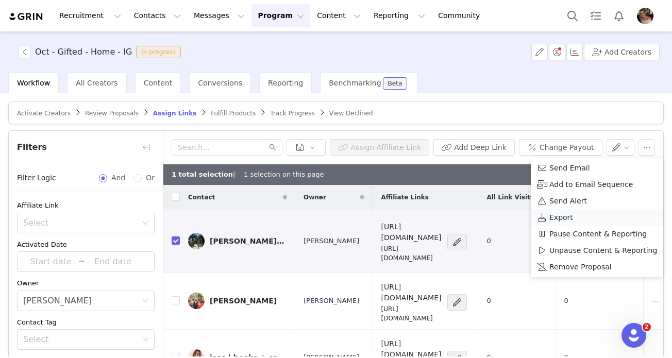
click at [562, 222] on span "Export" at bounding box center [562, 217] width 24 height 11
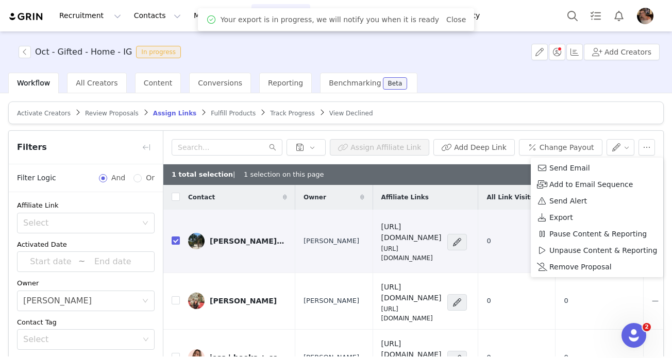
click at [535, 127] on div "Activate Creators Review Proposals Assign Links Fulfill Products Track Progress…" at bounding box center [336, 271] width 656 height 338
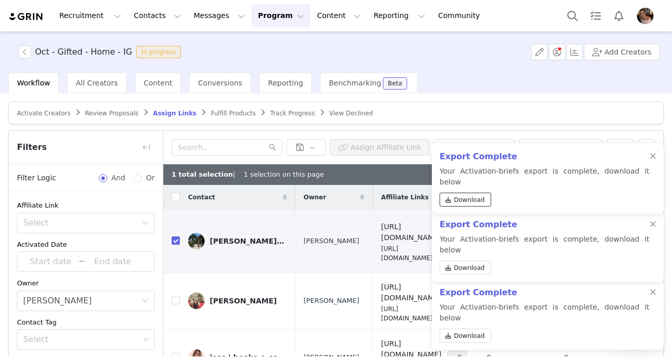
click at [473, 202] on span "Download" at bounding box center [469, 199] width 31 height 9
click at [653, 161] on div at bounding box center [653, 157] width 6 height 8
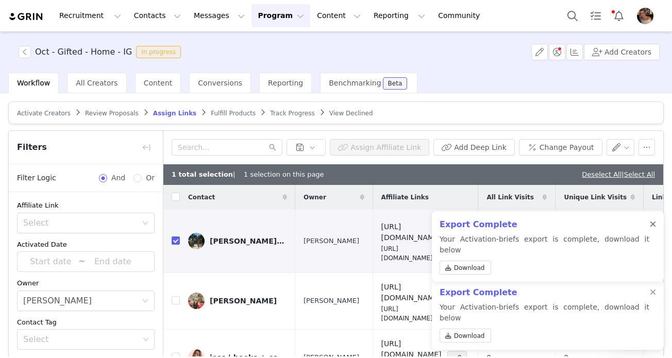
click at [653, 229] on div at bounding box center [653, 225] width 6 height 8
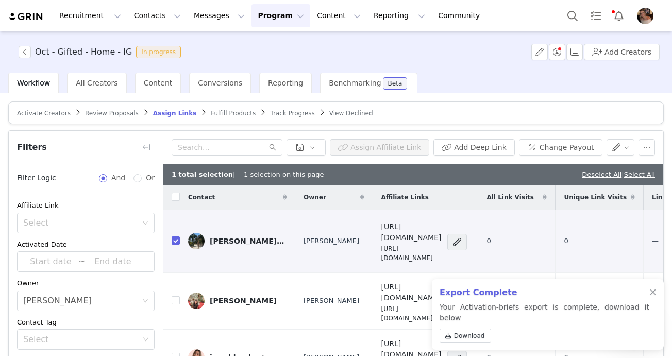
click at [655, 298] on div "Export Complete Your Activation-briefs export is complete, download it below Do…" at bounding box center [548, 314] width 232 height 71
click at [654, 297] on div at bounding box center [653, 293] width 6 height 8
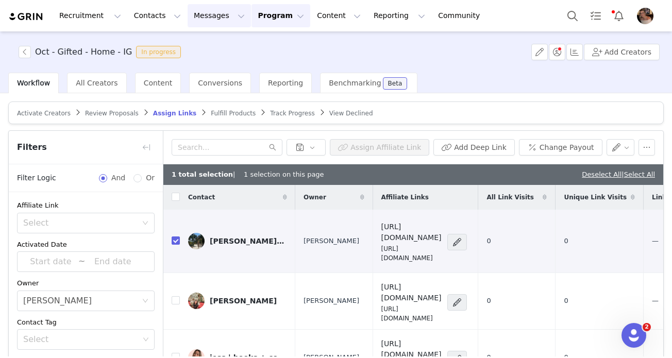
click at [204, 6] on button "Messages Messages" at bounding box center [219, 15] width 63 height 23
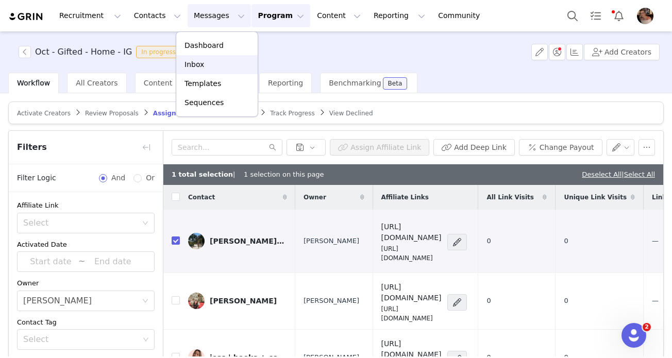
click at [206, 57] on link "Inbox" at bounding box center [216, 64] width 81 height 19
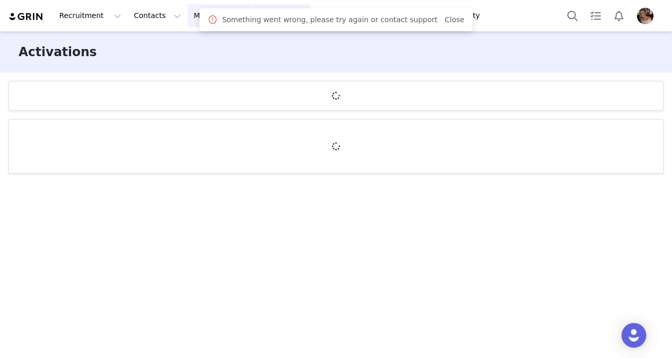
click at [188, 15] on button "Messages Messages" at bounding box center [219, 15] width 63 height 23
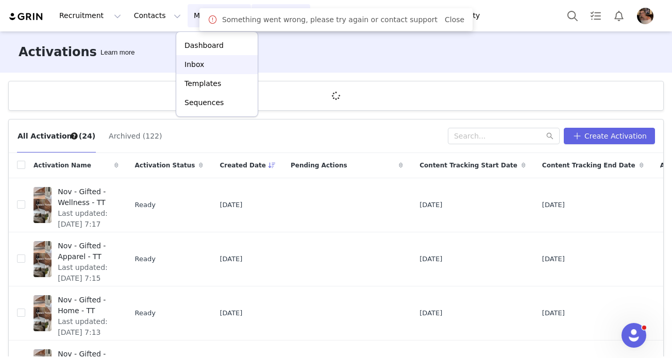
click at [203, 59] on link "Inbox" at bounding box center [216, 64] width 81 height 19
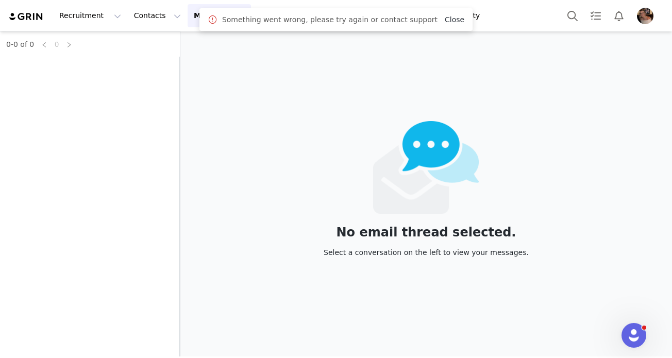
click at [449, 15] on link "Close" at bounding box center [455, 19] width 20 height 8
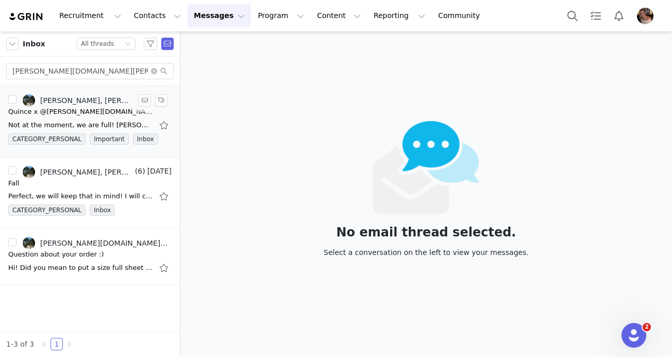
click at [107, 123] on div "Not at the moment, we are full! [PERSON_NAME] | Influencer Marketing Coordinato…" at bounding box center [80, 125] width 144 height 10
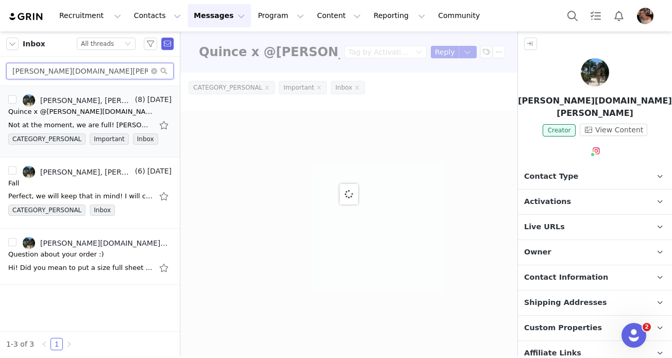
click at [153, 76] on input "[PERSON_NAME][DOMAIN_NAME][PERSON_NAME]" at bounding box center [90, 71] width 168 height 16
click at [154, 72] on icon "icon: close-circle" at bounding box center [154, 71] width 6 height 6
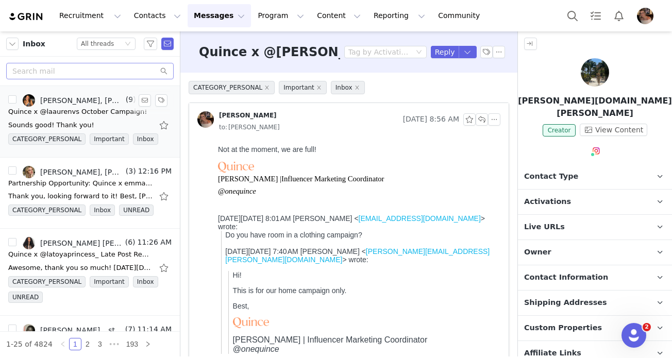
click at [93, 121] on div "Sounds good! Thank you!" at bounding box center [83, 125] width 150 height 10
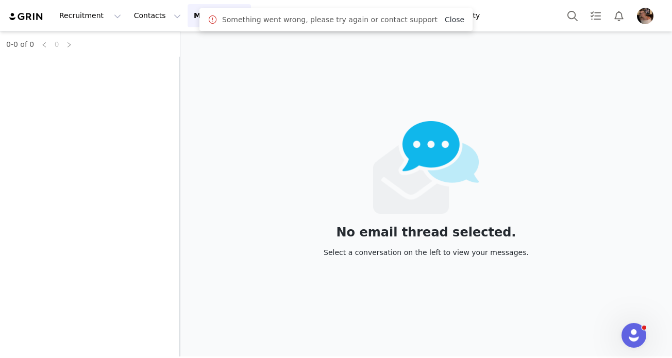
click at [445, 18] on link "Close" at bounding box center [455, 19] width 20 height 8
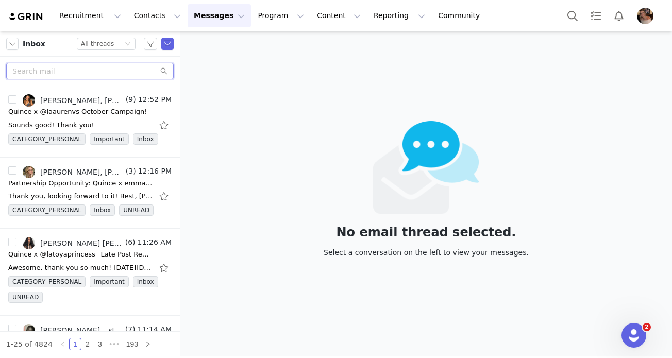
click at [142, 71] on input "text" at bounding box center [90, 71] width 168 height 16
paste input "[EMAIL_ADDRESS][DOMAIN_NAME]"
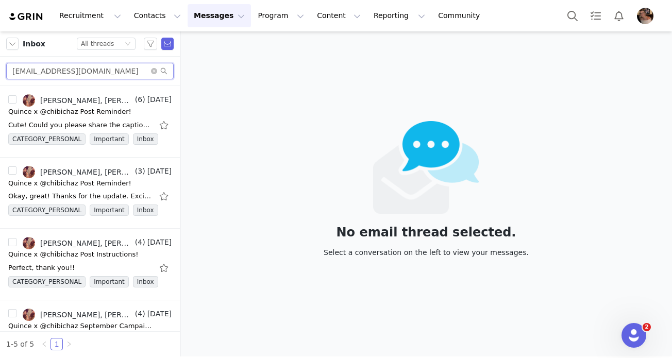
type input "[EMAIL_ADDRESS][DOMAIN_NAME]"
click at [154, 72] on icon "icon: close-circle" at bounding box center [154, 71] width 6 height 6
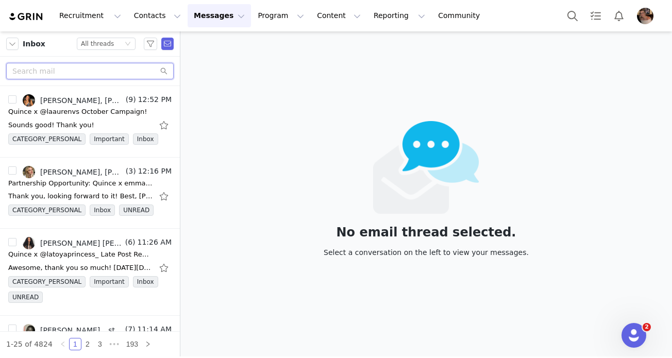
click at [118, 72] on input "text" at bounding box center [90, 71] width 168 height 16
paste input "[EMAIL_ADDRESS][DOMAIN_NAME]"
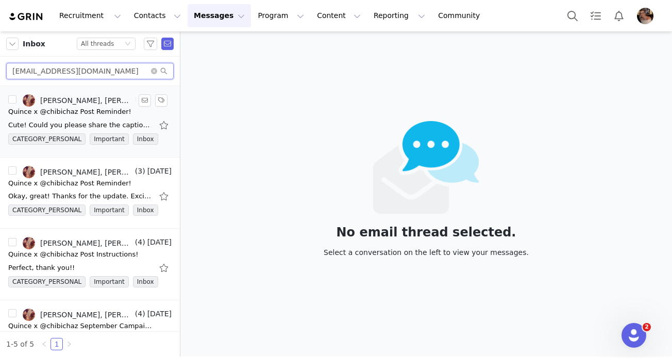
type input "[EMAIL_ADDRESS][DOMAIN_NAME]"
click at [99, 112] on div "Quince x @chibichaz Post Reminder!" at bounding box center [69, 112] width 123 height 10
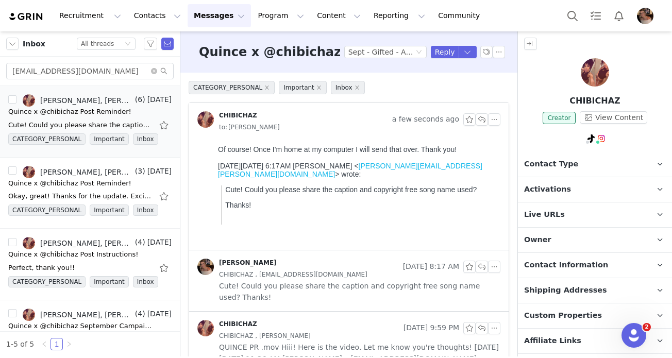
click at [553, 187] on span "Activations" at bounding box center [547, 189] width 47 height 11
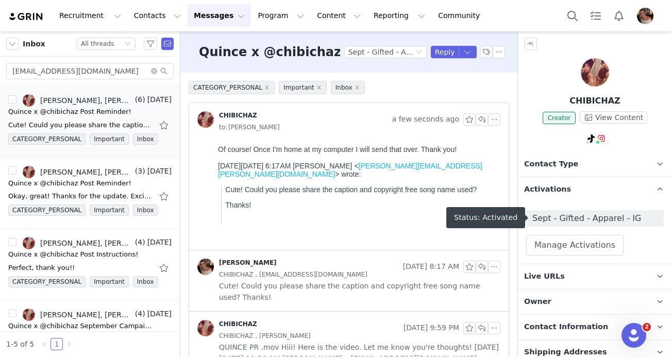
click at [571, 226] on div "Sept - Gifted - Apparel - IG Manage Activations" at bounding box center [595, 232] width 138 height 45
click at [568, 218] on span "Sept - Gifted - Apparel - IG" at bounding box center [595, 218] width 125 height 12
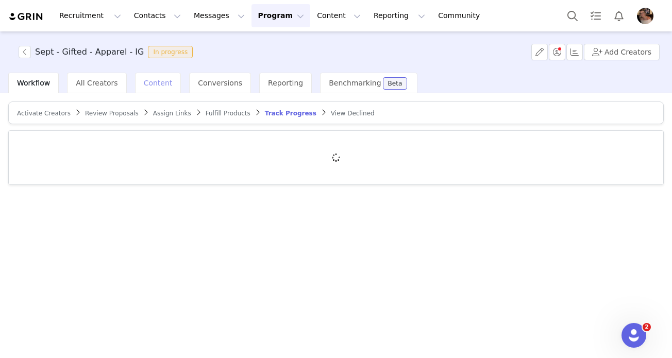
click at [147, 88] on div "Content" at bounding box center [158, 83] width 46 height 21
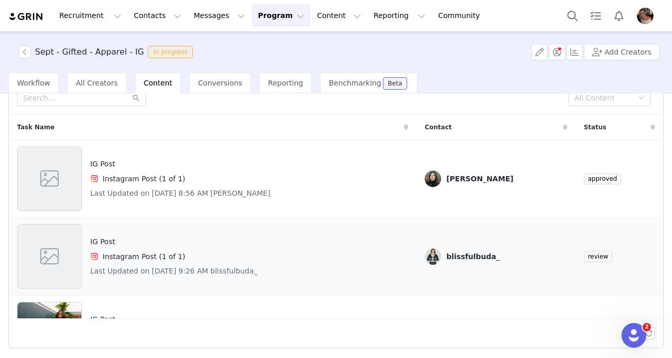
scroll to position [5, 0]
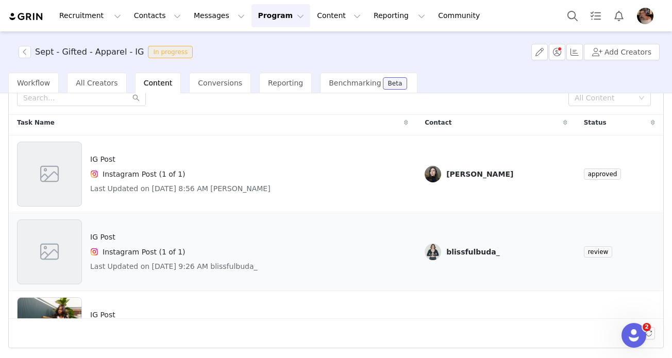
click at [394, 237] on div "IG Post Instagram Post (1 of 1) Last Updated on [DATE] 9:26 AM blissfulbuda_" at bounding box center [212, 252] width 391 height 65
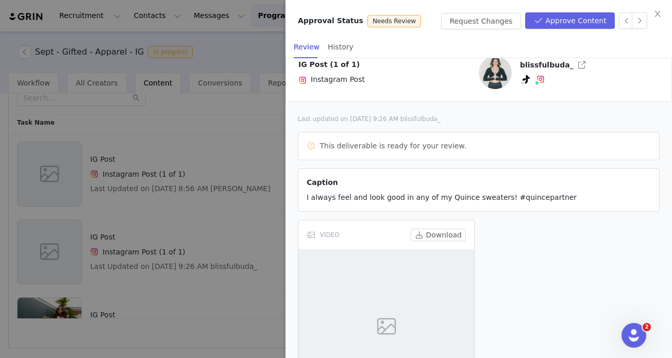
scroll to position [104, 0]
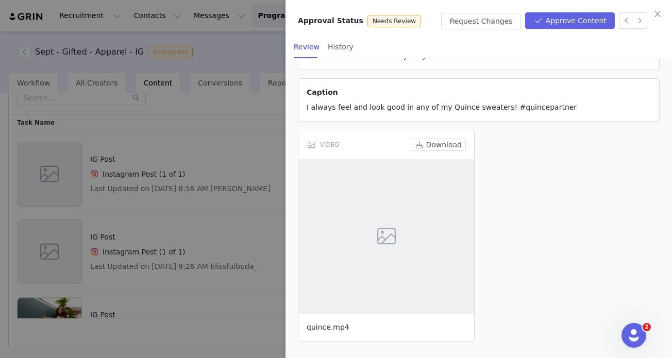
click at [332, 327] on link "quince.mp4" at bounding box center [328, 327] width 43 height 8
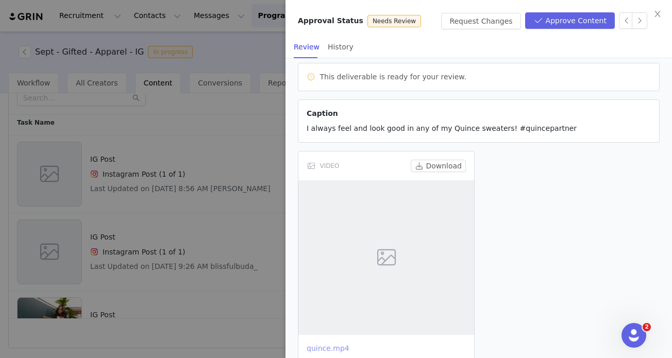
scroll to position [73, 0]
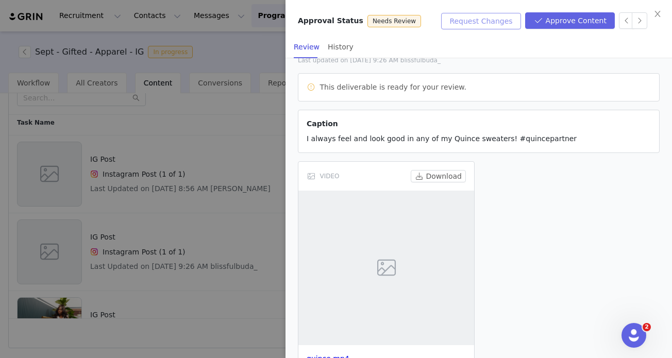
click at [497, 26] on button "Request Changes" at bounding box center [480, 21] width 79 height 16
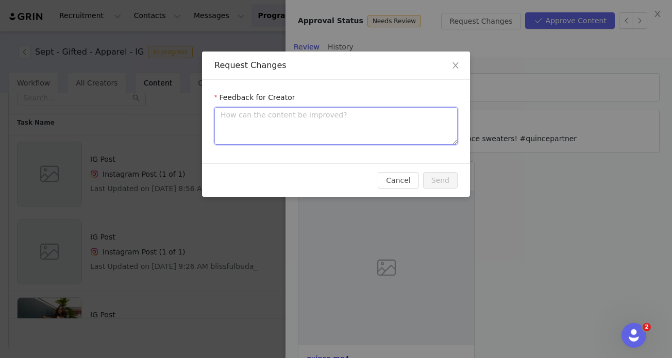
click at [383, 114] on textarea at bounding box center [335, 126] width 243 height 38
type textarea "H"
type textarea "Hi"
type textarea "Hi!"
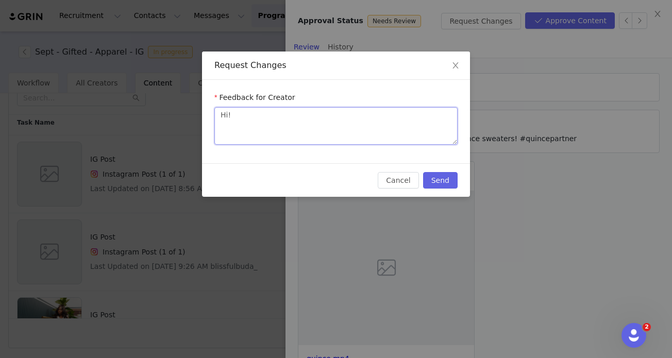
type textarea "Hi! P"
type textarea "Hi! Pl"
type textarea "Hi! Ple"
type textarea "Hi! [GEOGRAPHIC_DATA]"
type textarea "Hi! Pleas"
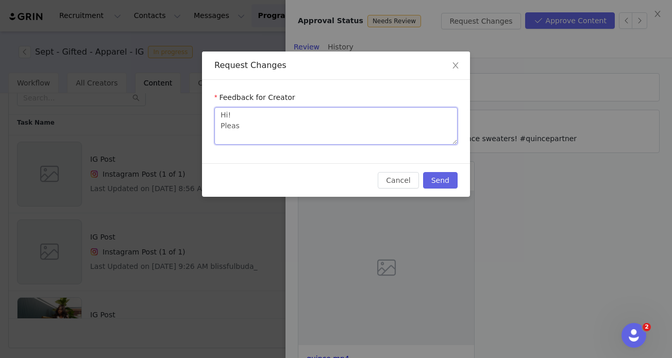
type textarea "Hi! Please"
type textarea "Hi! Please t"
type textarea "Hi! Please ta"
type textarea "Hi! Please tag"
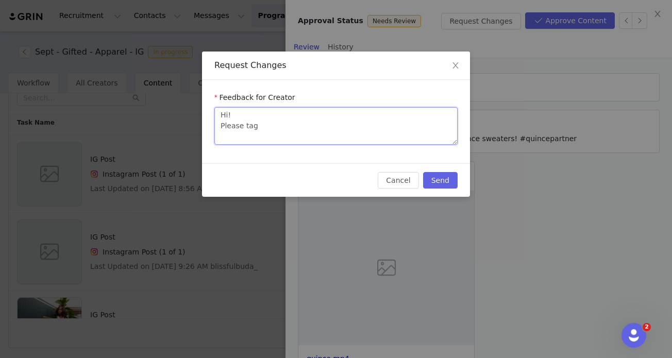
type textarea "Hi! Please tag"
type textarea "Hi! Please tag @"
type textarea "Hi! Please tag @o"
type textarea "Hi! Please tag @on"
type textarea "Hi! Please tag @one"
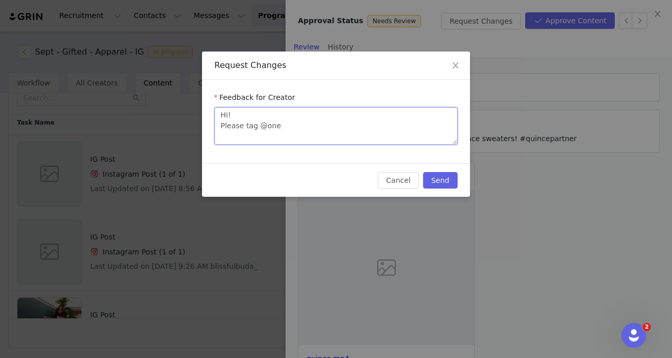
type textarea "Hi! Please tag @oneq"
type textarea "Hi! Please tag @onequ"
type textarea "Hi! Please tag @onequi"
type textarea "Hi! Please tag @onequin"
type textarea "Hi! Please tag @onequinc"
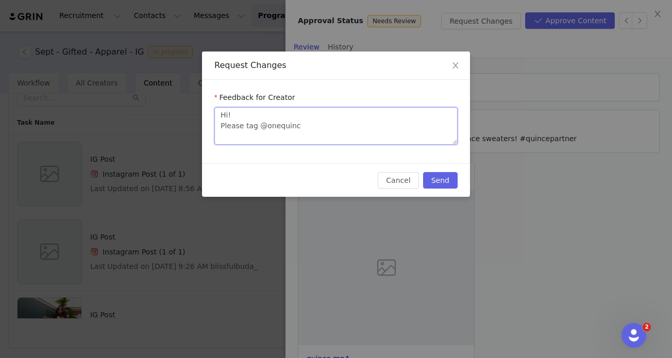
type textarea "Hi! Please tag @onequince"
type textarea "Hi! Please tag @onequince a"
type textarea "Hi! Please tag @onequince an"
type textarea "Hi! Please tag @onequince and"
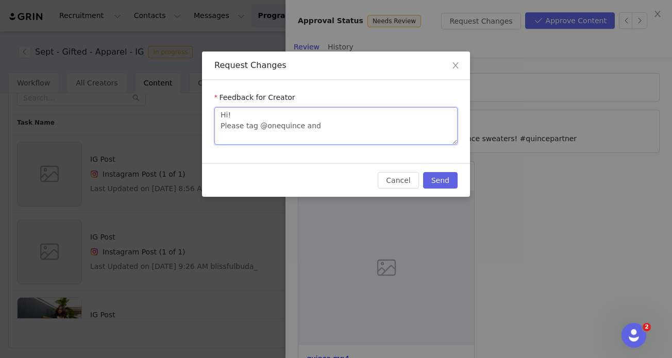
type textarea "Hi! Please tag @onequince and"
type textarea "Hi! Please tag @onequince and m"
type textarea "Hi! Please tag @onequince and me"
type textarea "Hi! Please tag @onequince and men"
type textarea "Hi! Please tag @onequince and ment"
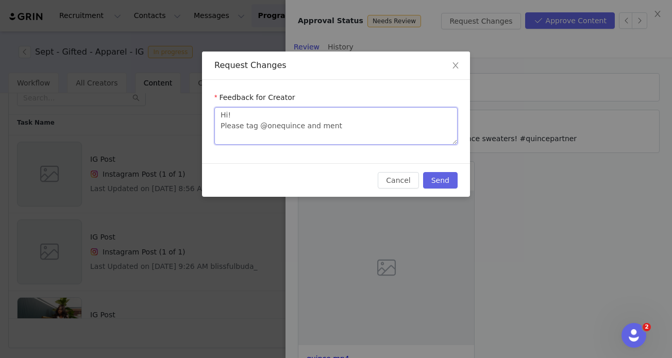
type textarea "Hi! Please tag @onequince and menti"
type textarea "Hi! Please tag @onequince and mentio"
type textarea "Hi! Please tag @onequince and mention"
type textarea "Hi! Please tag @onequince and mention y"
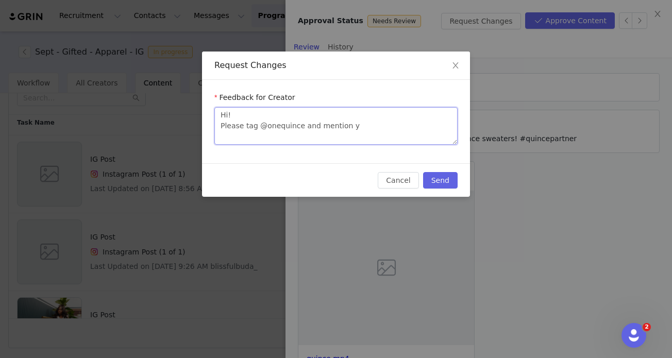
type textarea "Hi! Please tag @onequince and mention yo"
type textarea "Hi! Please tag @onequince and mention you"
type textarea "Hi! Please tag @onequince and mention your"
type textarea "Hi! Please tag @onequince and mention your d"
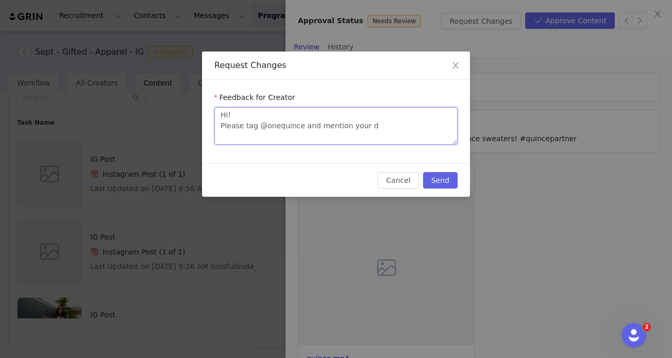
type textarea "Hi! Please tag @onequince and mention your di"
type textarea "Hi! Please tag @onequince and mention your dis"
type textarea "Hi! Please tag @onequince and mention your disc"
type textarea "Hi! Please tag @onequince and mention your disco"
type textarea "Hi! Please tag @onequince and mention your discou"
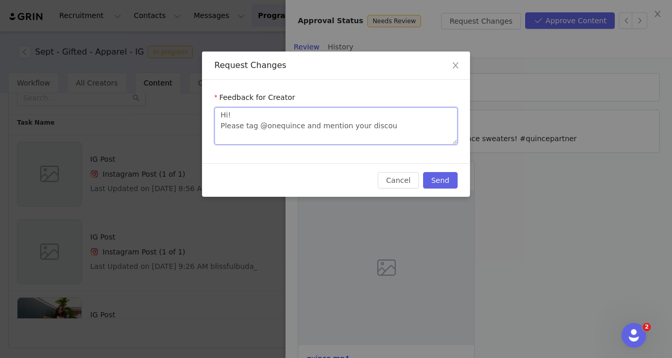
type textarea "Hi! Please tag @onequince and mention your discoun"
type textarea "Hi! Please tag @onequince and mention your discount"
type textarea "Hi! Please tag @onequince and mention your discount c"
type textarea "Hi! Please tag @onequince and mention your discount co"
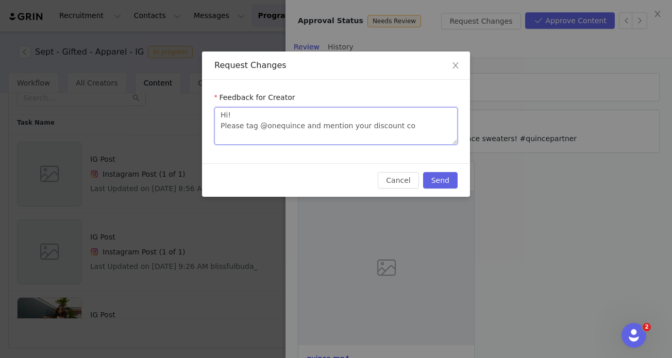
type textarea "Hi! Please tag @onequince and mention your discount [PERSON_NAME]"
type textarea "Hi! Please tag @onequince and mention your discount co"
type textarea "Hi! Please tag @onequince and mention your discount cod"
type textarea "Hi! Please tag @onequince and mention your discount code"
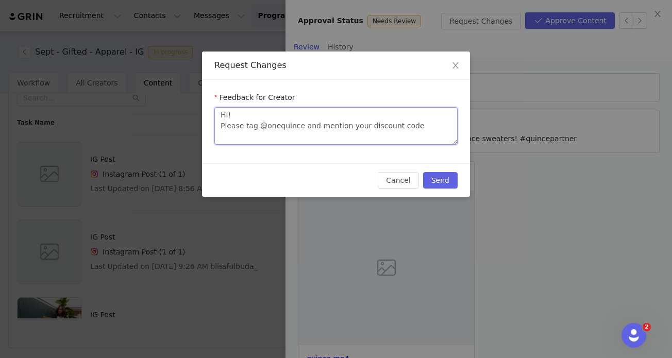
type textarea "Hi! Please tag @onequince and mention your discount code a"
type textarea "Hi! Please tag @onequince and mention your discount code an"
type textarea "Hi! Please tag @onequince and mention your discount code and"
type textarea "Hi! Please tag @onequince and mention your discount code and t"
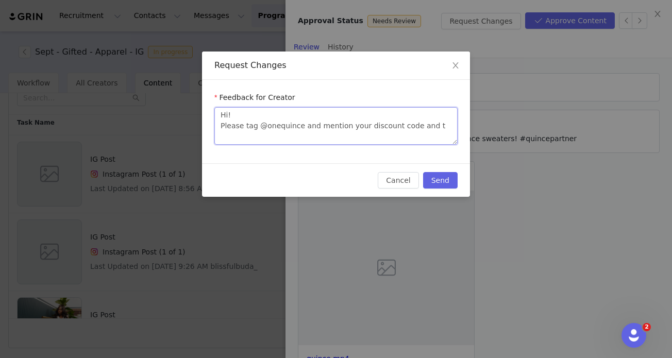
type textarea "Hi! Please tag @onequince and mention your discount code and th"
type textarea "Hi! Please tag @onequince and mention your discount code and tha"
type textarea "Hi! Please tag @onequince and mention your discount code and that"
type textarea "Hi! Please tag @onequince and mention your discount code and that i"
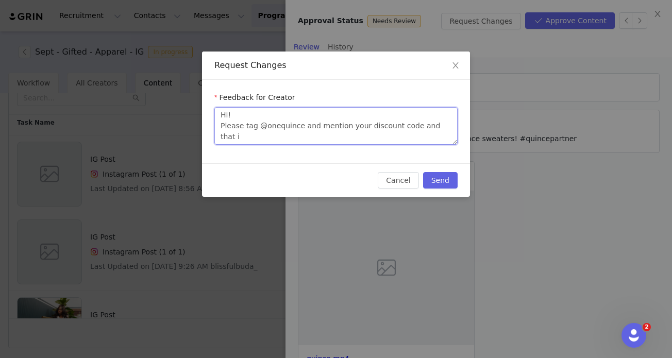
type textarea "Hi! Please tag @onequince and mention your discount code and that is"
type textarea "Hi! Please tag @onequince and mention your discount code and that i"
type textarea "Hi! Please tag @onequince and mention your discount code and that it"
type textarea "Hi! Please tag @onequince and mention your discount code and that it i"
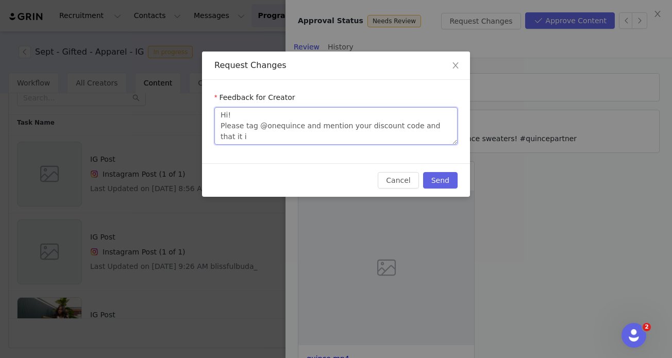
type textarea "Hi! Please tag @onequince and mention your discount code and that it is"
type textarea "Hi! Please tag @onequince and mention your discount code and that it is f"
type textarea "Hi! Please tag @onequince and mention your discount code and that it is fo"
type textarea "Hi! Please tag @onequince and mention your discount code and that it is for"
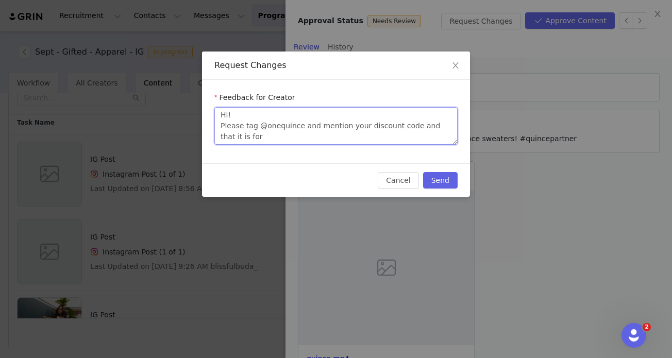
type textarea "Hi! Please tag @onequince and mention your discount code and that it is for"
type textarea "Hi! Please tag @onequince and mention your discount code and that it is for n"
type textarea "Hi! Please tag @onequince and mention your discount code and that it is for ne"
type textarea "Hi! Please tag @onequince and mention your discount code and that it is for new"
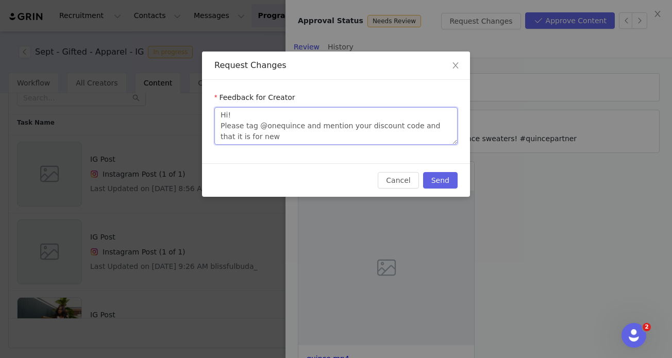
type textarea "Hi! Please tag @onequince and mention your discount code and that it is for new…"
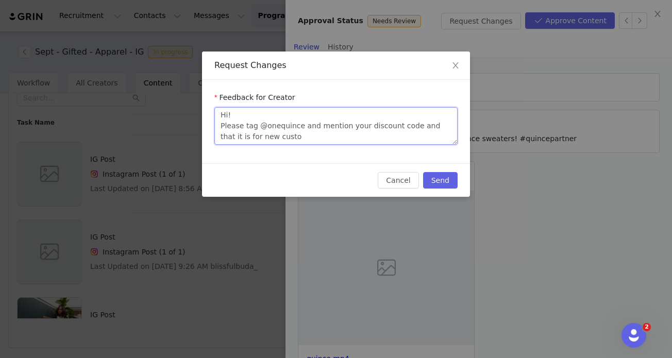
type textarea "Hi! Please tag @onequince and mention your discount code and that it is for new…"
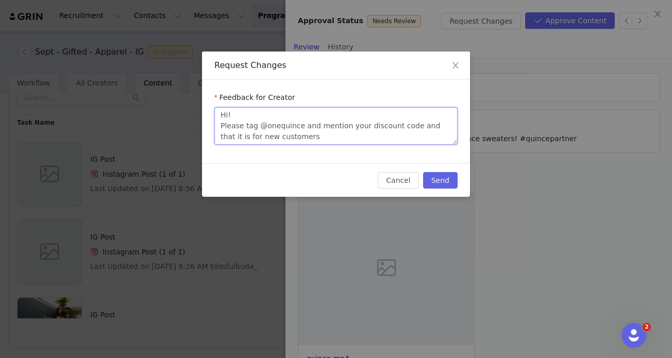
type textarea "Hi! Please tag @onequince and mention your discount code and that it is for new…"
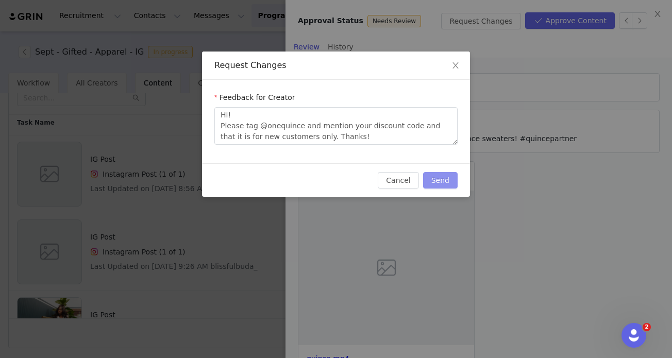
click at [429, 179] on button "Send" at bounding box center [440, 180] width 35 height 16
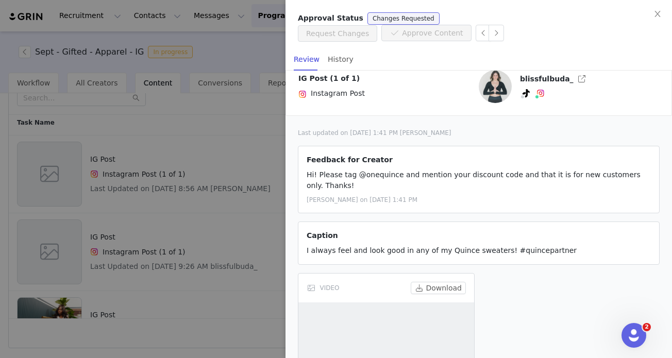
click at [226, 217] on div at bounding box center [336, 179] width 672 height 358
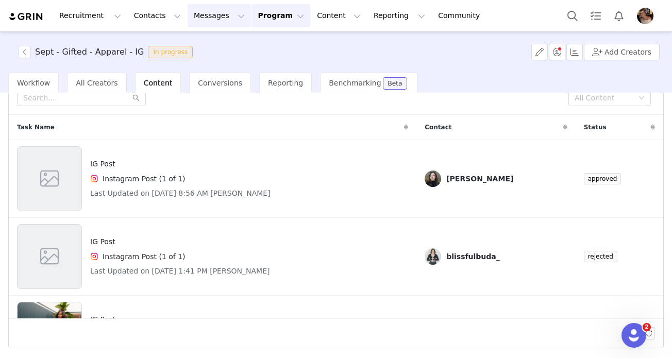
click at [194, 25] on button "Messages Messages" at bounding box center [219, 15] width 63 height 23
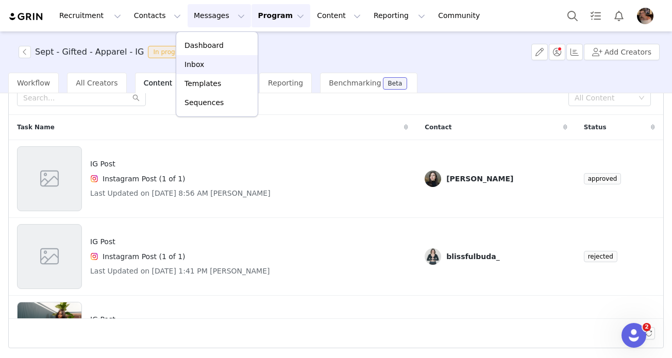
click at [205, 65] on div "Inbox" at bounding box center [217, 64] width 69 height 11
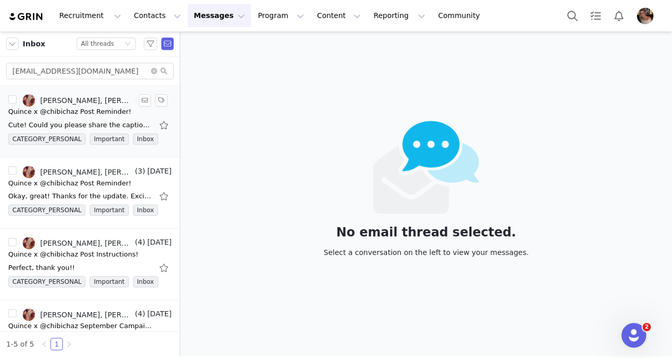
click at [117, 116] on div "Quince x @chibichaz Post Reminder!" at bounding box center [69, 112] width 123 height 10
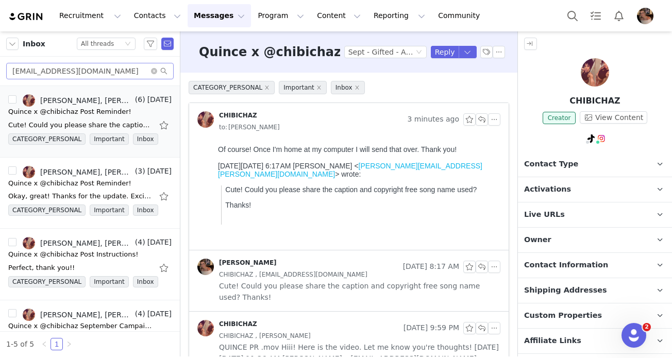
click at [158, 72] on span at bounding box center [159, 71] width 16 height 7
click at [154, 72] on icon "icon: close-circle" at bounding box center [154, 71] width 6 height 6
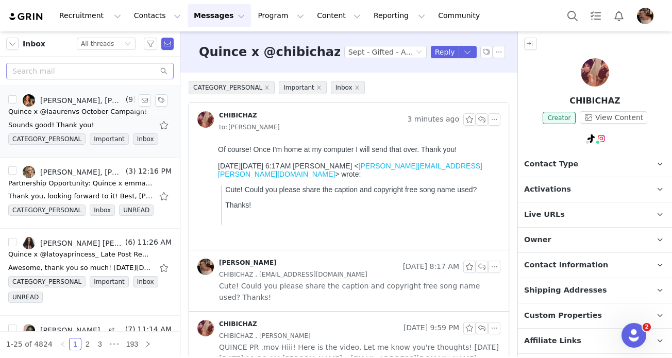
click at [93, 121] on div "Sounds good! Thank you!" at bounding box center [83, 125] width 150 height 10
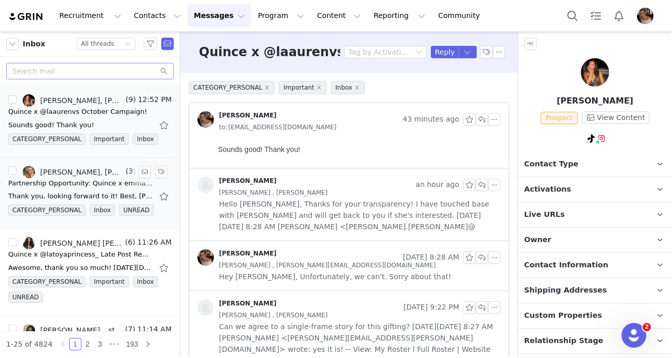
click at [93, 167] on link "[PERSON_NAME], [PERSON_NAME]" at bounding box center [73, 172] width 101 height 12
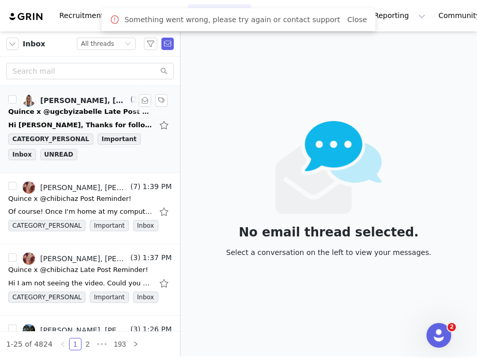
click at [88, 123] on div "Hi [PERSON_NAME], Thanks for following up! I've actually already completed and …" at bounding box center [80, 125] width 144 height 10
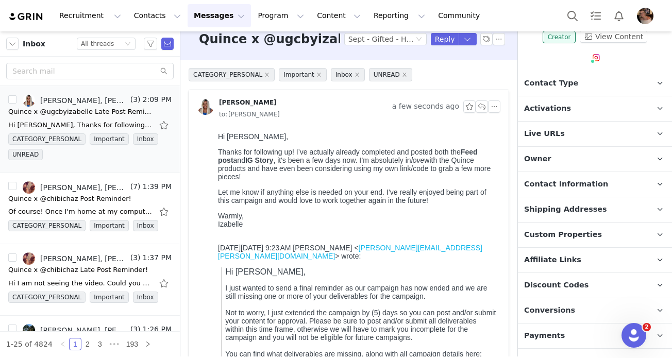
scroll to position [148, 0]
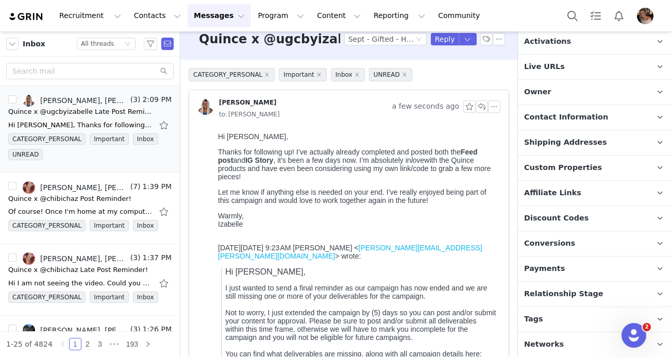
click at [476, 285] on p "Relationship Stage Use relationship stages to move contacts through a logical s…" at bounding box center [582, 294] width 129 height 25
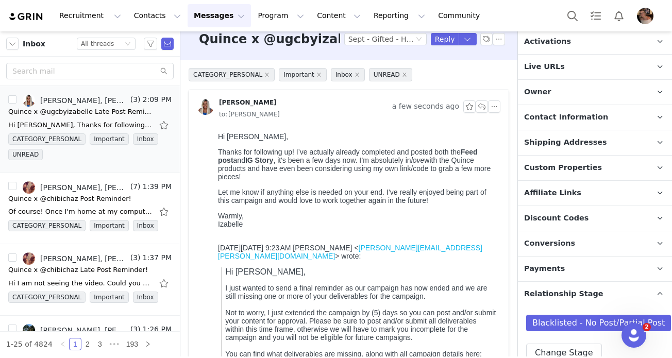
click at [476, 291] on span "Relationship Stage" at bounding box center [563, 294] width 79 height 11
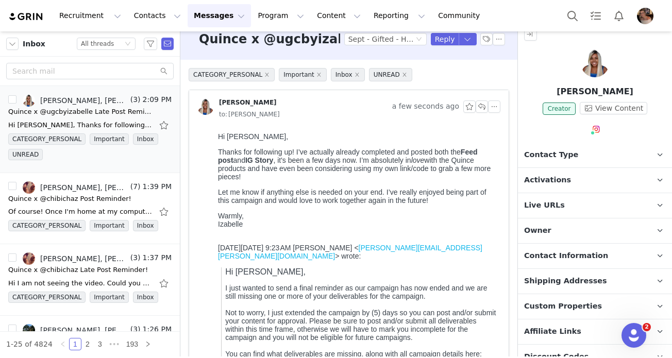
scroll to position [0, 0]
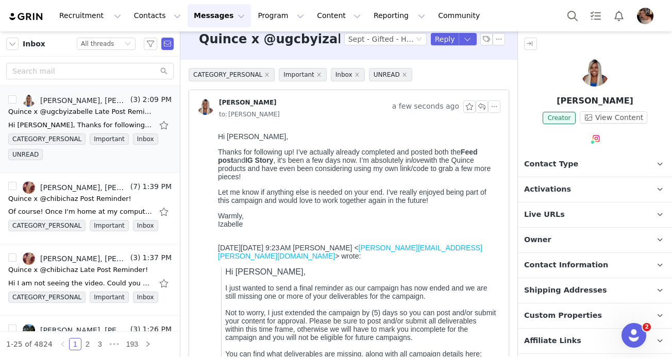
click at [476, 188] on p "Activations" at bounding box center [582, 189] width 129 height 25
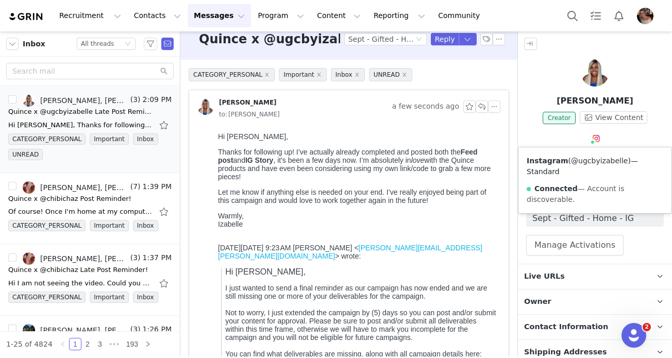
click at [476, 159] on link "@ugcbyizabelle" at bounding box center [599, 161] width 57 height 8
click at [476, 106] on button "button" at bounding box center [482, 107] width 12 height 12
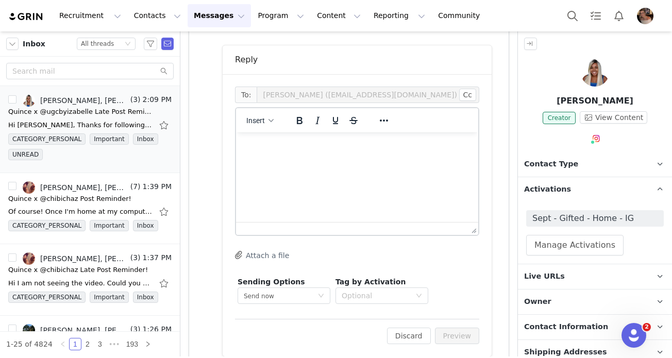
scroll to position [2587, 0]
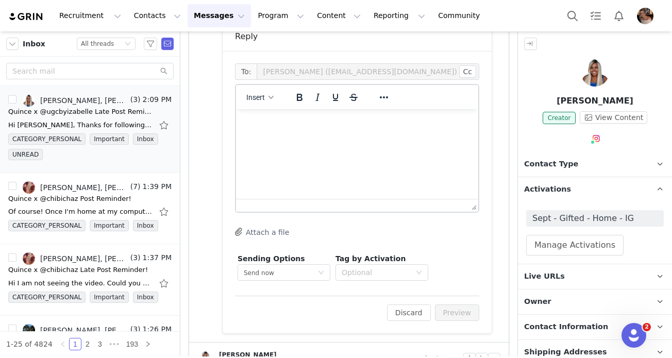
click at [335, 137] on html at bounding box center [357, 123] width 242 height 28
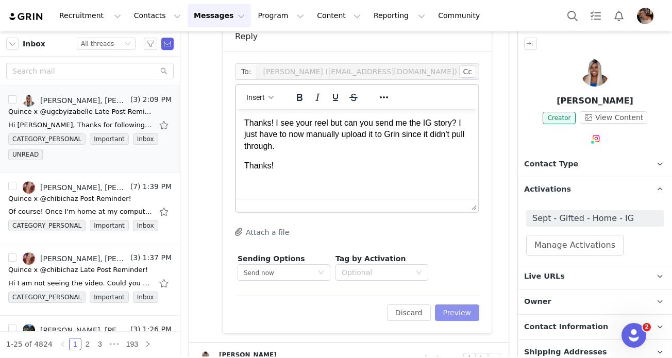
click at [451, 310] on button "Preview" at bounding box center [457, 313] width 45 height 16
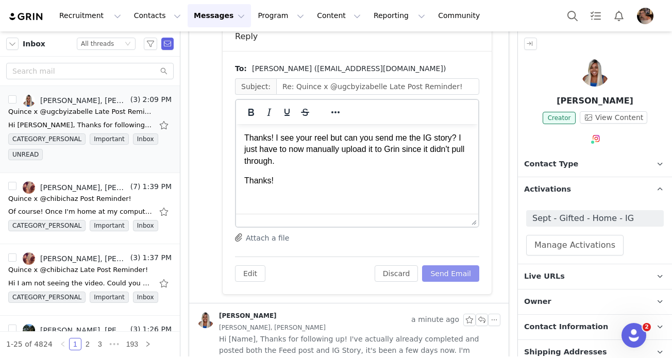
scroll to position [0, 0]
click at [452, 275] on button "Send Email" at bounding box center [450, 274] width 57 height 16
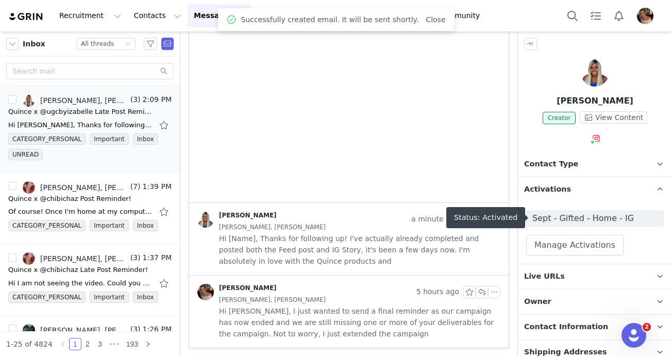
click at [476, 215] on span "Sept - Gifted - Home - IG" at bounding box center [595, 218] width 125 height 12
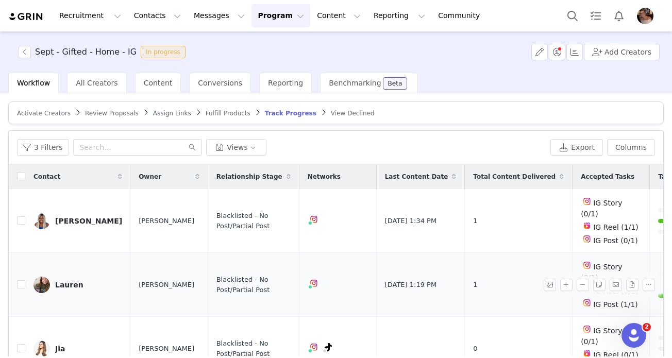
scroll to position [14, 0]
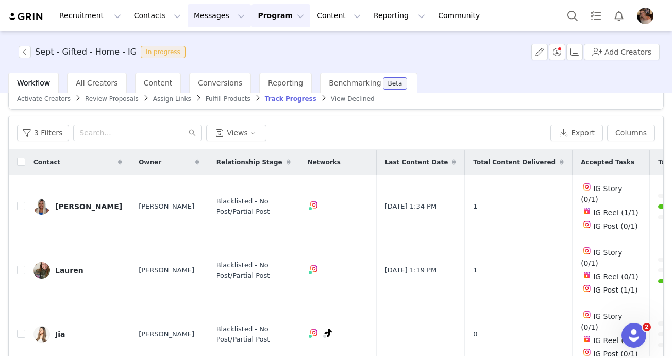
click at [206, 24] on button "Messages Messages" at bounding box center [219, 15] width 63 height 23
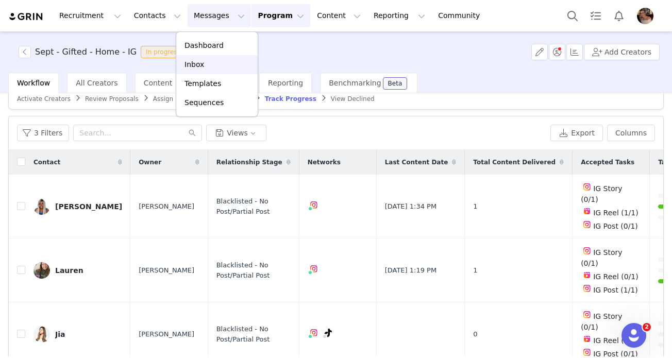
click at [197, 67] on p "Inbox" at bounding box center [195, 64] width 20 height 11
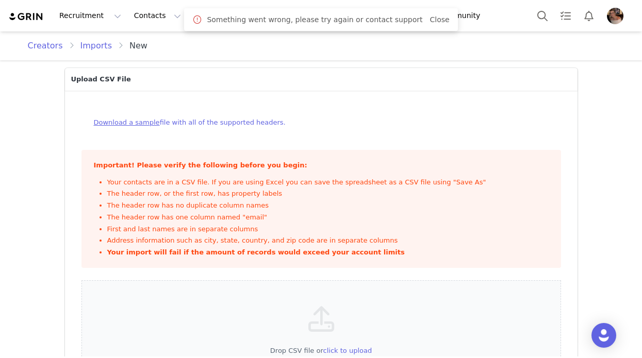
scroll to position [63, 0]
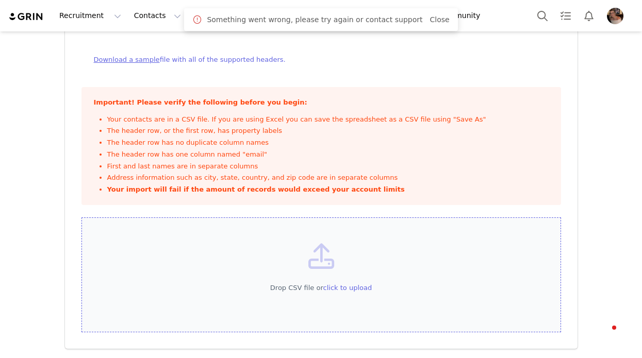
click at [349, 283] on button "Drop CSV file or click to upload" at bounding box center [321, 288] width 102 height 10
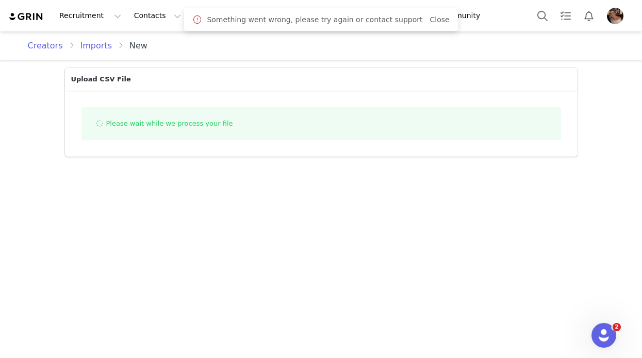
scroll to position [0, 0]
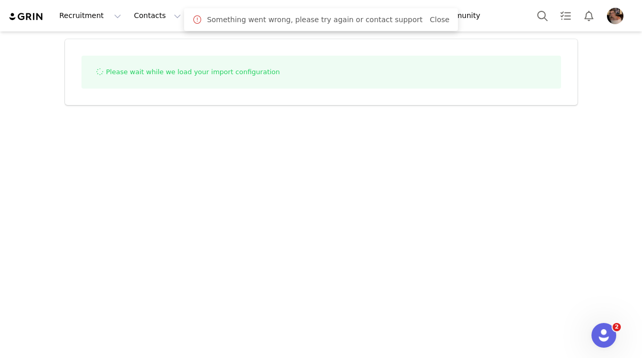
select select "influencer"
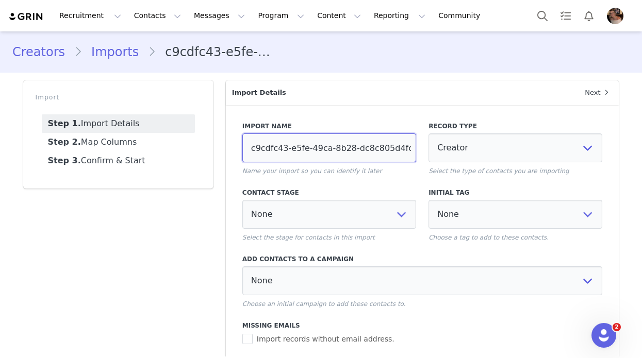
click at [341, 141] on input "c9cdfc43-e5fe-49ca-8b28-dc8c805d4fcc" at bounding box center [329, 148] width 174 height 29
type input "[PERSON_NAME] Promo Codes 10/"
select select
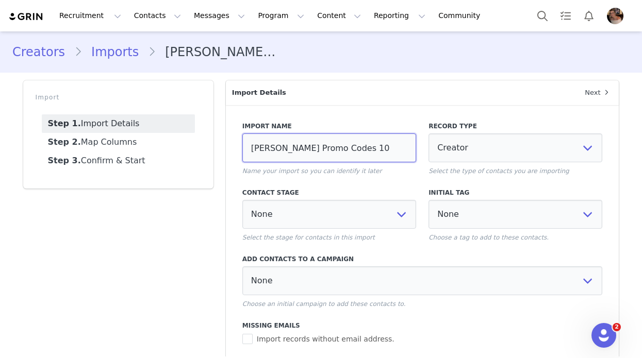
select select
type input "[PERSON_NAME] Promo Codes 10/1"
select select
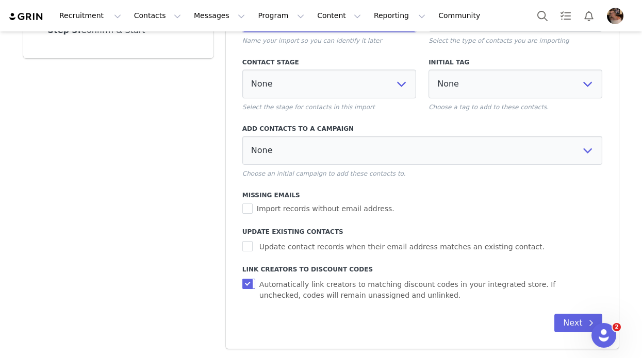
type input "[PERSON_NAME] Promo Codes 10/1"
click at [249, 282] on input "Automatically link creators to matching discount codes in your integrated store…" at bounding box center [248, 284] width 13 height 10
checkbox input "false"
select select
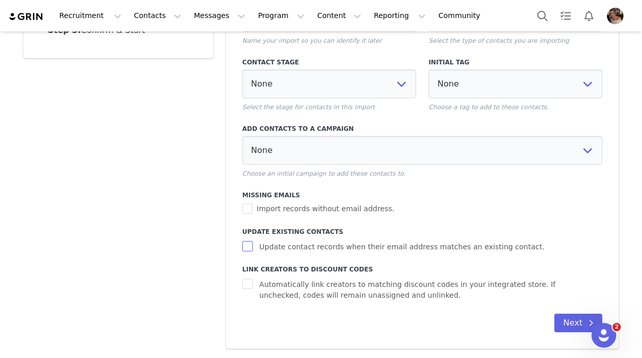
click at [247, 246] on input "Update contact records when their email address matches an existing contact." at bounding box center [248, 246] width 13 height 10
checkbox input "true"
select select
click at [572, 324] on button "Next" at bounding box center [578, 323] width 48 height 19
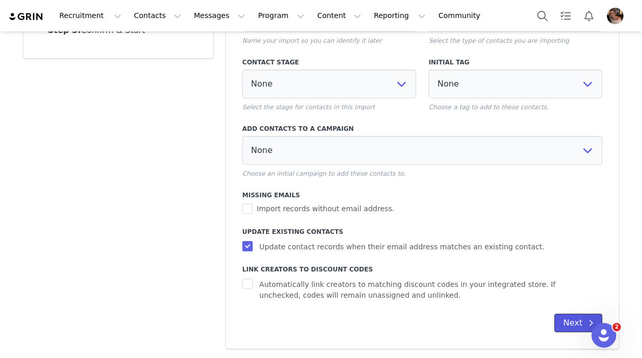
select select
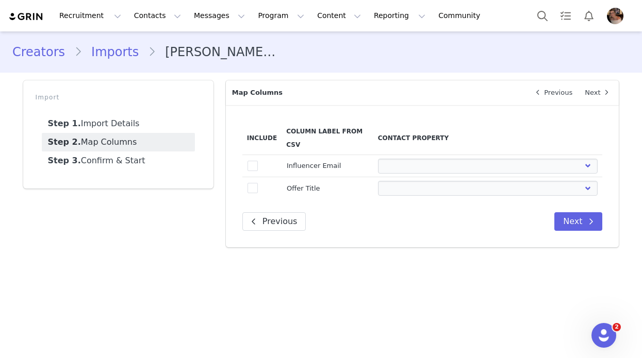
click at [260, 163] on td "true" at bounding box center [261, 166] width 39 height 22
click at [257, 168] on span at bounding box center [252, 166] width 10 height 10
click at [258, 161] on input "true" at bounding box center [258, 161] width 0 height 0
select select
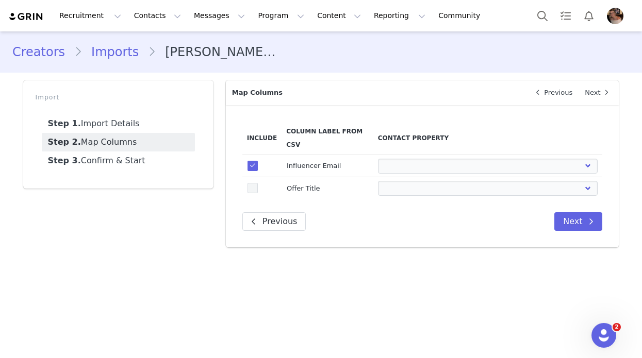
click at [256, 189] on span at bounding box center [252, 188] width 10 height 10
click at [258, 183] on input "true" at bounding box center [258, 183] width 0 height 0
select select
click at [402, 163] on select "First Name Last Name Email PayPal Email Gender Language Phone Country Code Phon…" at bounding box center [487, 166] width 219 height 15
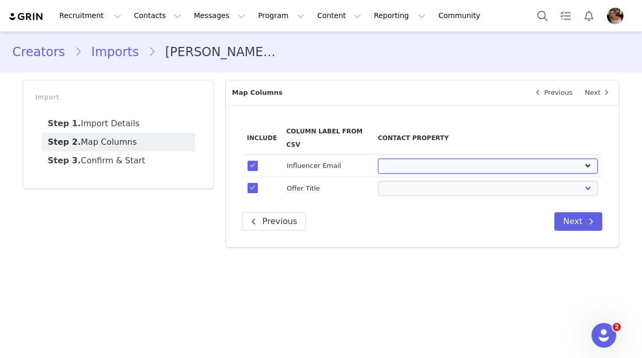
select select "email"
click at [378, 159] on select "First Name Last Name Email PayPal Email Gender Language Phone Country Code Phon…" at bounding box center [487, 166] width 219 height 15
click at [400, 179] on td "First Name Last Name Email PayPal Email Gender Language Phone Country Code Phon…" at bounding box center [487, 188] width 229 height 22
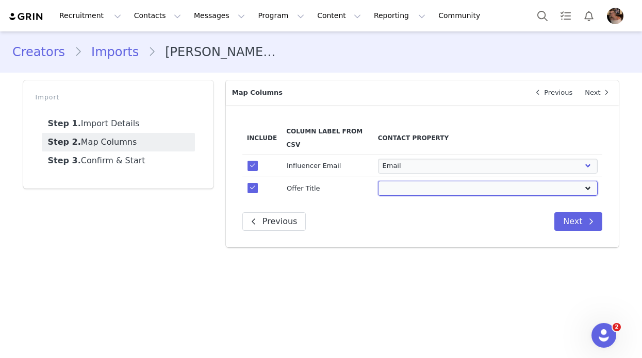
click at [400, 188] on select "First Name Last Name Email PayPal Email Gender Language Phone Country Code Phon…" at bounding box center [487, 188] width 219 height 15
select select "field_24410"
click at [378, 181] on select "First Name Last Name Email PayPal Email Gender Language Phone Country Code Phon…" at bounding box center [487, 188] width 219 height 15
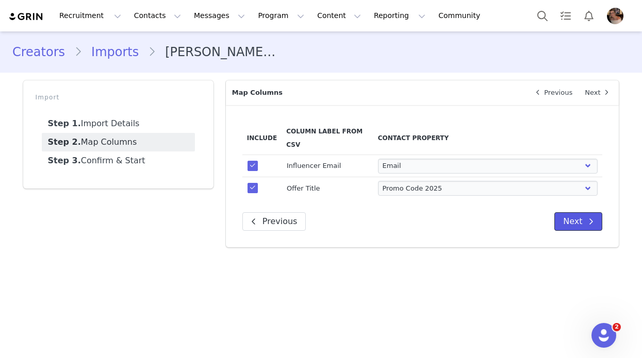
click at [577, 222] on button "Next" at bounding box center [578, 221] width 48 height 19
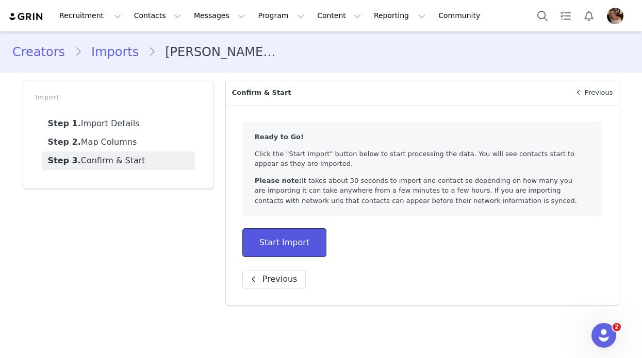
click at [269, 242] on button "Start Import" at bounding box center [284, 242] width 84 height 29
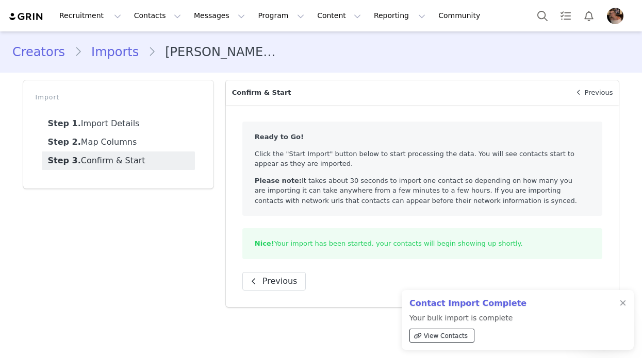
click at [440, 334] on span "View Contacts" at bounding box center [446, 336] width 44 height 9
click at [201, 18] on button "Messages Messages" at bounding box center [219, 15] width 63 height 23
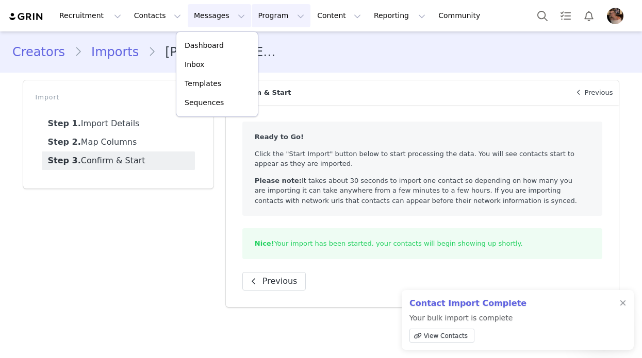
click at [253, 21] on button "Program Program" at bounding box center [281, 15] width 59 height 23
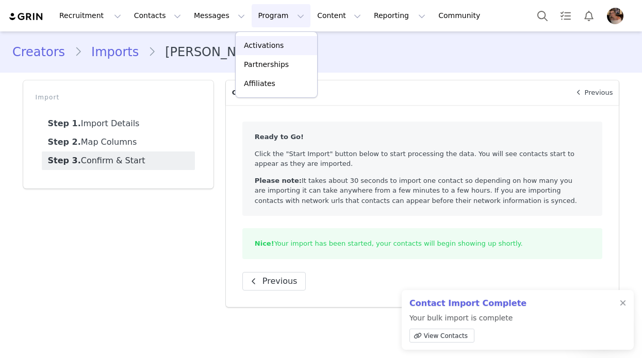
click at [255, 43] on p "Activations" at bounding box center [264, 45] width 40 height 11
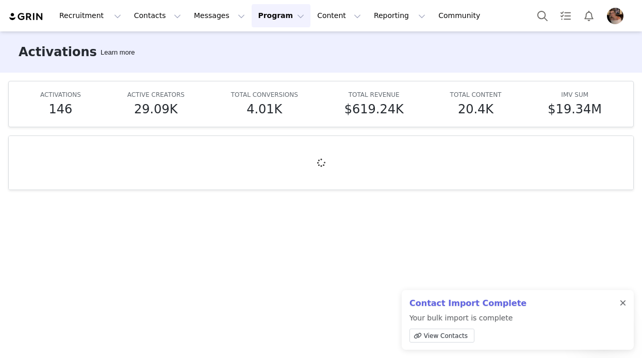
click at [622, 304] on div at bounding box center [623, 304] width 6 height 8
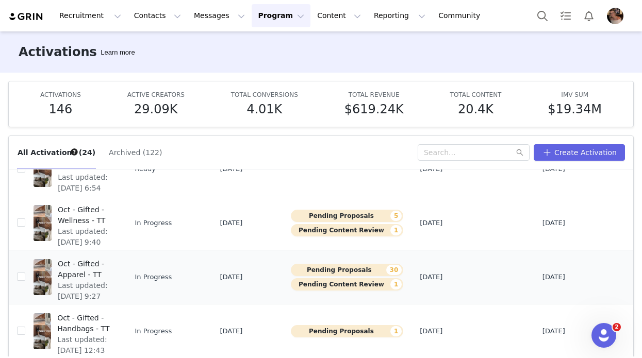
scroll to position [326, 0]
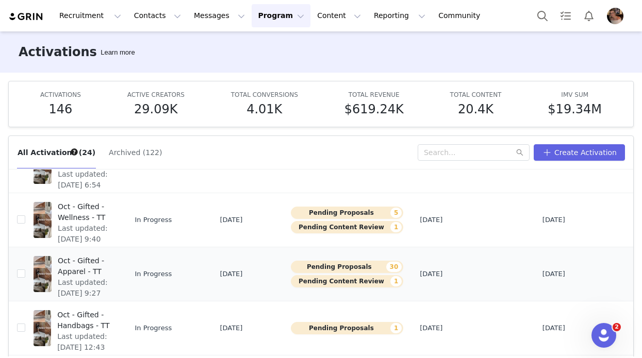
click at [75, 282] on span "Last updated: Sep 22, 2025 9:27 AM" at bounding box center [85, 293] width 54 height 32
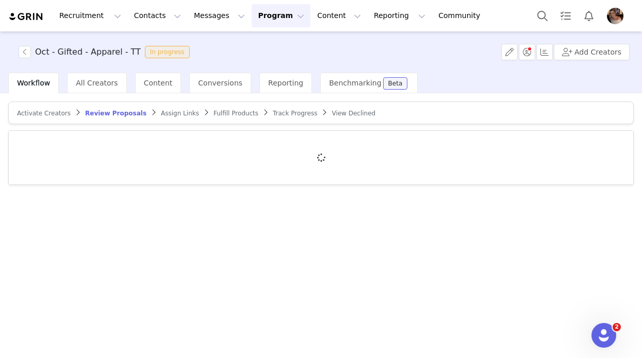
click at [164, 115] on span "Assign Links" at bounding box center [180, 113] width 38 height 7
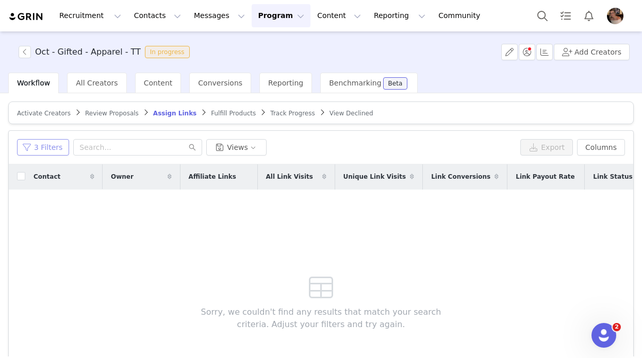
click at [52, 144] on button "3 Filters" at bounding box center [43, 147] width 52 height 16
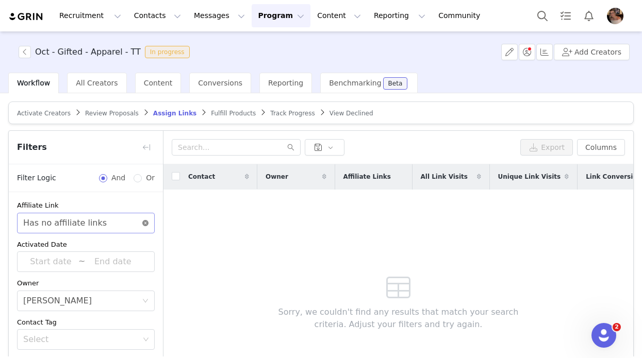
click at [143, 220] on icon "icon: close-circle" at bounding box center [145, 223] width 6 height 6
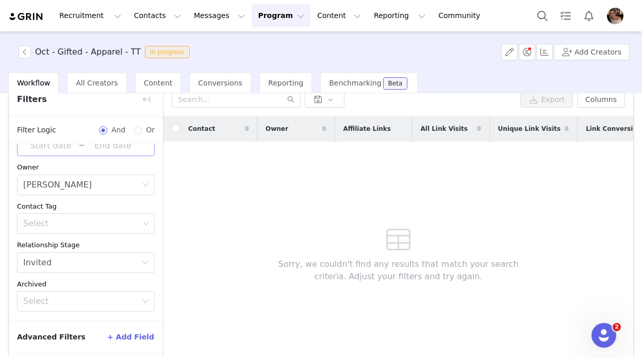
scroll to position [91, 0]
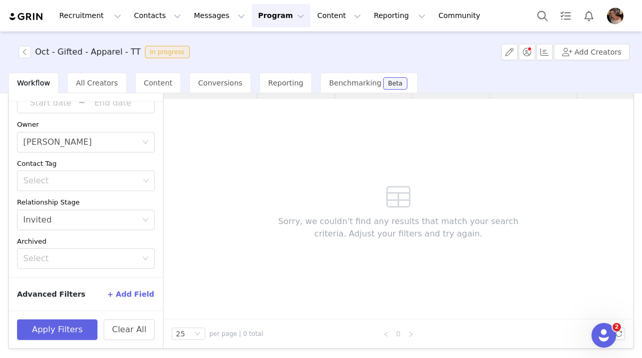
click at [135, 293] on button "+ Add Field" at bounding box center [131, 294] width 48 height 16
click at [84, 325] on button "Apply Filters" at bounding box center [57, 330] width 80 height 21
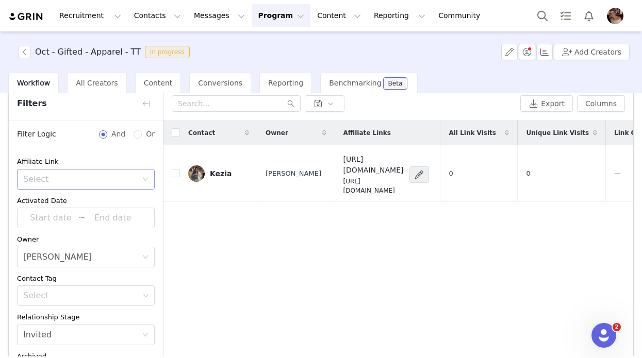
scroll to position [0, 0]
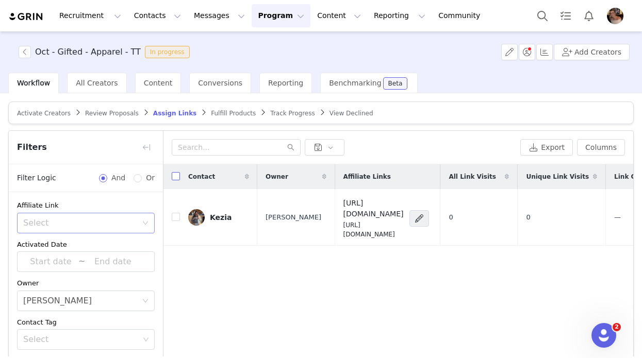
click at [177, 176] on input "checkbox" at bounding box center [176, 176] width 8 height 8
checkbox input "true"
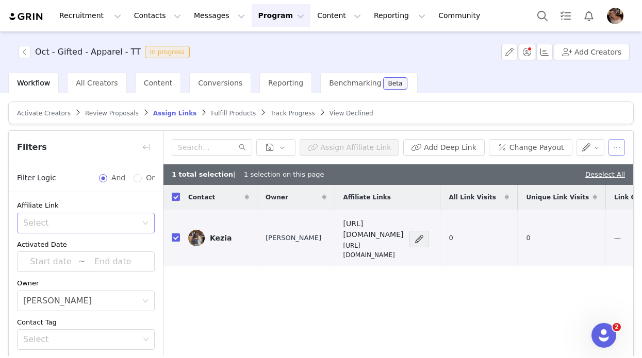
click at [622, 147] on button "button" at bounding box center [616, 147] width 16 height 16
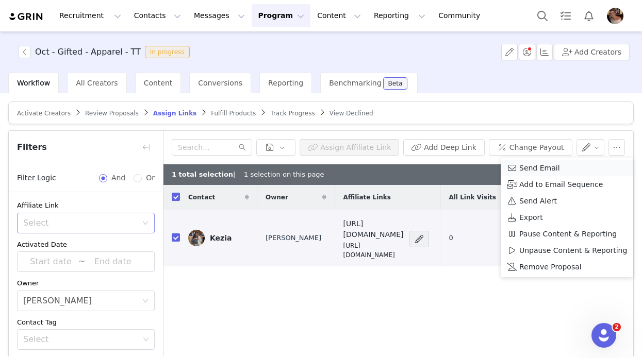
click at [550, 169] on span "Send Email" at bounding box center [539, 167] width 41 height 11
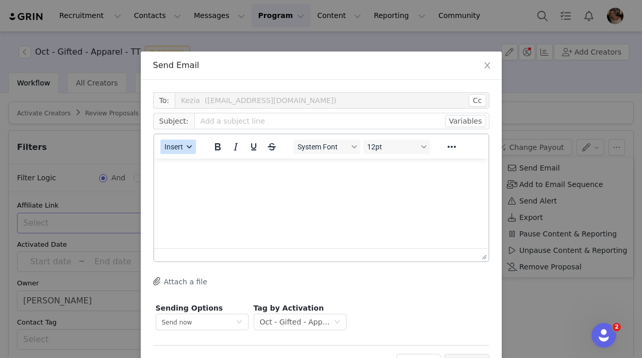
click at [185, 143] on button "Insert" at bounding box center [178, 147] width 36 height 14
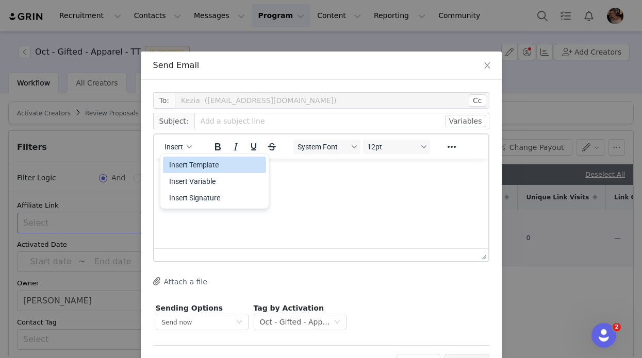
click at [212, 164] on div "Insert Template" at bounding box center [215, 165] width 93 height 12
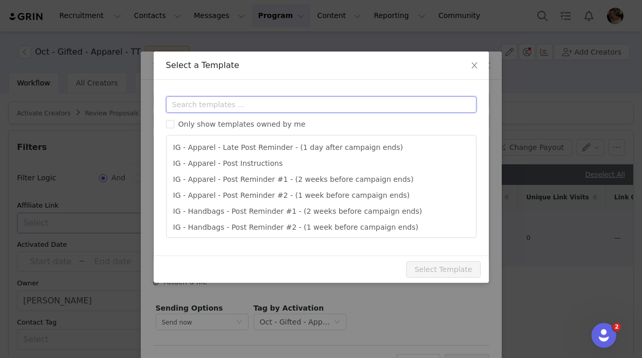
click at [241, 105] on input "text" at bounding box center [321, 104] width 310 height 16
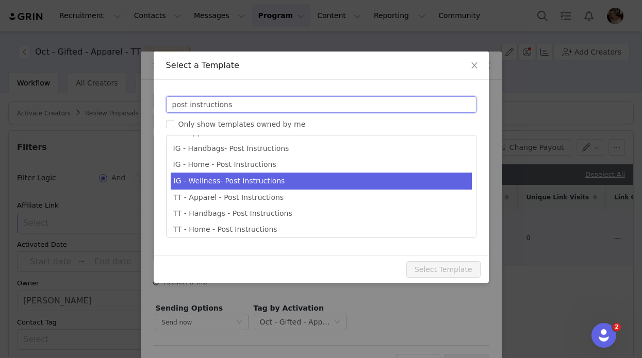
scroll to position [16, 0]
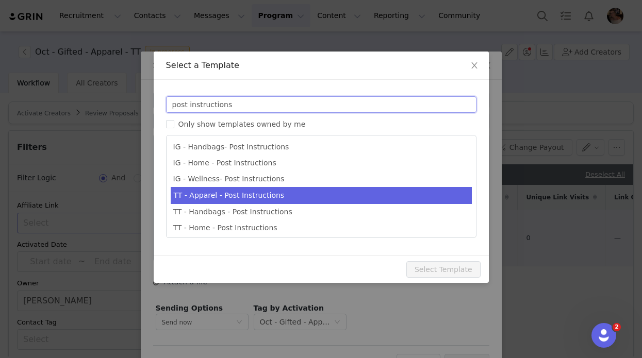
type input "post instructions"
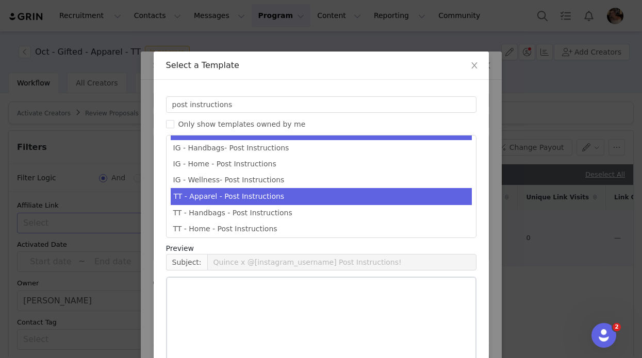
click at [204, 197] on li "TT - Apparel - Post Instructions" at bounding box center [321, 196] width 301 height 17
type input "Quince x @[tiktok_username] Post Instructions!"
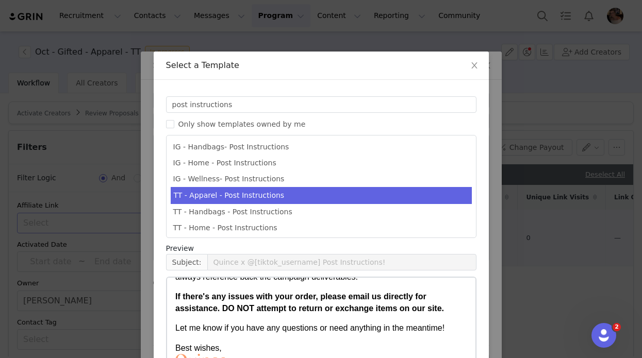
scroll to position [100, 0]
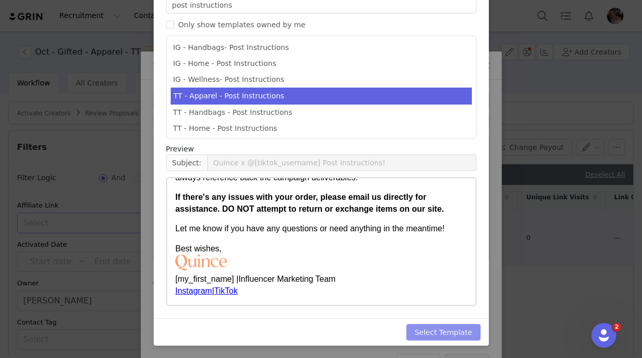
click at [460, 334] on button "Select Template" at bounding box center [443, 332] width 74 height 16
type input "Quince x @[tiktok_username] Post Instructions!"
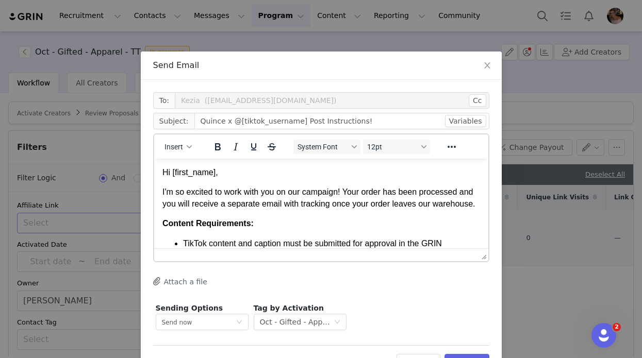
scroll to position [28, 0]
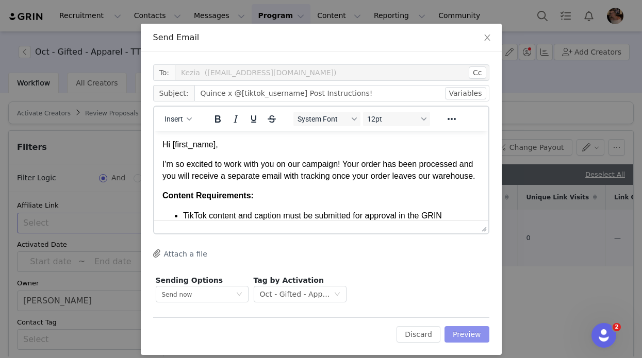
click at [470, 338] on button "Preview" at bounding box center [466, 334] width 45 height 16
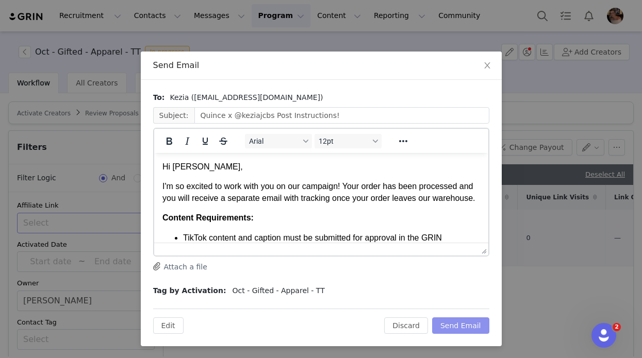
scroll to position [0, 0]
click at [482, 322] on button "Send Email" at bounding box center [460, 326] width 57 height 16
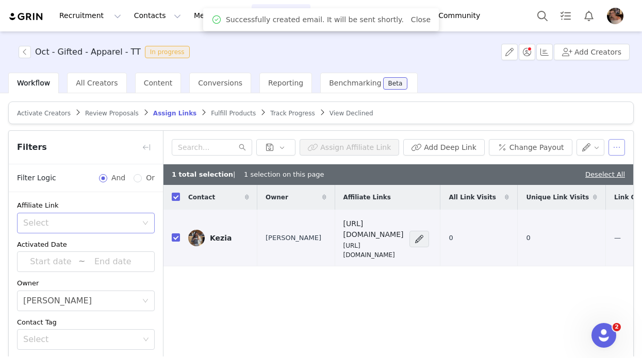
click at [620, 150] on button "button" at bounding box center [616, 147] width 16 height 16
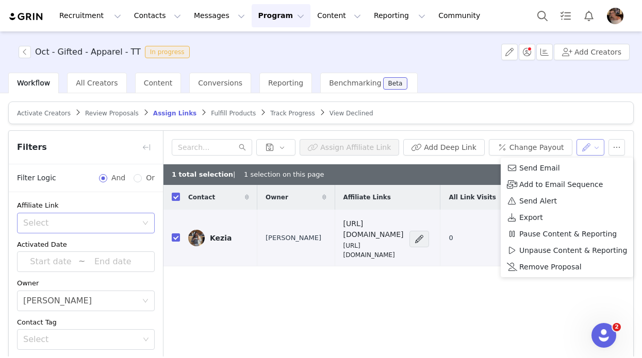
click at [589, 150] on button "button" at bounding box center [590, 147] width 28 height 16
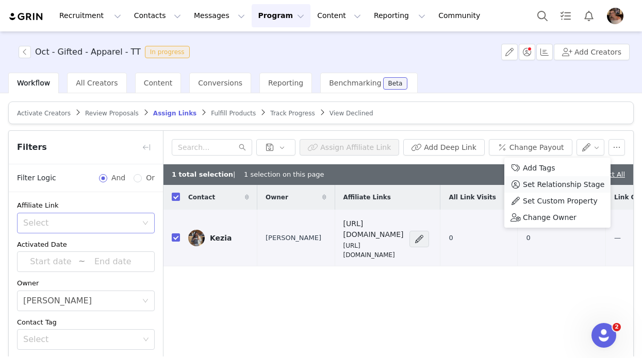
click at [550, 186] on span "Set Relationship Stage" at bounding box center [563, 184] width 81 height 11
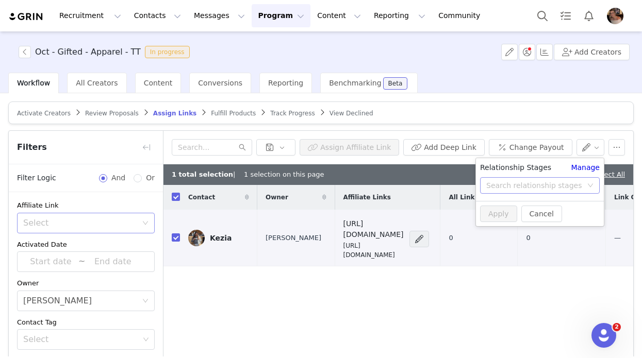
click at [530, 187] on div "Search relationship stages" at bounding box center [534, 185] width 96 height 10
type input "sent post instructions"
click at [506, 210] on li "Sent Post Instructions" at bounding box center [540, 210] width 128 height 16
click at [500, 213] on button "Apply" at bounding box center [498, 214] width 37 height 16
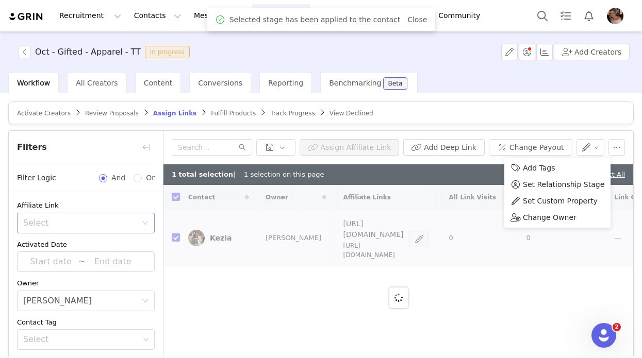
click at [481, 274] on div at bounding box center [398, 297] width 470 height 225
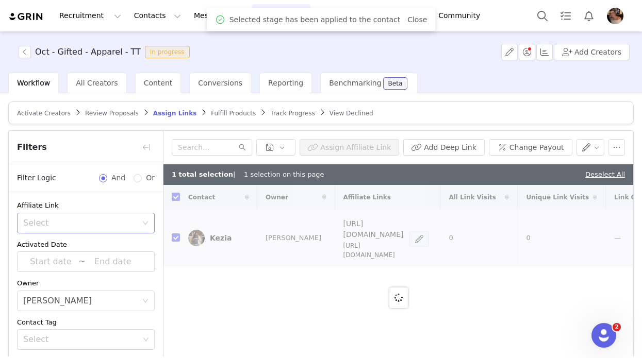
checkbox input "false"
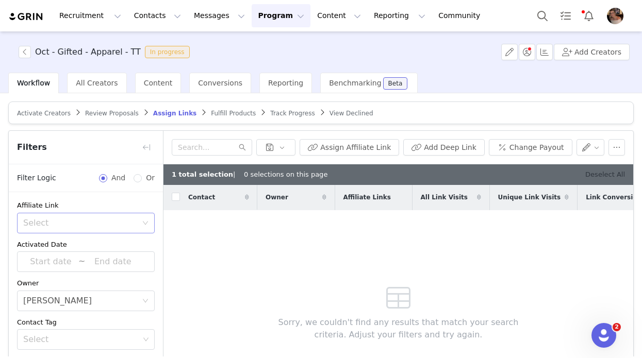
click at [599, 175] on link "Deselect All" at bounding box center [605, 175] width 40 height 8
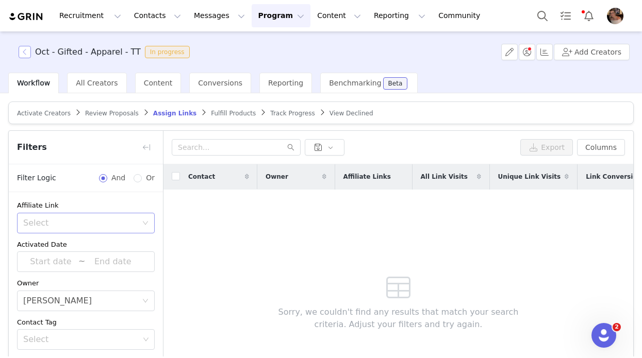
click at [27, 52] on button "button" at bounding box center [25, 52] width 12 height 12
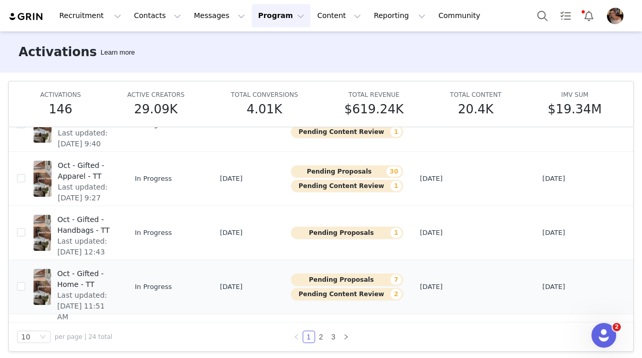
scroll to position [54, 0]
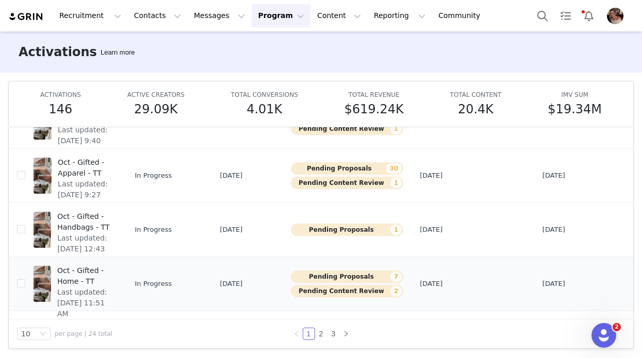
click at [74, 295] on span "Last updated: Sep 23, 2025 11:51 AM" at bounding box center [84, 303] width 55 height 32
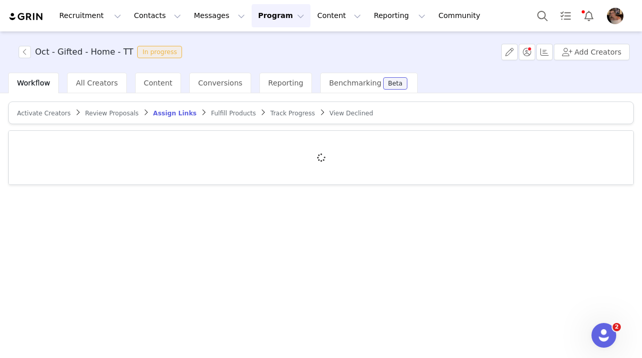
click at [158, 113] on span "Assign Links" at bounding box center [174, 113] width 43 height 7
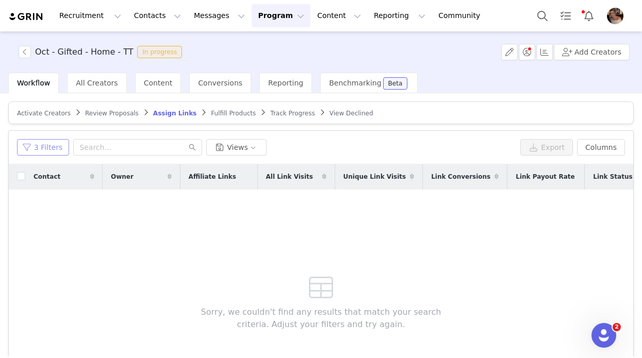
click at [52, 152] on button "3 Filters" at bounding box center [43, 147] width 52 height 16
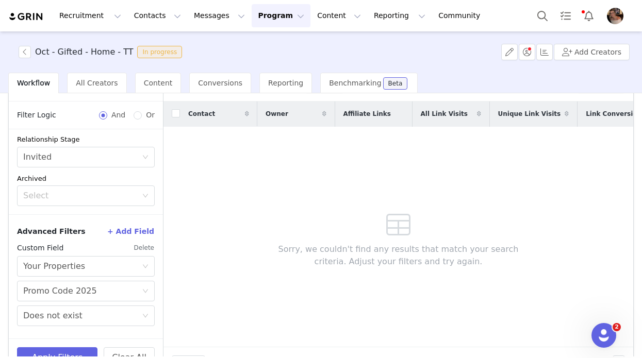
scroll to position [91, 0]
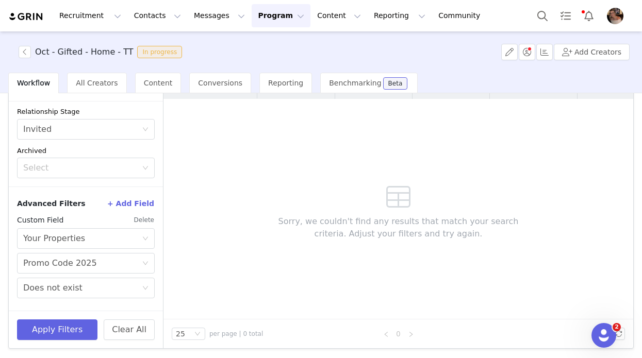
click at [145, 222] on button "Delete" at bounding box center [144, 220] width 21 height 16
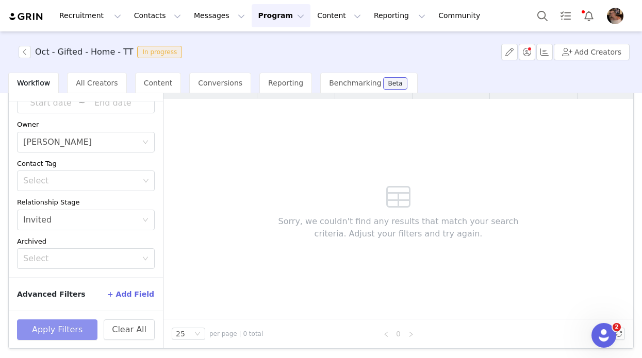
click at [75, 337] on button "Apply Filters" at bounding box center [57, 330] width 80 height 21
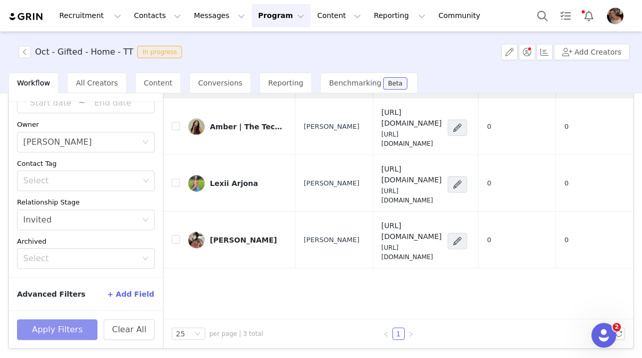
scroll to position [0, 0]
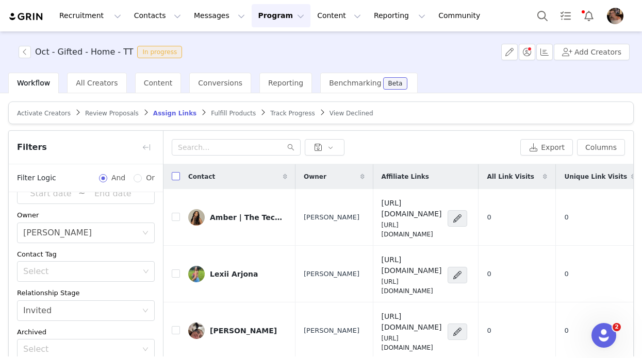
click at [174, 174] on input "checkbox" at bounding box center [176, 176] width 8 height 8
checkbox input "true"
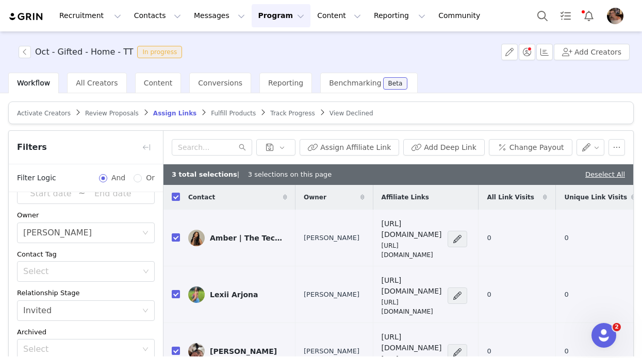
click at [625, 141] on div "Assign Affiliate Link Add Deep Link Change Payout" at bounding box center [398, 148] width 470 height 34
click at [616, 145] on button "button" at bounding box center [616, 147] width 16 height 16
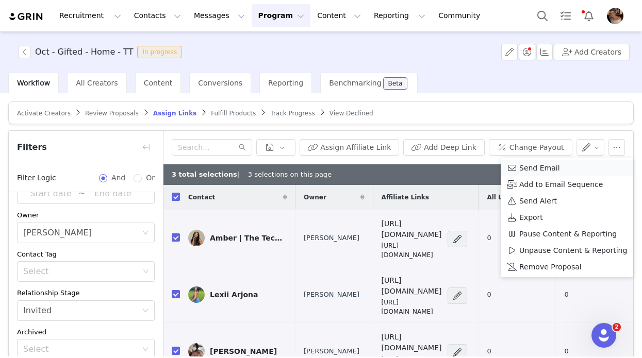
click at [549, 168] on span "Send Email" at bounding box center [539, 167] width 41 height 11
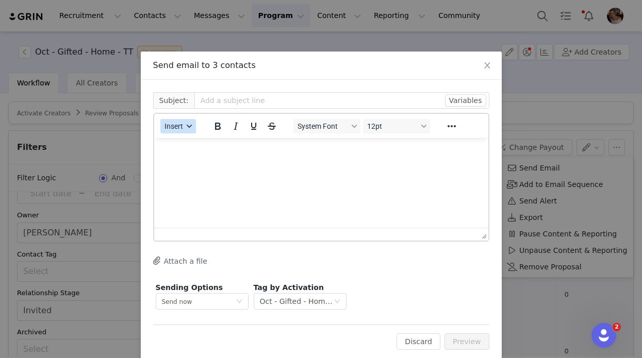
click at [192, 131] on button "Insert" at bounding box center [178, 126] width 36 height 14
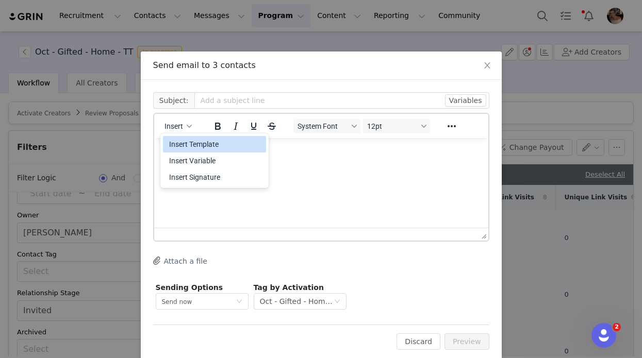
click at [205, 147] on div "Insert Template" at bounding box center [215, 144] width 93 height 12
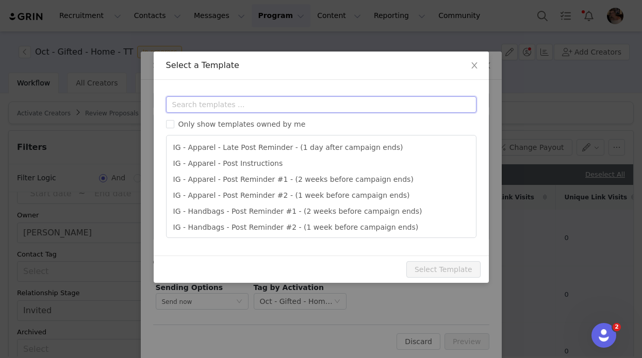
click at [268, 108] on input "text" at bounding box center [321, 104] width 310 height 16
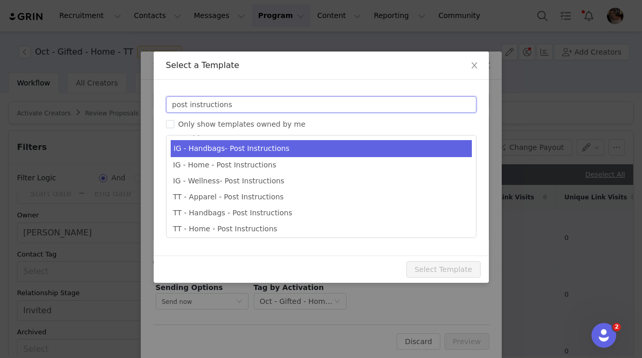
scroll to position [18, 0]
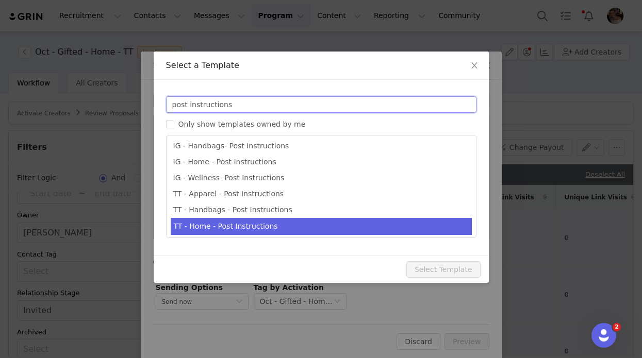
type input "post instructions"
click at [196, 229] on li "TT - Home - Post Instructions" at bounding box center [321, 226] width 301 height 17
type input "Quince x @[tiktok_username] Post Instructions!"
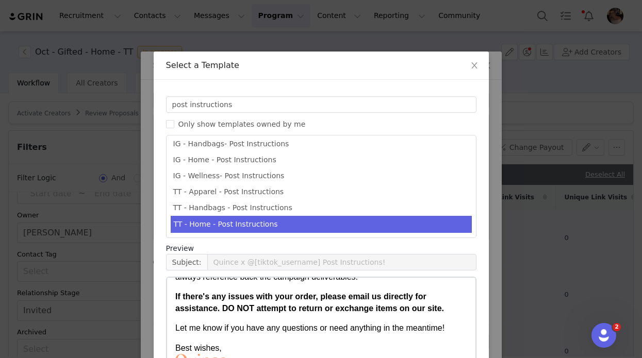
scroll to position [100, 0]
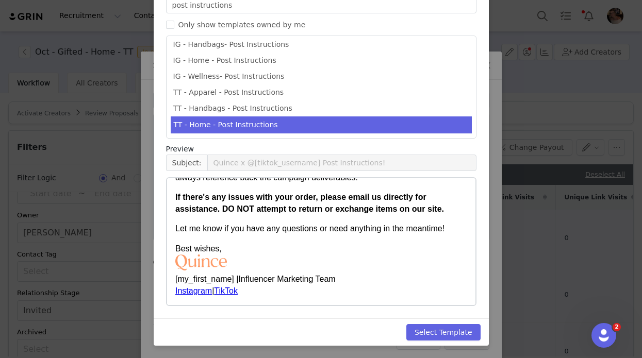
click at [452, 320] on div "Select Template" at bounding box center [321, 332] width 335 height 27
click at [460, 331] on button "Select Template" at bounding box center [443, 332] width 74 height 16
type input "Quince x @[tiktok_username] Post Instructions!"
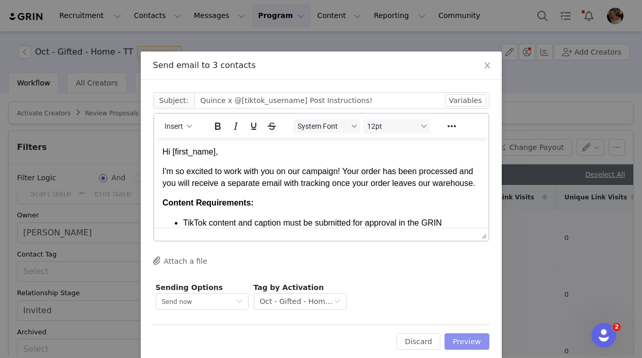
scroll to position [0, 0]
click at [466, 334] on button "Preview" at bounding box center [466, 342] width 45 height 16
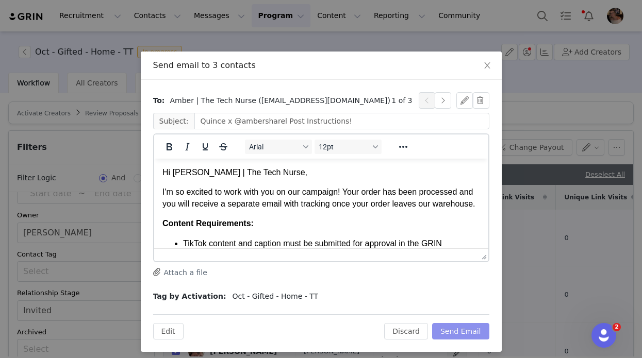
click at [466, 334] on button "Send Email" at bounding box center [460, 331] width 57 height 16
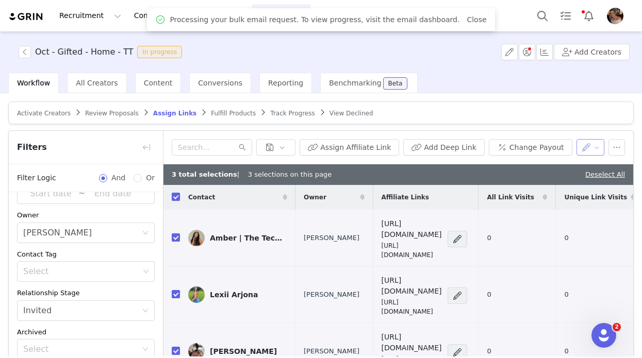
click at [598, 148] on button "button" at bounding box center [590, 147] width 28 height 16
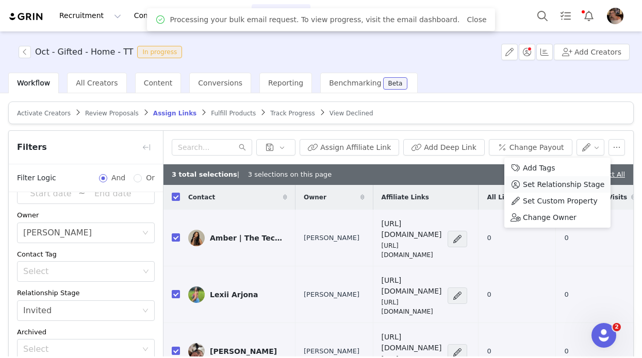
click at [550, 186] on span "Set Relationship Stage" at bounding box center [563, 184] width 81 height 11
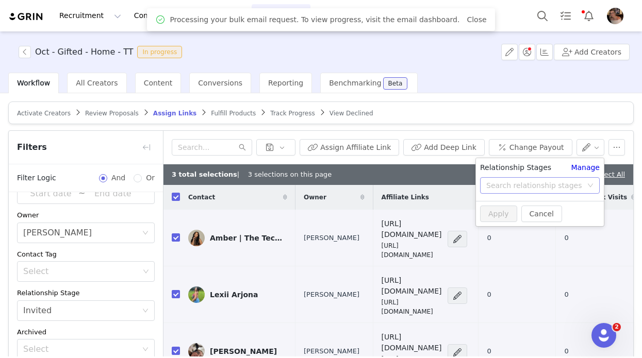
click at [525, 187] on div "Search relationship stages" at bounding box center [534, 185] width 96 height 10
type input "sent post"
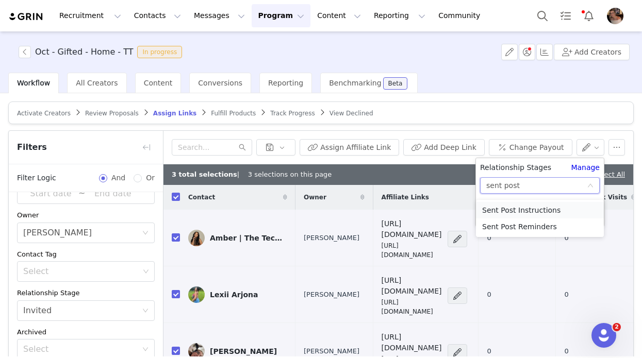
click at [506, 208] on li "Sent Post Instructions" at bounding box center [540, 210] width 128 height 16
click at [495, 214] on button "Apply" at bounding box center [498, 214] width 37 height 16
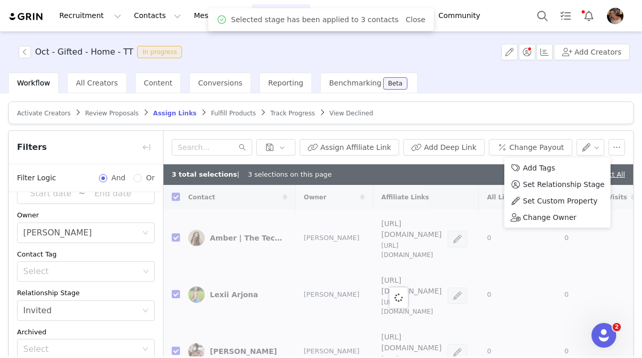
click at [597, 128] on div "Activate Creators Review Proposals Assign Links Fulfill Products Track Progress…" at bounding box center [320, 271] width 625 height 338
checkbox input "false"
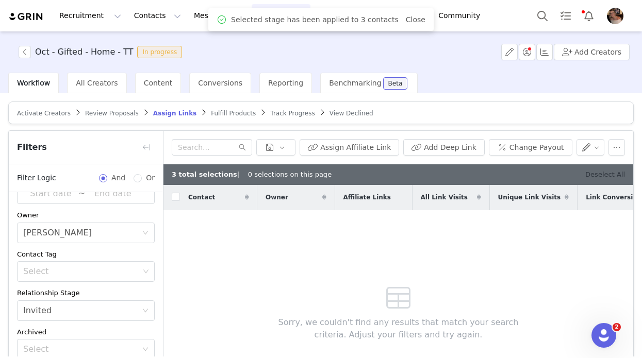
click at [606, 176] on link "Deselect All" at bounding box center [605, 175] width 40 height 8
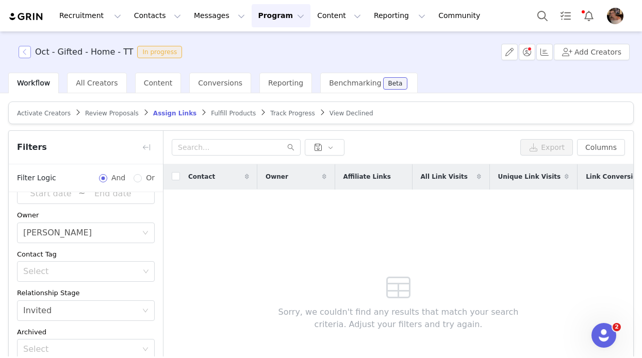
click at [23, 55] on button "button" at bounding box center [25, 52] width 12 height 12
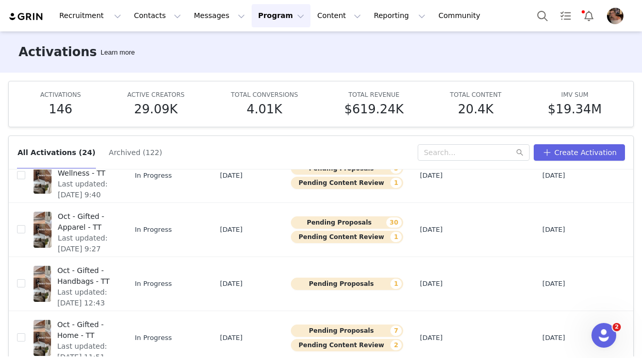
scroll to position [54, 0]
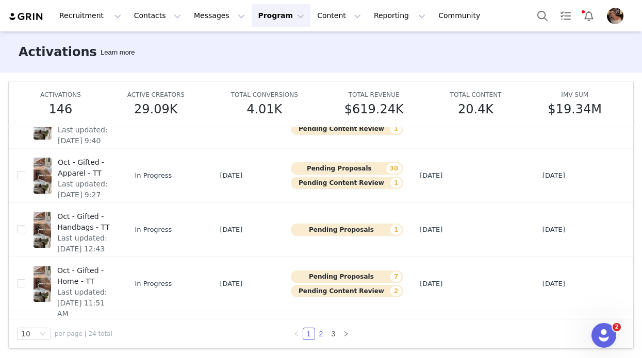
click at [320, 333] on link "2" at bounding box center [321, 333] width 11 height 11
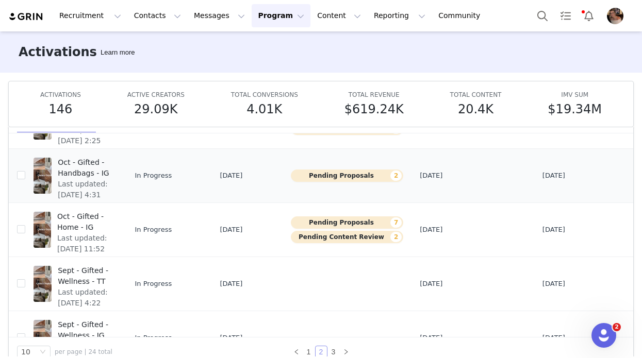
scroll to position [130, 0]
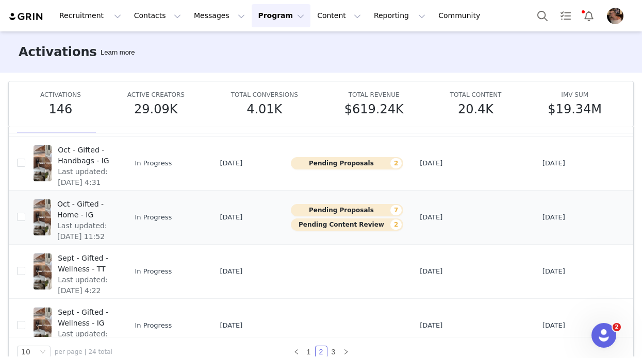
click at [86, 223] on span "Last updated: Sep 23, 2025 11:52 AM" at bounding box center [84, 237] width 55 height 32
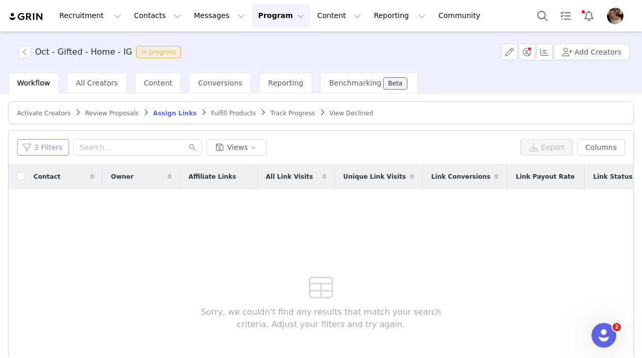
click at [53, 151] on button "3 Filters" at bounding box center [43, 147] width 52 height 16
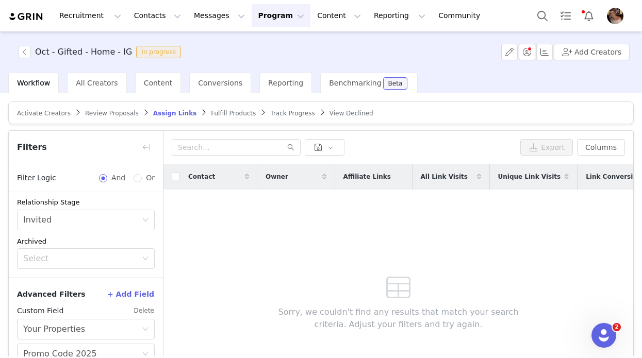
scroll to position [60, 0]
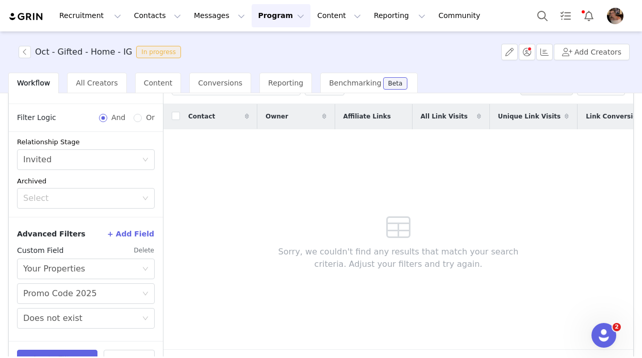
click at [153, 252] on button "Delete" at bounding box center [144, 250] width 21 height 16
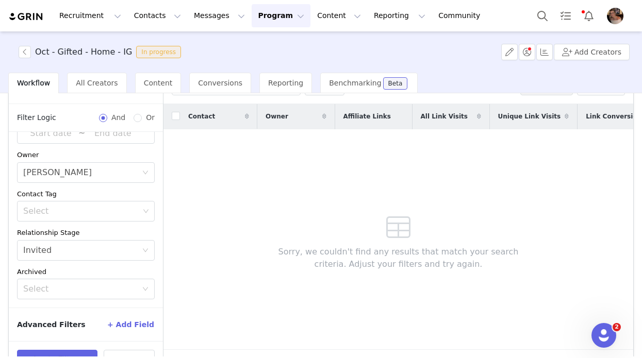
scroll to position [91, 0]
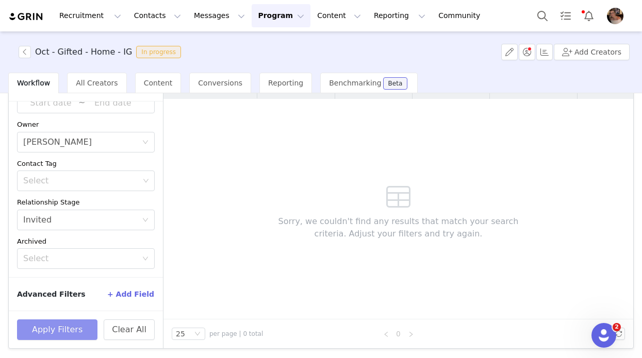
click at [88, 326] on button "Apply Filters" at bounding box center [57, 330] width 80 height 21
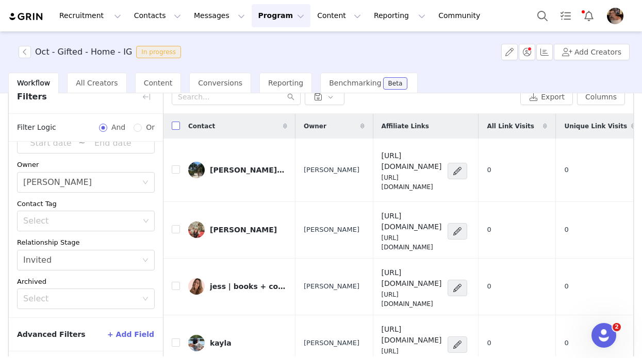
click at [176, 126] on input "checkbox" at bounding box center [176, 126] width 8 height 8
checkbox input "true"
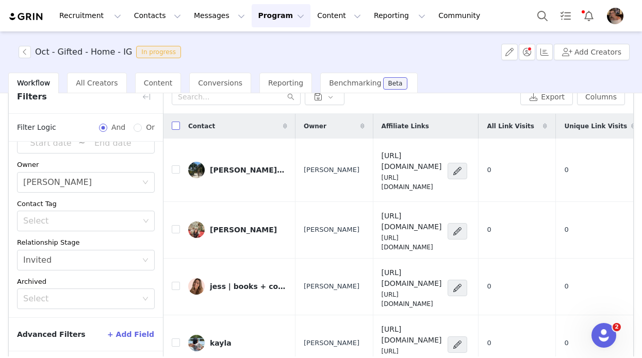
checkbox input "true"
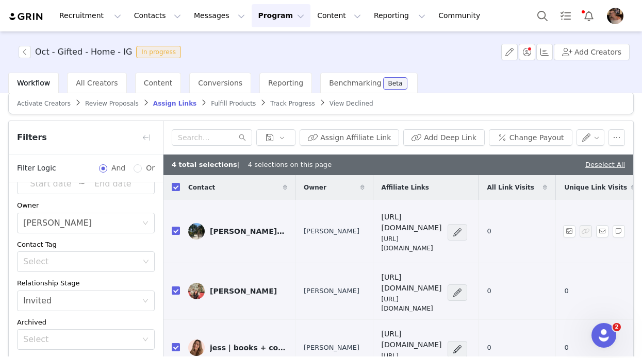
scroll to position [0, 0]
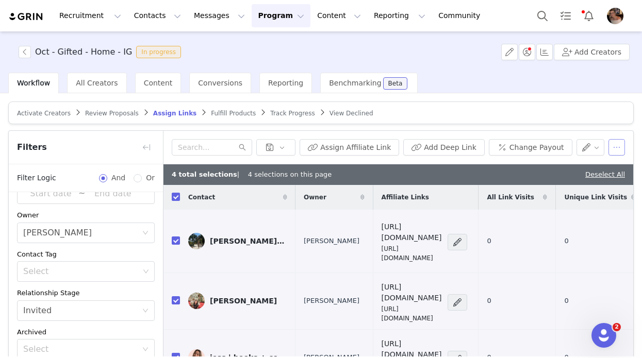
click at [615, 145] on button "button" at bounding box center [616, 147] width 16 height 16
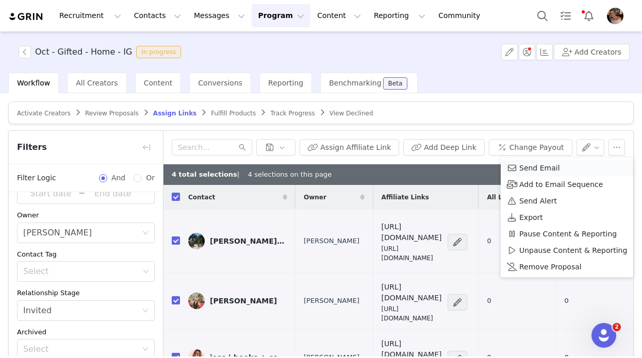
click at [549, 169] on span "Send Email" at bounding box center [539, 167] width 41 height 11
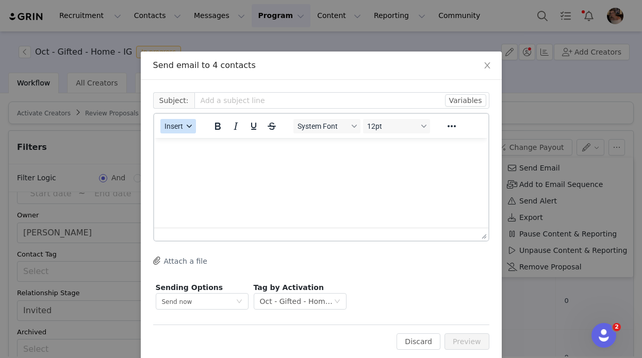
click at [180, 130] on button "Insert" at bounding box center [178, 126] width 36 height 14
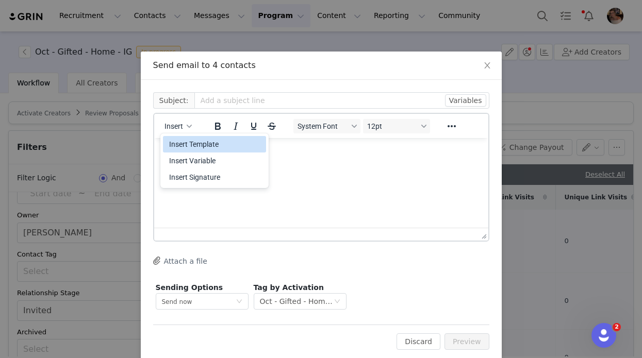
click at [211, 145] on div "Insert Template" at bounding box center [215, 144] width 93 height 12
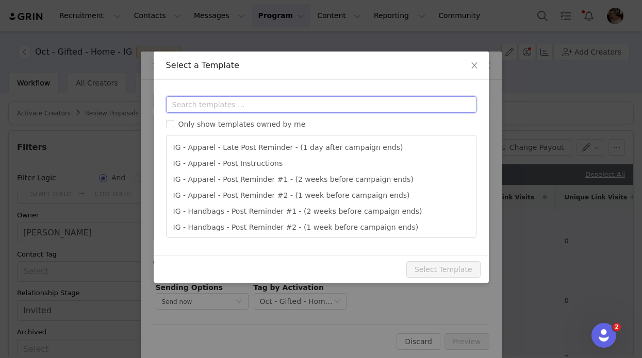
click at [250, 104] on input "text" at bounding box center [321, 104] width 310 height 16
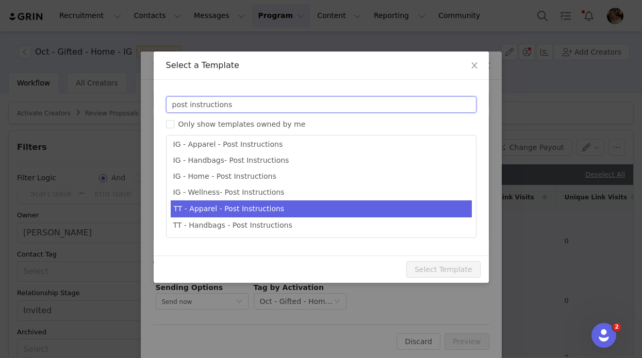
scroll to position [1, 0]
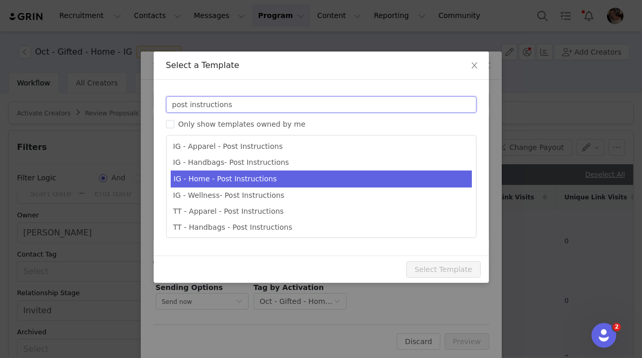
type input "post instructions"
type input "Quince x @[instagram_username] Post Instructions!"
click at [195, 181] on li "IG - Home - Post Instructions" at bounding box center [321, 179] width 301 height 17
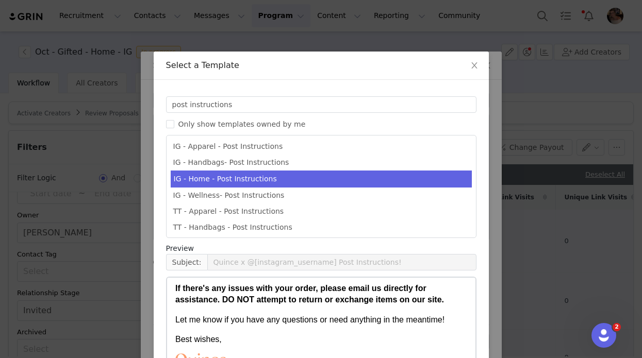
scroll to position [100, 0]
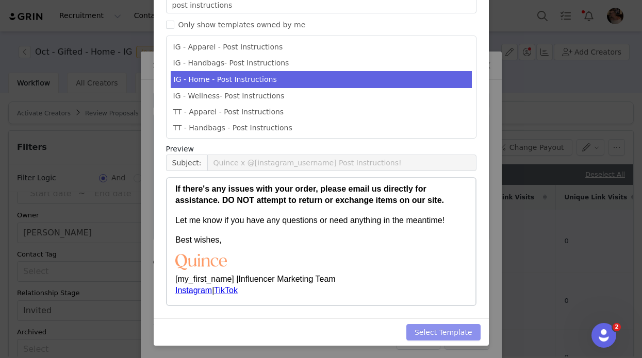
click at [447, 336] on button "Select Template" at bounding box center [443, 332] width 74 height 16
type input "Quince x @[instagram_username] Post Instructions!"
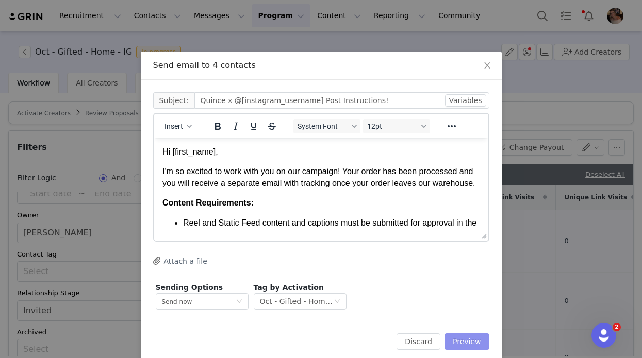
click at [470, 347] on button "Preview" at bounding box center [466, 342] width 45 height 16
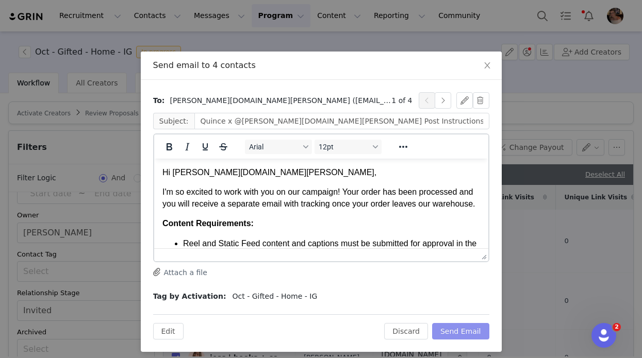
click at [469, 323] on button "Send Email" at bounding box center [460, 331] width 57 height 16
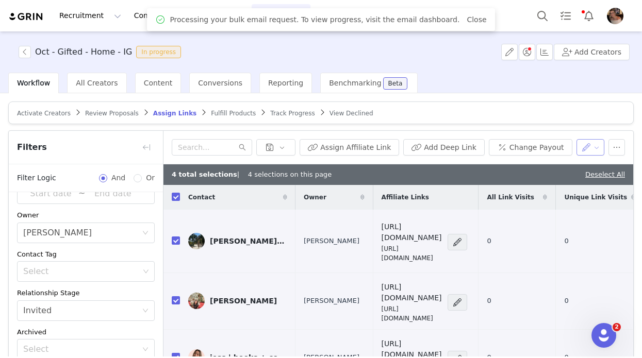
click at [594, 146] on button "button" at bounding box center [590, 147] width 28 height 16
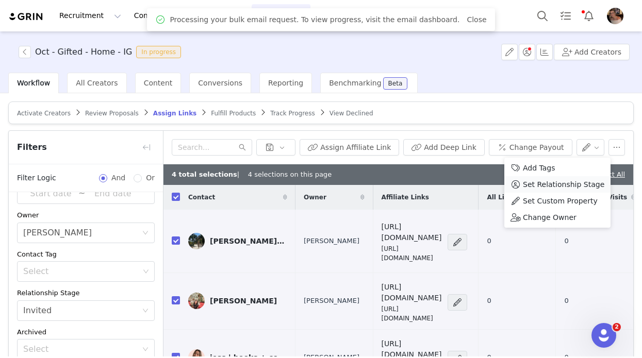
click at [548, 185] on span "Set Relationship Stage" at bounding box center [563, 184] width 81 height 11
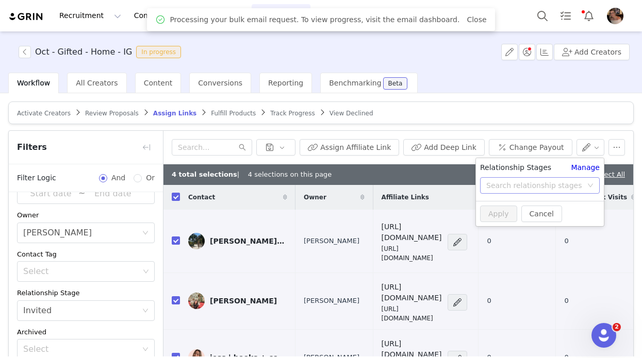
click at [521, 185] on div "Search relationship stages" at bounding box center [534, 185] width 96 height 10
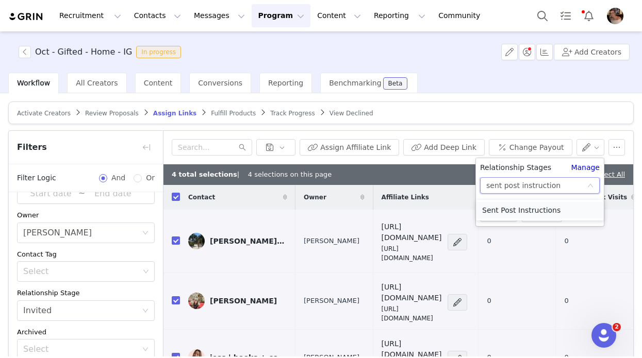
type input "sent post instructions"
click at [507, 211] on li "Sent Post Instructions" at bounding box center [540, 210] width 128 height 16
click at [503, 209] on button "Apply" at bounding box center [498, 214] width 37 height 16
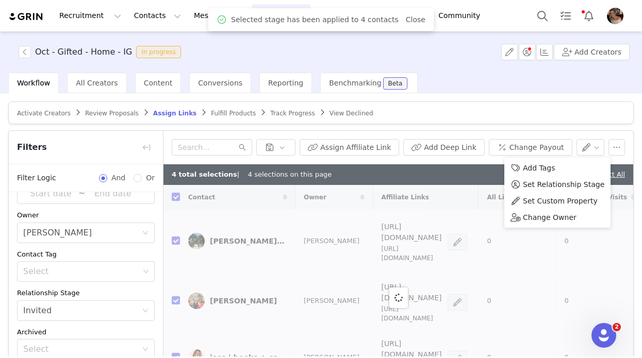
click at [470, 166] on div "4 total selections | 4 selections on this page Deselect All" at bounding box center [398, 174] width 470 height 21
checkbox input "false"
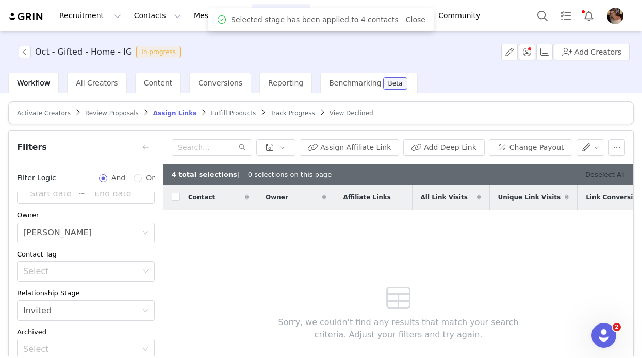
click at [608, 174] on link "Deselect All" at bounding box center [605, 175] width 40 height 8
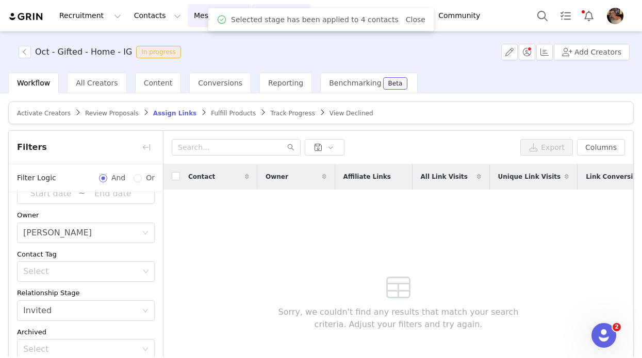
click at [188, 25] on button "Messages Messages" at bounding box center [219, 15] width 63 height 23
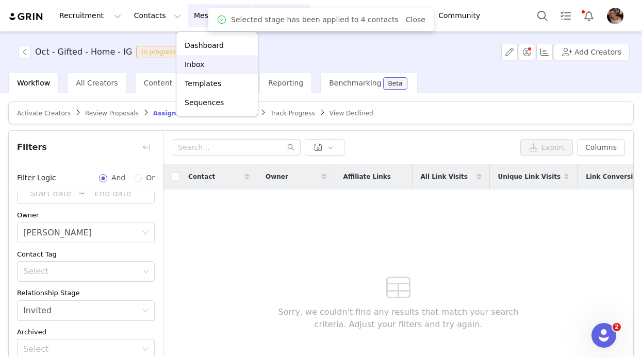
click at [195, 58] on link "Inbox" at bounding box center [216, 64] width 81 height 19
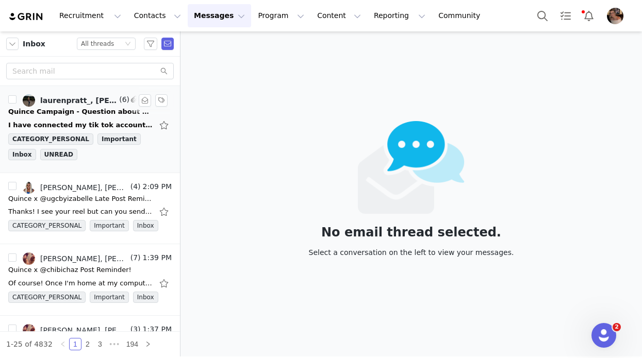
click at [117, 115] on div "Quince Campaign - Question about your order!" at bounding box center [80, 112] width 144 height 10
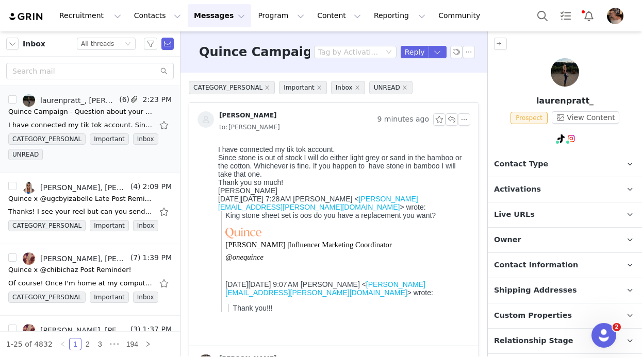
click at [540, 191] on p "Activations" at bounding box center [552, 189] width 129 height 25
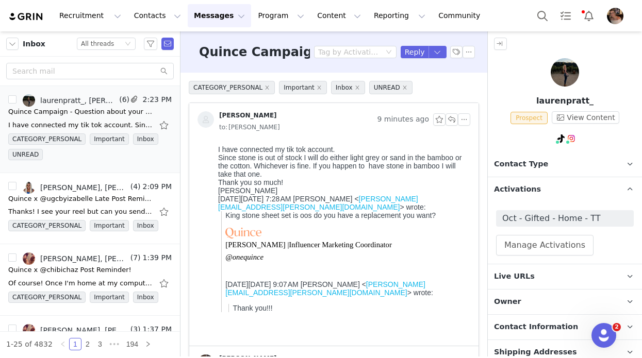
click at [556, 190] on p "Activations" at bounding box center [552, 189] width 129 height 25
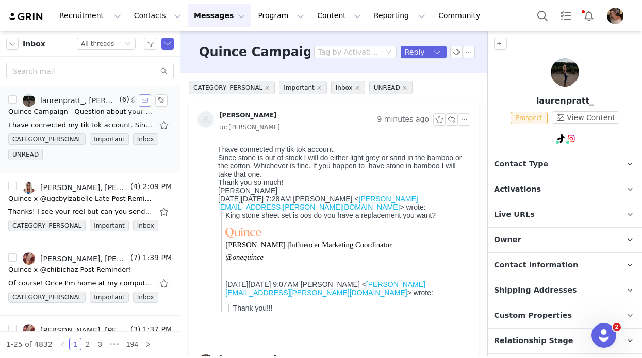
click at [144, 101] on button "button" at bounding box center [145, 100] width 12 height 12
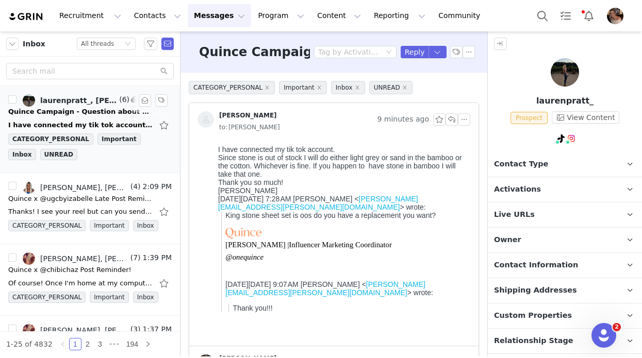
click at [543, 187] on p "Activations" at bounding box center [552, 189] width 129 height 25
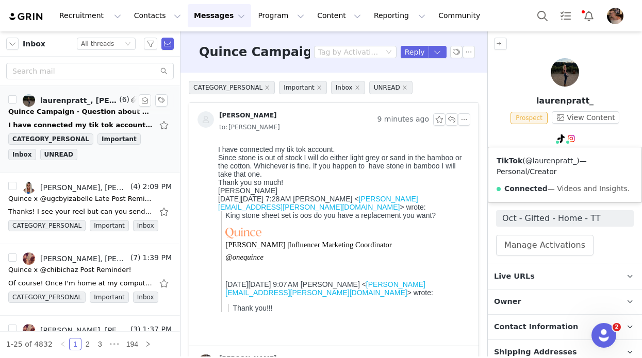
click at [553, 157] on link "@laurenpratt_" at bounding box center [550, 161] width 51 height 8
click at [566, 157] on link "@laurenpratttttt" at bounding box center [570, 161] width 59 height 8
drag, startPoint x: 298, startPoint y: 186, endPoint x: 204, endPoint y: 152, distance: 99.5
click at [214, 152] on html "I have connected my tik tok account. Since stone is out of stock I will do eith…" at bounding box center [342, 243] width 256 height 205
copy body "I have connected my tik tok account. Since stone is out of stock I will do eith…"
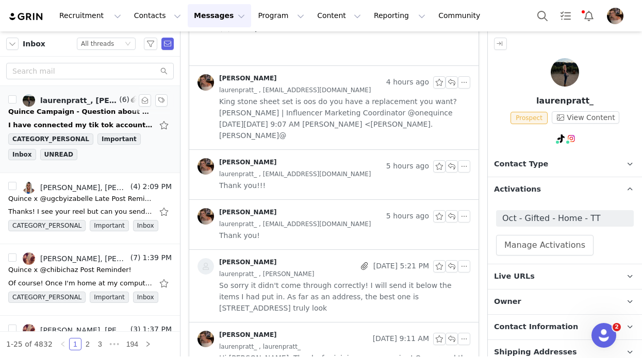
scroll to position [281, 0]
click at [353, 280] on span "So sorry it didn't come through correctly! I will send it below the items I had…" at bounding box center [344, 296] width 251 height 34
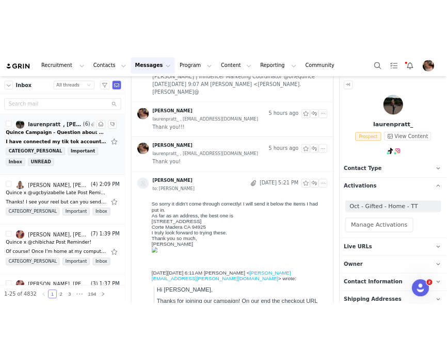
scroll to position [400, 0]
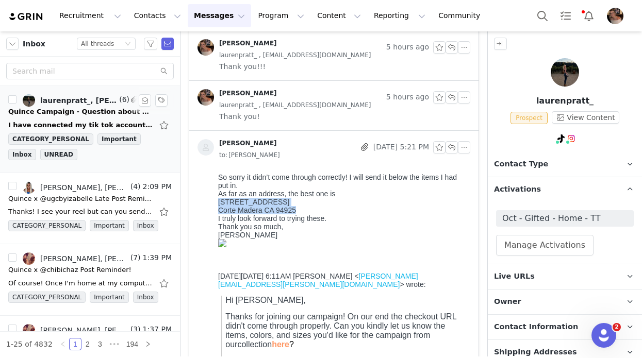
drag, startPoint x: 304, startPoint y: 213, endPoint x: 216, endPoint y: 206, distance: 88.5
copy body "197 Tamal Vista Blvd APT 1-410 Corte Madera CA 94925"
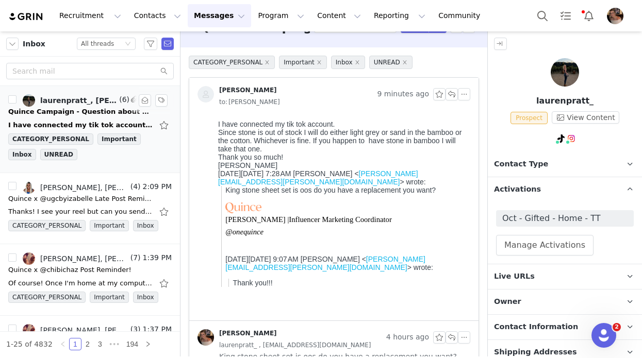
scroll to position [0, 0]
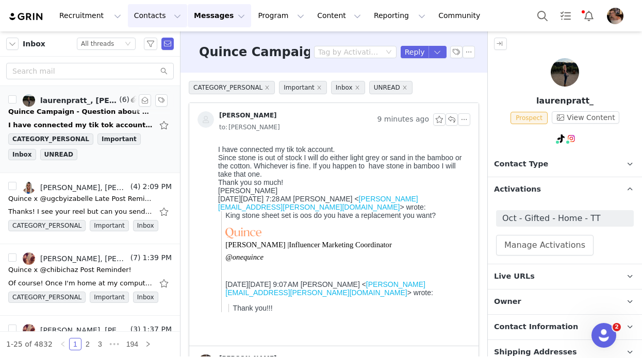
click at [144, 12] on button "Contacts Contacts" at bounding box center [157, 15] width 59 height 23
click at [143, 61] on p "Prospects" at bounding box center [146, 64] width 35 height 11
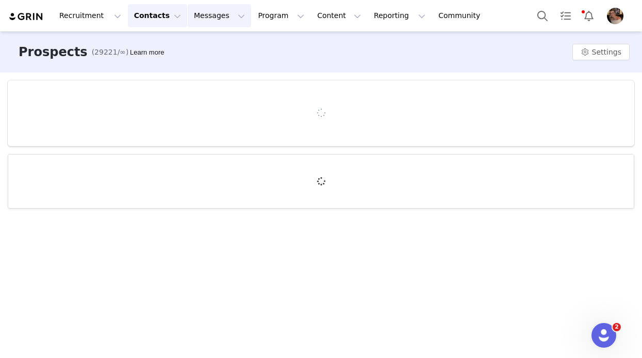
click at [206, 20] on button "Messages Messages" at bounding box center [219, 15] width 63 height 23
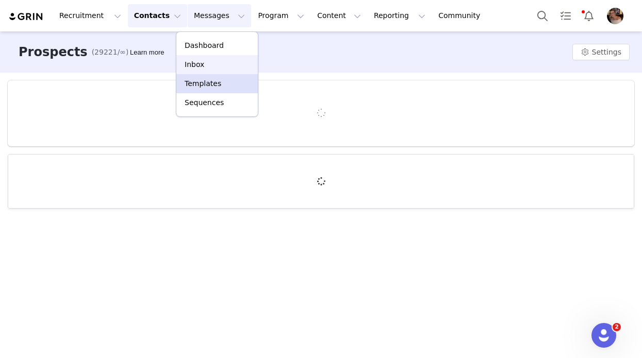
click at [199, 65] on p "Inbox" at bounding box center [195, 64] width 20 height 11
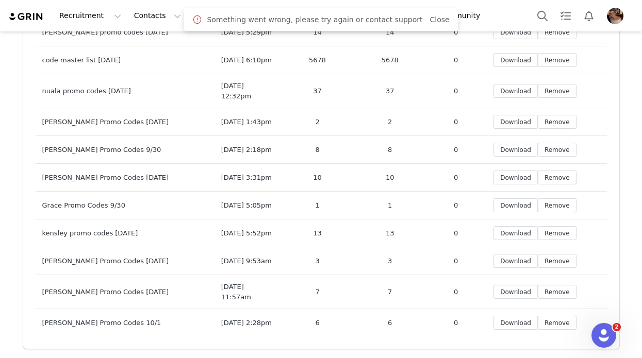
scroll to position [13747, 0]
